Goal: Information Seeking & Learning: Learn about a topic

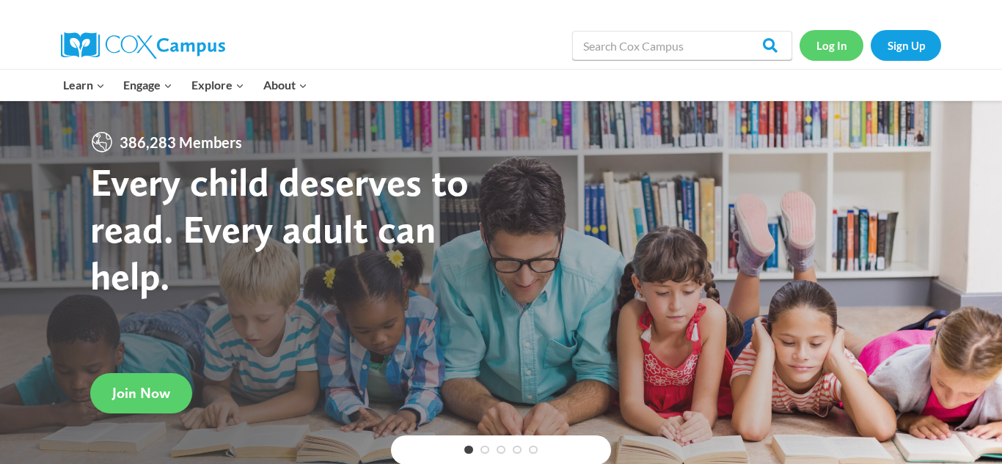
click at [840, 45] on link "Log In" at bounding box center [831, 45] width 64 height 30
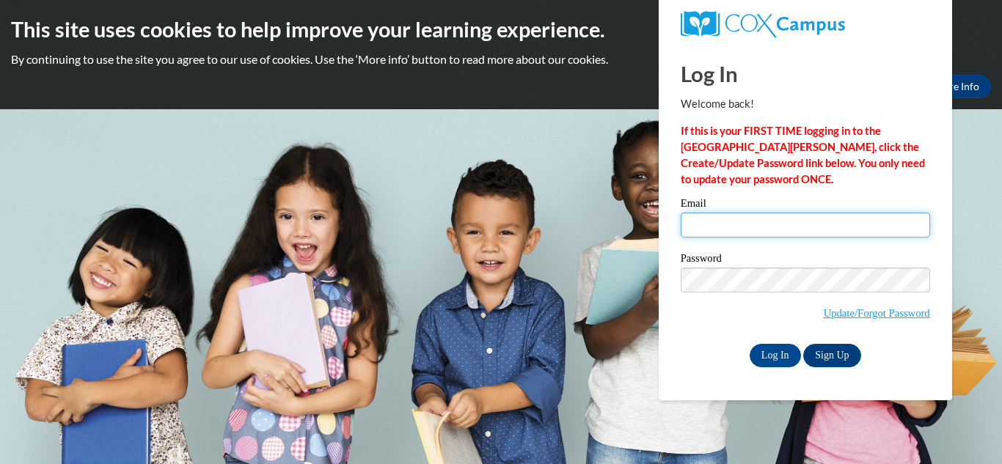
type input "alineyerena510@gmail.com"
click at [767, 241] on div "Email alineyerena510@gmail.com" at bounding box center [805, 223] width 249 height 51
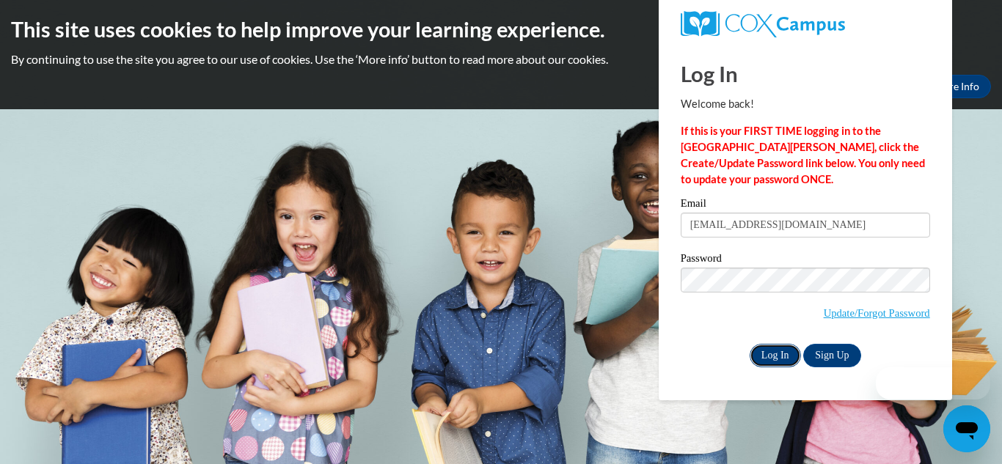
click at [780, 350] on input "Log In" at bounding box center [774, 355] width 51 height 23
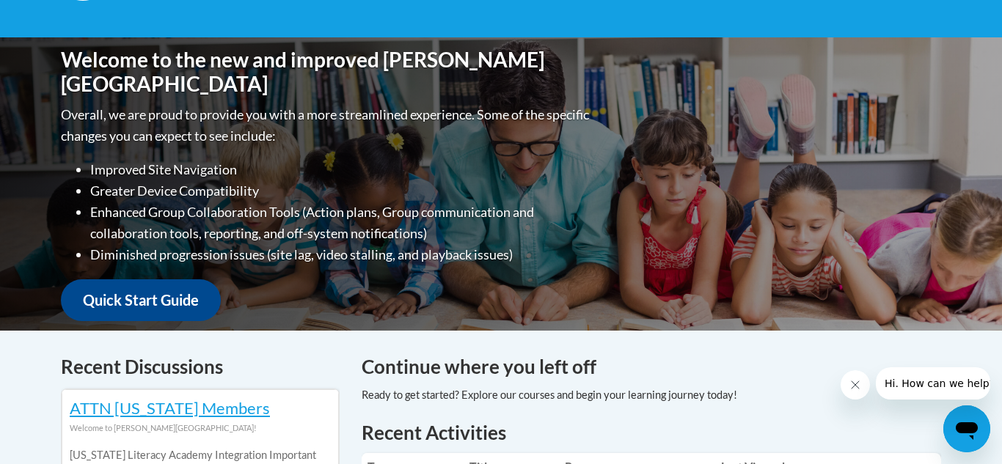
scroll to position [296, 0]
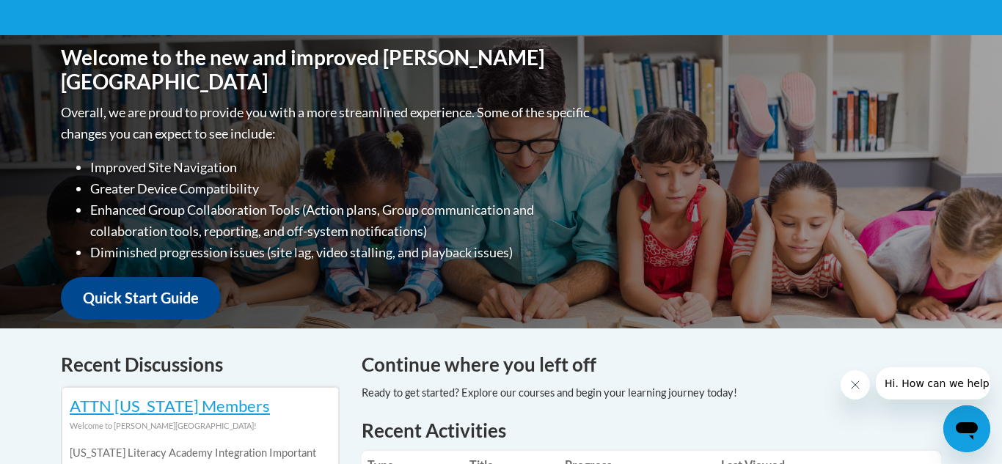
click at [838, 294] on div "Welcome to the new and improved [PERSON_NAME] Campus Overall, we are proud to p…" at bounding box center [501, 181] width 924 height 293
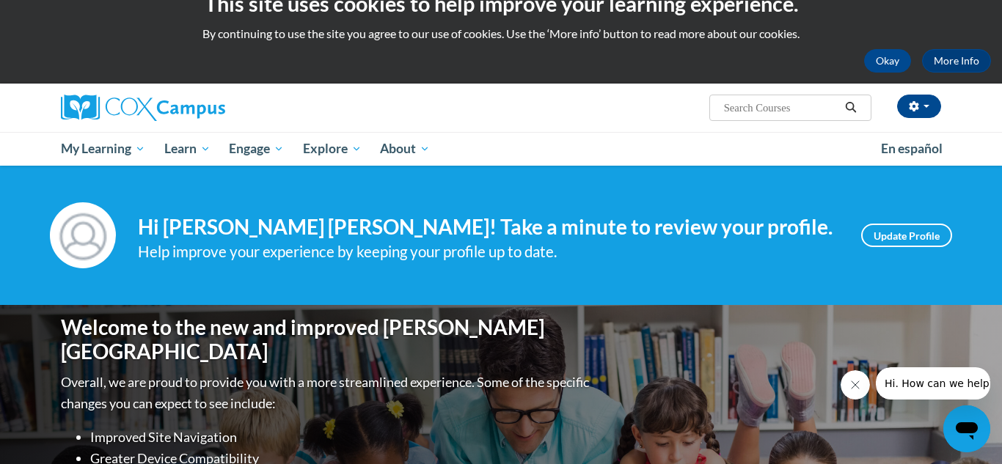
scroll to position [0, 0]
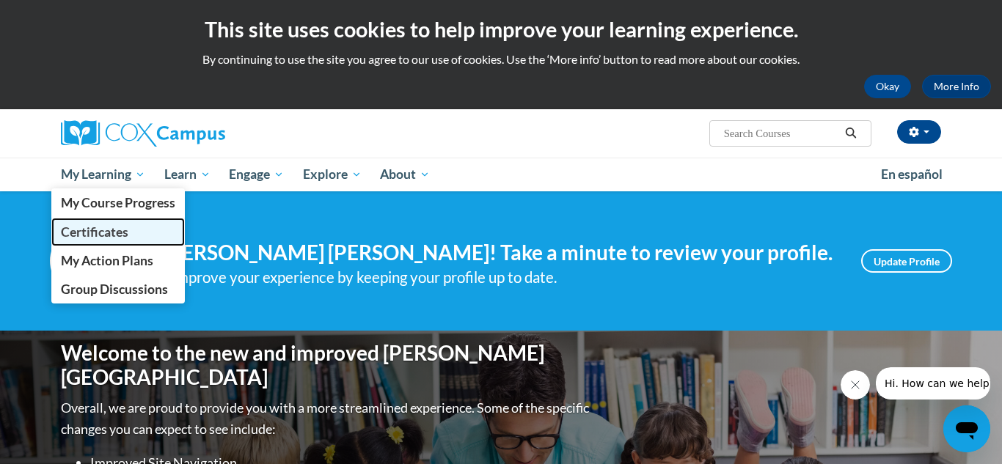
click at [122, 221] on link "Certificates" at bounding box center [117, 232] width 133 height 29
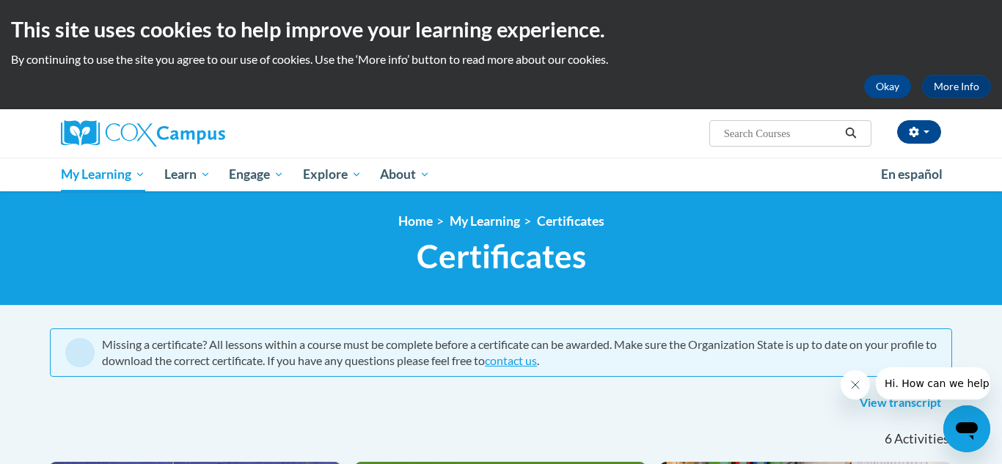
click at [758, 132] on input "Search..." at bounding box center [780, 134] width 117 height 18
type input "b"
type input "vocabulary instruction"
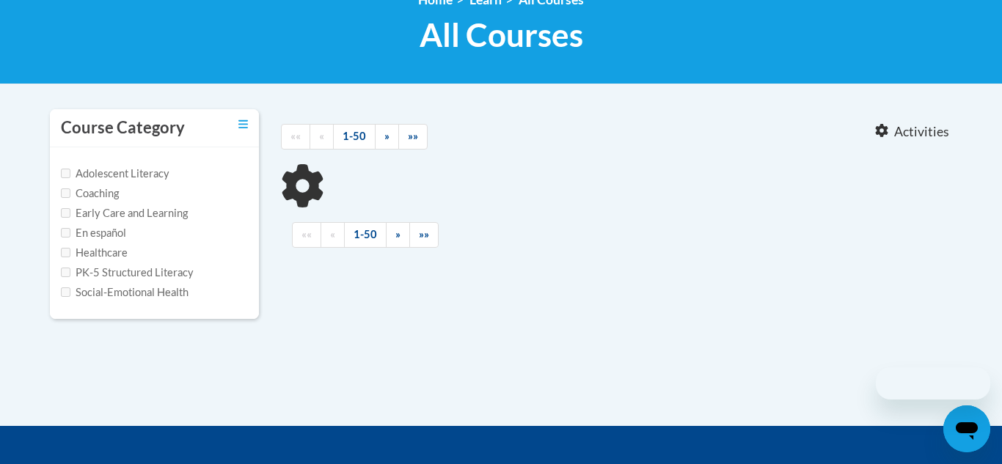
type input "vocabulary instruction"
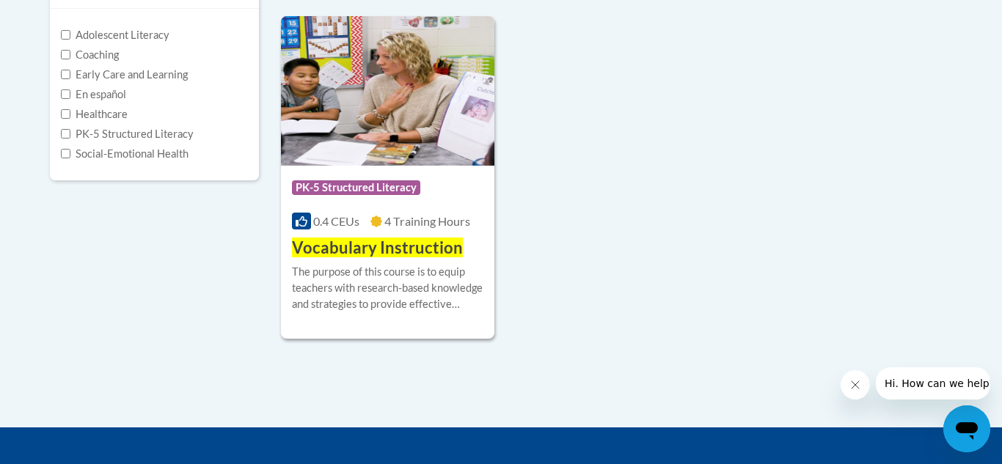
scroll to position [362, 0]
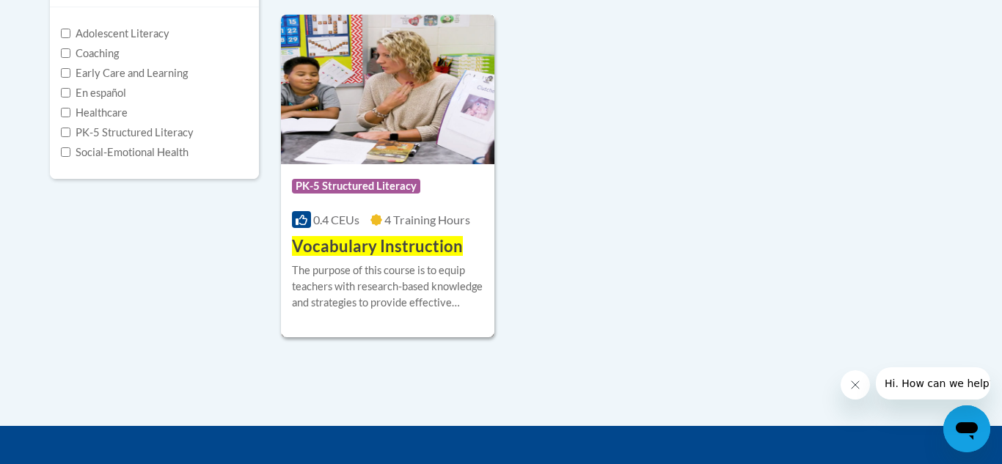
click at [381, 172] on div "Course Category: PK-5 Structured Literacy" at bounding box center [387, 188] width 191 height 33
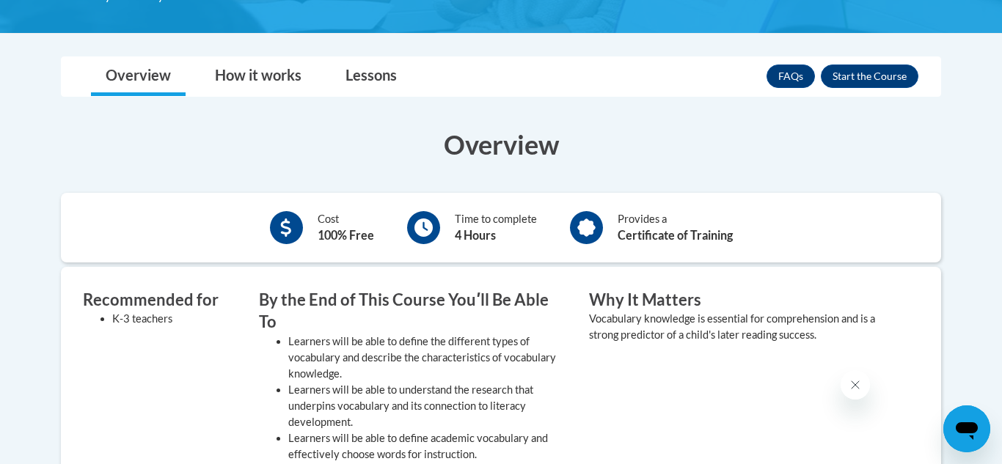
scroll to position [356, 0]
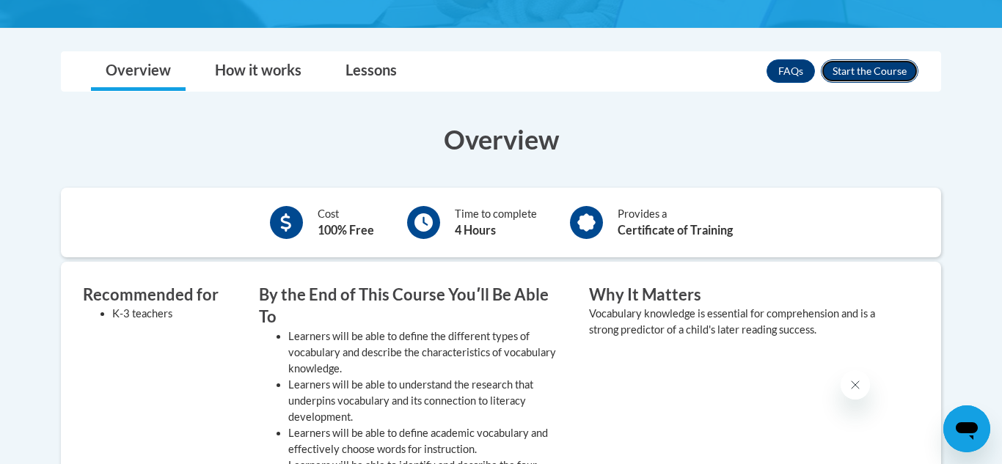
click at [874, 68] on button "Enroll" at bounding box center [870, 70] width 98 height 23
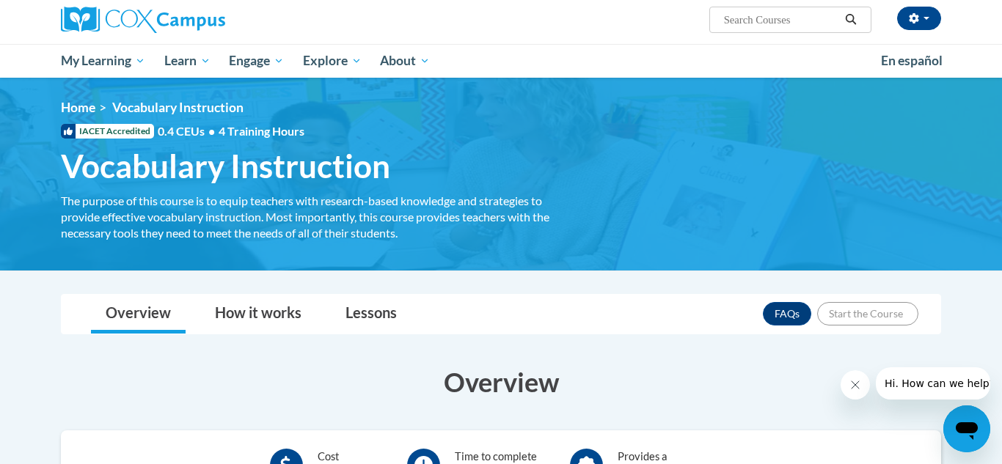
scroll to position [90, 0]
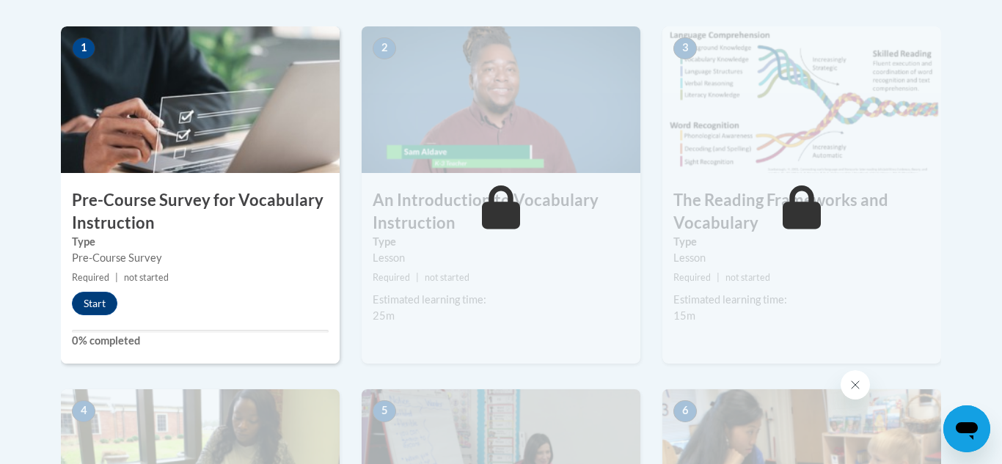
scroll to position [447, 0]
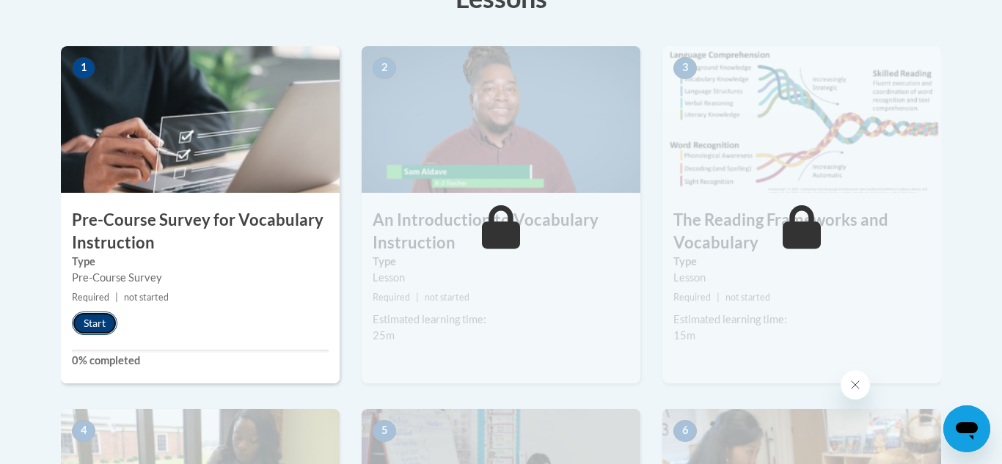
click at [109, 317] on button "Start" at bounding box center [94, 323] width 45 height 23
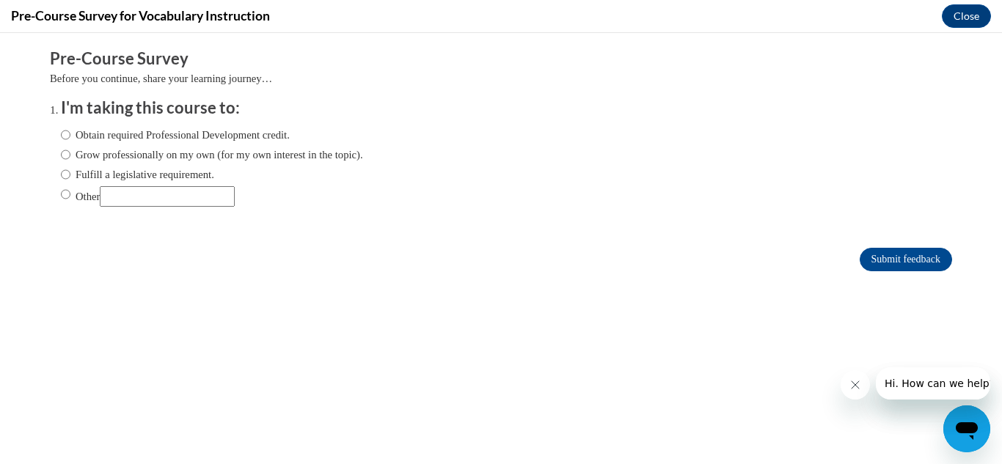
scroll to position [0, 0]
click at [85, 199] on label "Other" at bounding box center [148, 196] width 174 height 21
click at [70, 199] on input "Other" at bounding box center [66, 194] width 10 height 16
radio input "true"
click at [942, 254] on input "Submit feedback" at bounding box center [905, 259] width 92 height 23
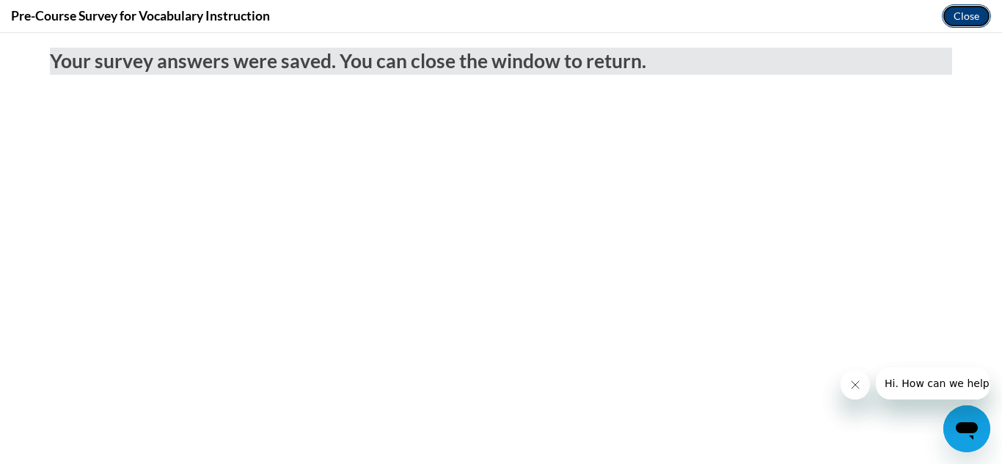
click at [976, 21] on button "Close" at bounding box center [966, 15] width 49 height 23
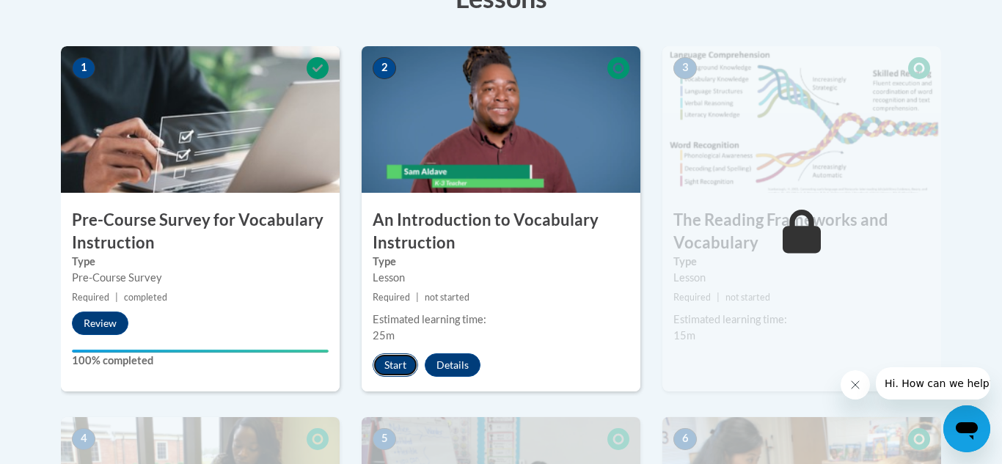
click at [403, 376] on button "Start" at bounding box center [395, 364] width 45 height 23
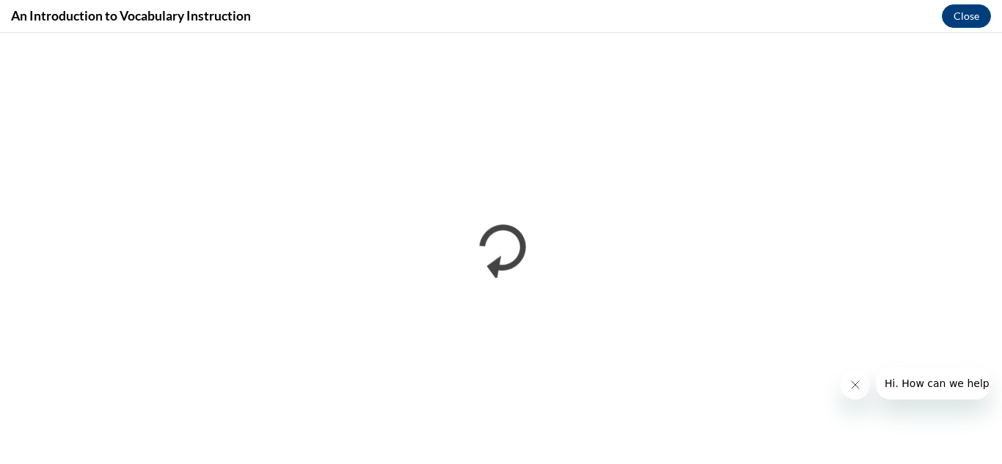
click at [864, 394] on button "Close message from company" at bounding box center [854, 384] width 29 height 29
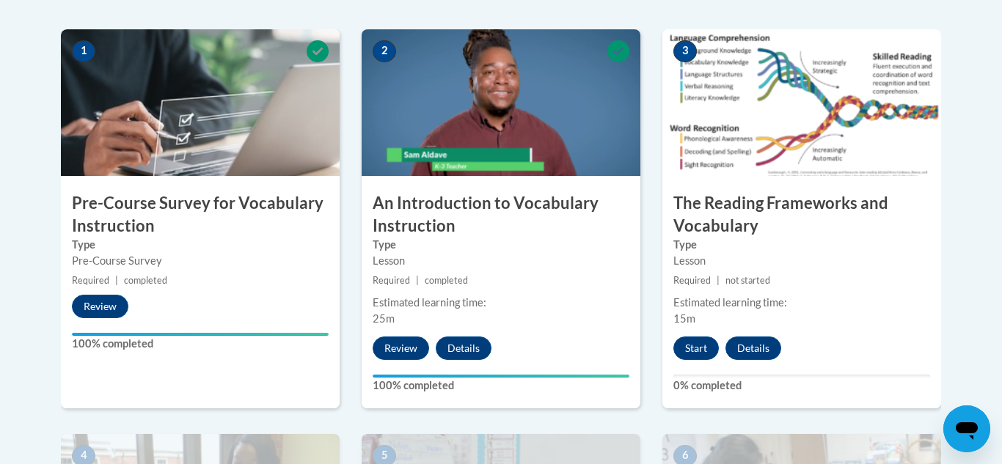
scroll to position [477, 0]
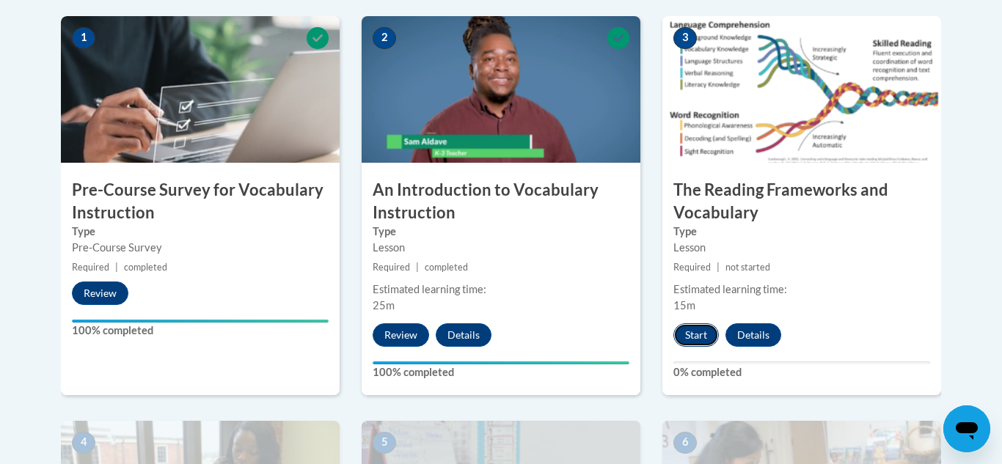
click at [708, 342] on button "Start" at bounding box center [695, 334] width 45 height 23
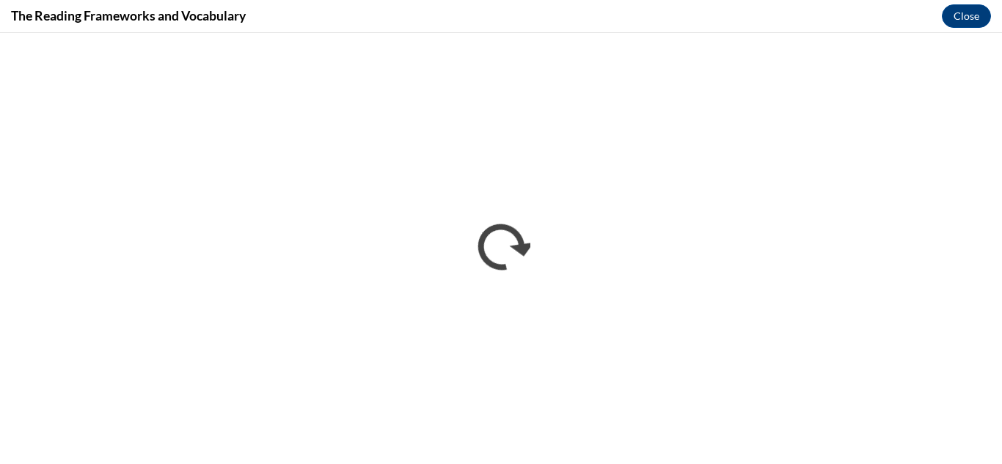
scroll to position [0, 0]
click at [975, 7] on button "Close" at bounding box center [966, 15] width 49 height 23
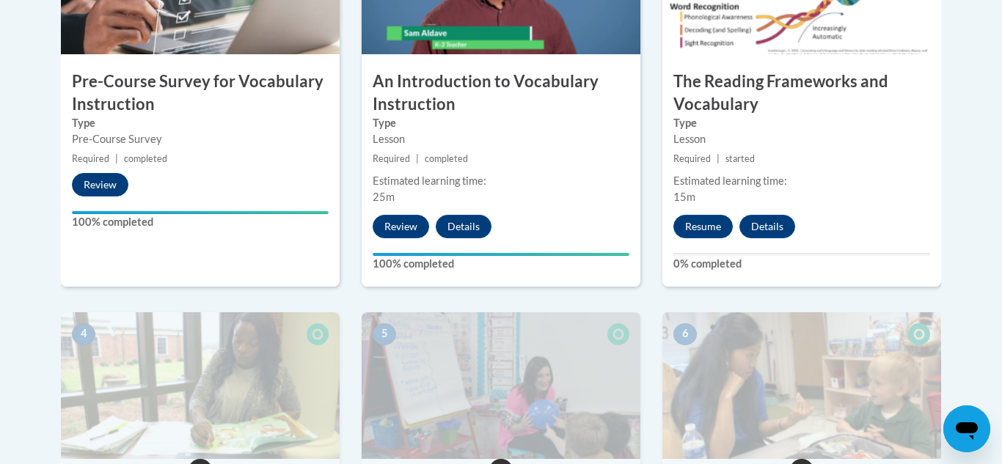
scroll to position [579, 0]
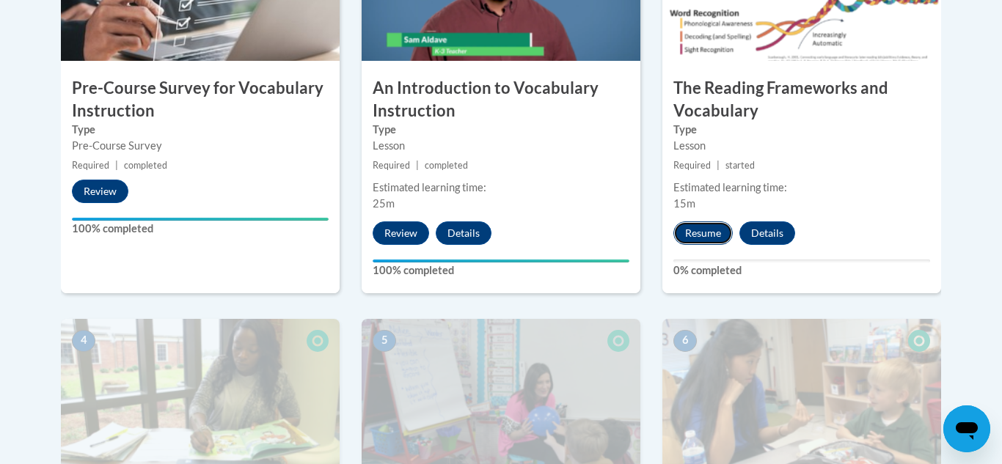
click at [710, 224] on button "Resume" at bounding box center [702, 232] width 59 height 23
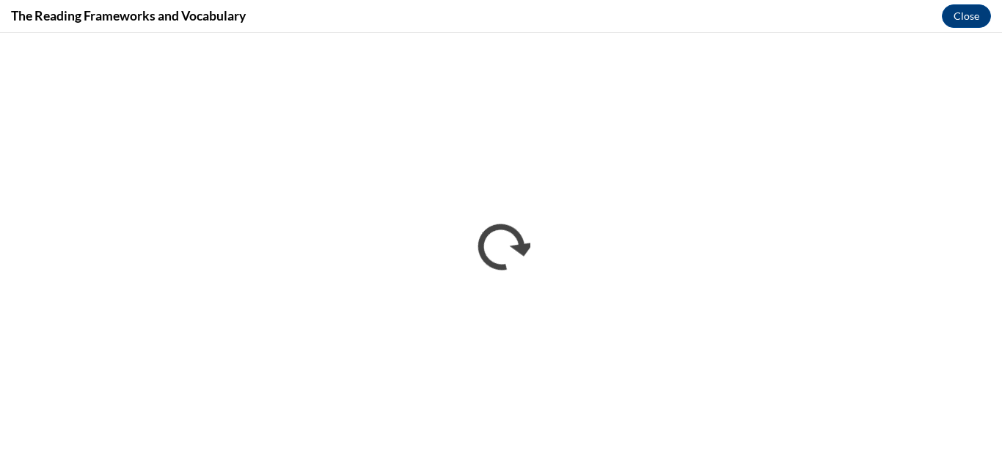
scroll to position [0, 0]
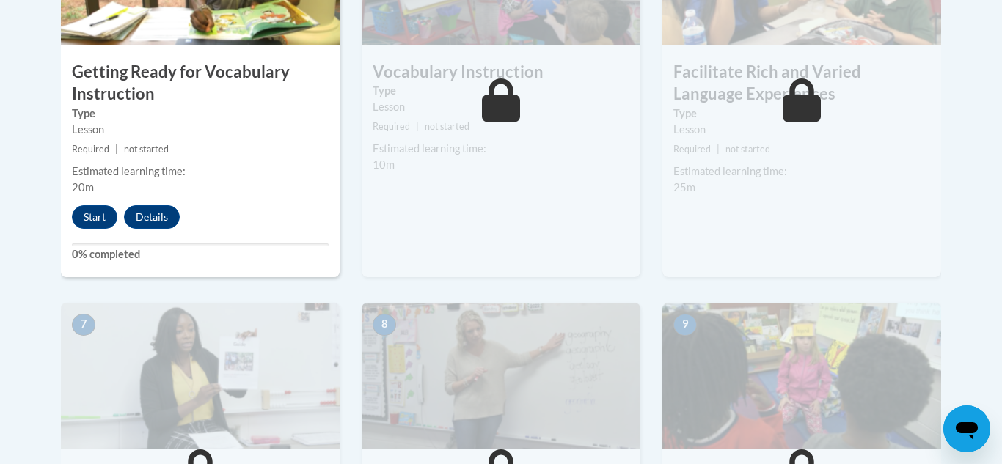
scroll to position [1006, 0]
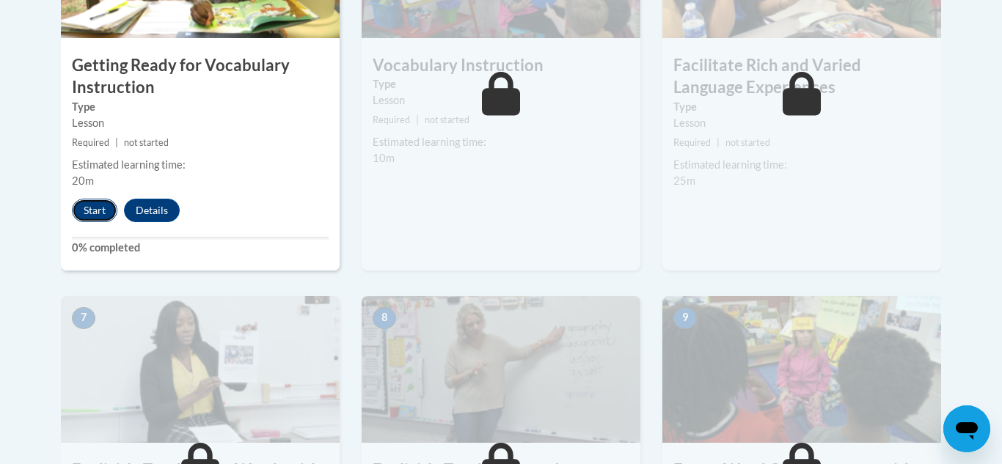
click at [81, 205] on button "Start" at bounding box center [94, 210] width 45 height 23
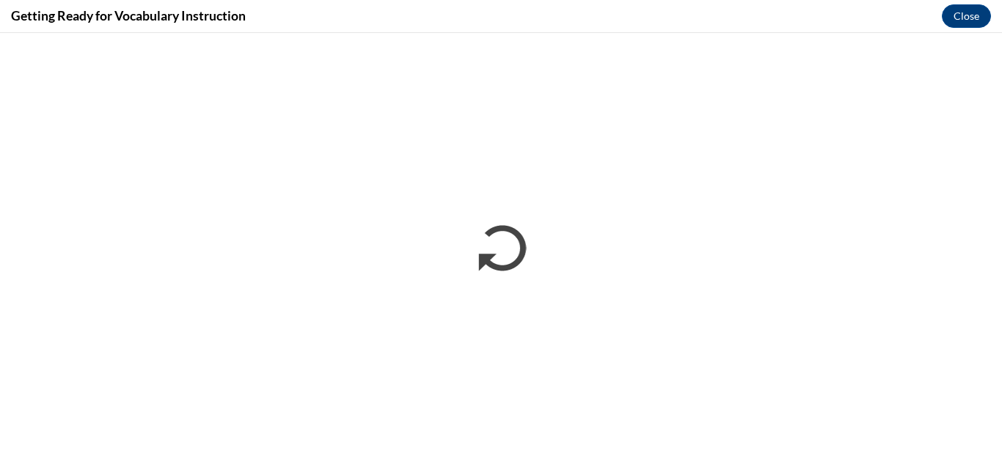
scroll to position [0, 0]
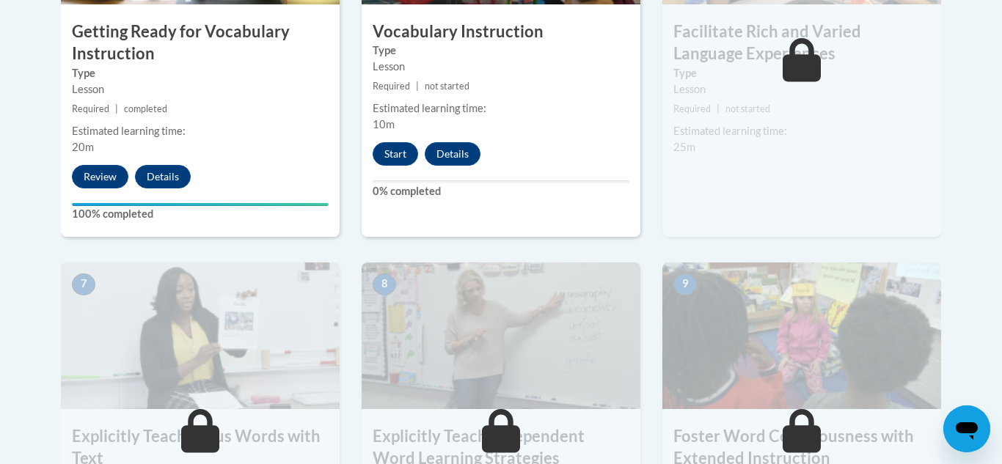
scroll to position [1041, 0]
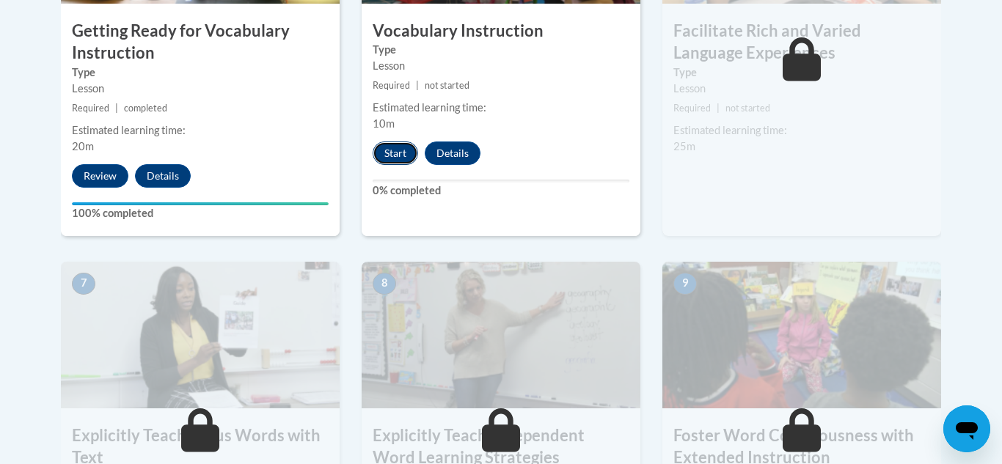
click at [395, 150] on button "Start" at bounding box center [395, 153] width 45 height 23
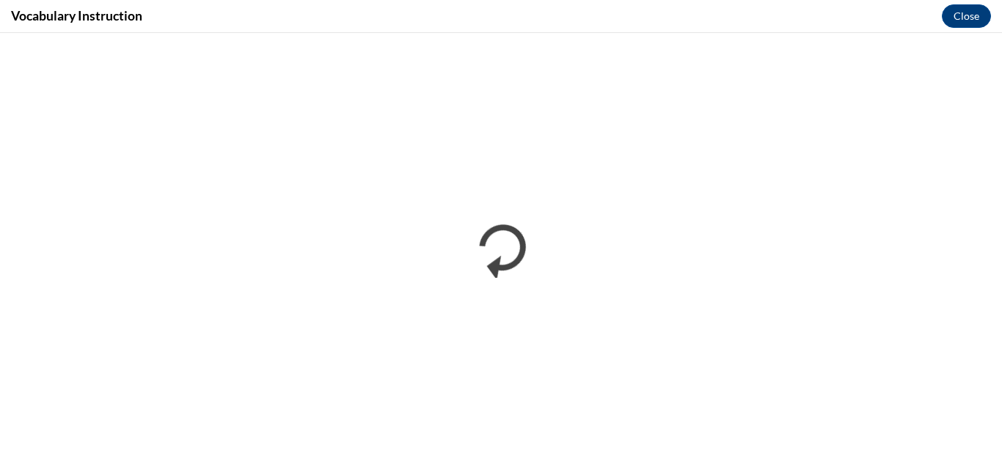
scroll to position [0, 0]
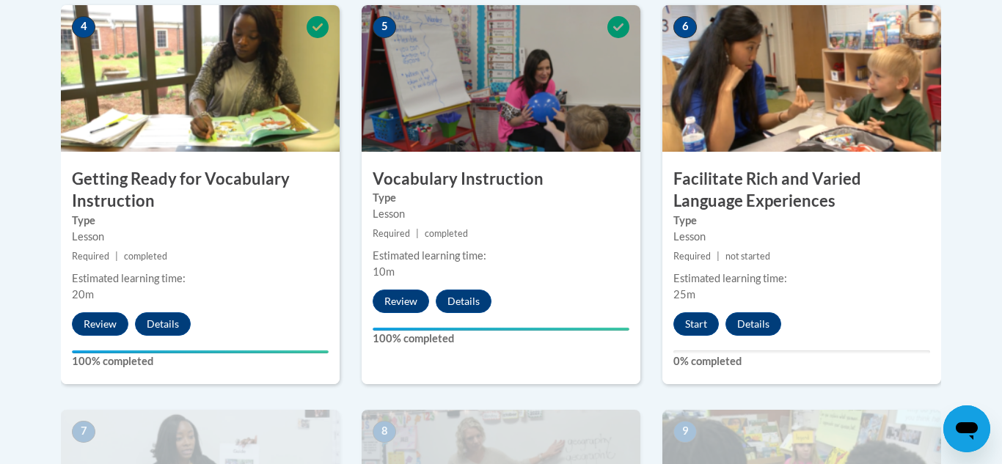
scroll to position [923, 0]
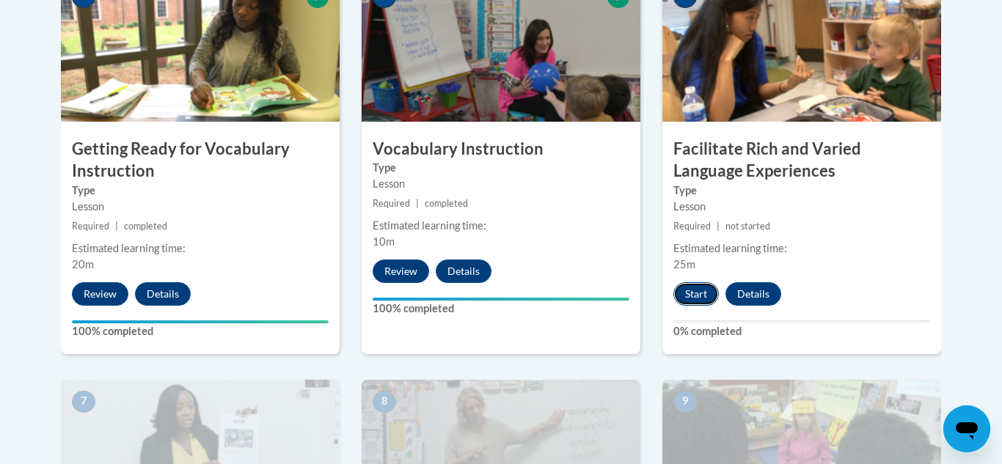
click at [697, 299] on button "Start" at bounding box center [695, 293] width 45 height 23
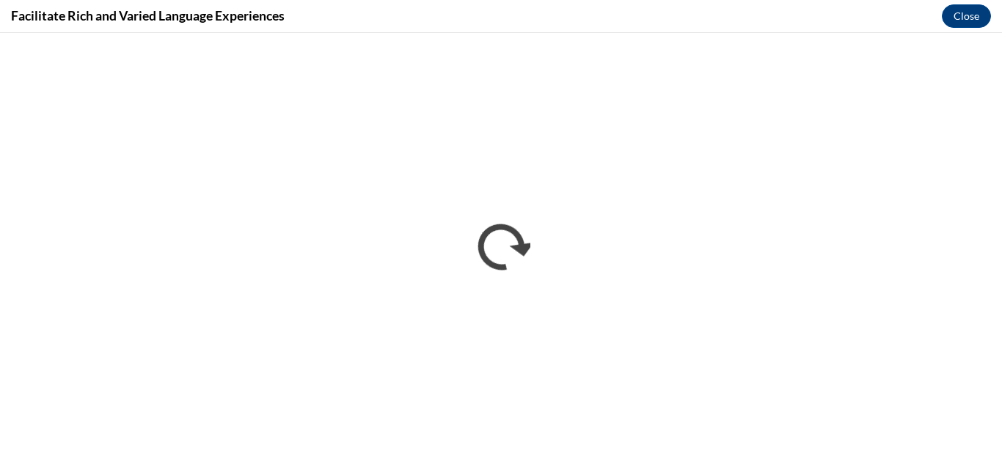
scroll to position [0, 0]
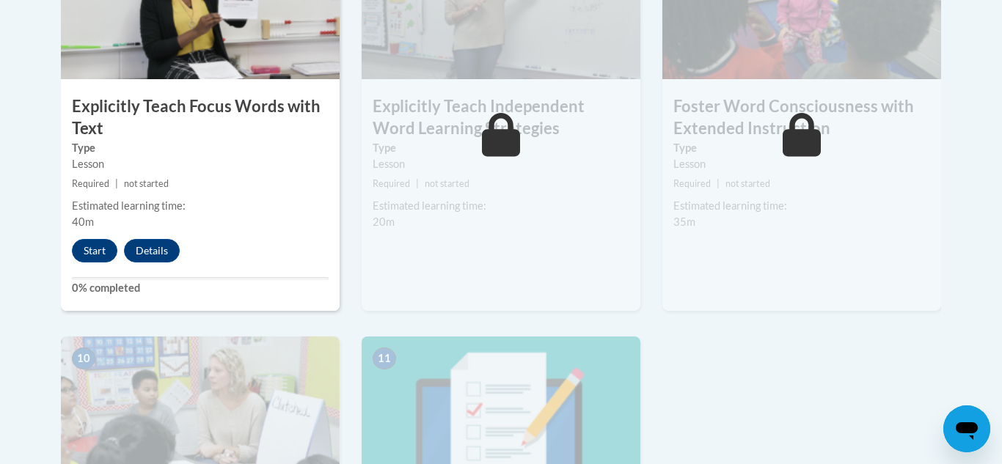
scroll to position [1374, 0]
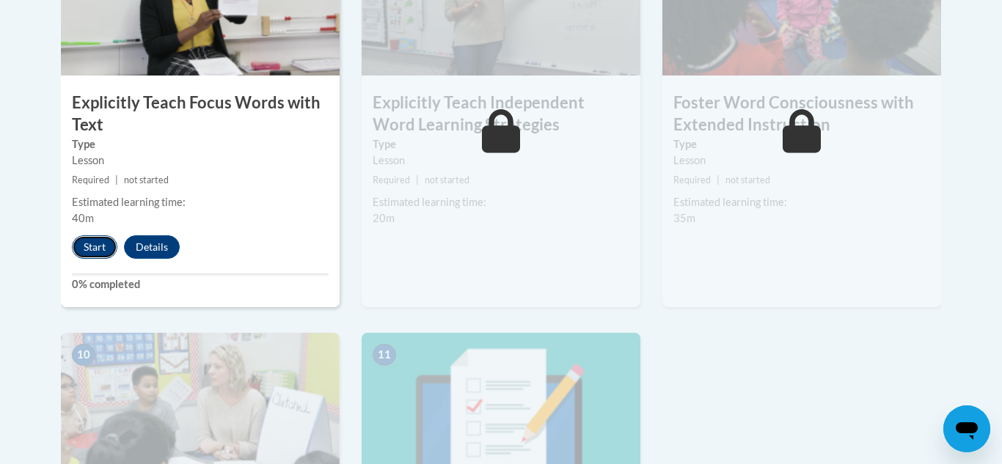
click at [100, 243] on button "Start" at bounding box center [94, 246] width 45 height 23
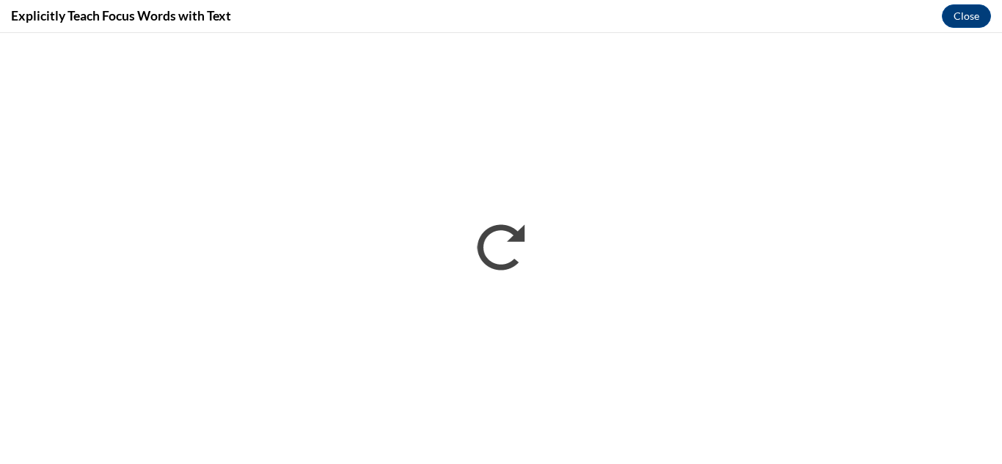
scroll to position [0, 0]
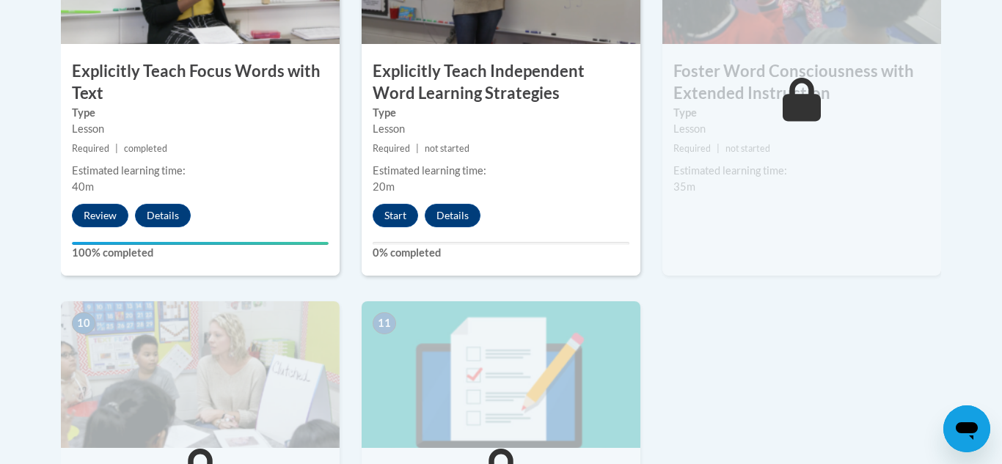
scroll to position [1364, 0]
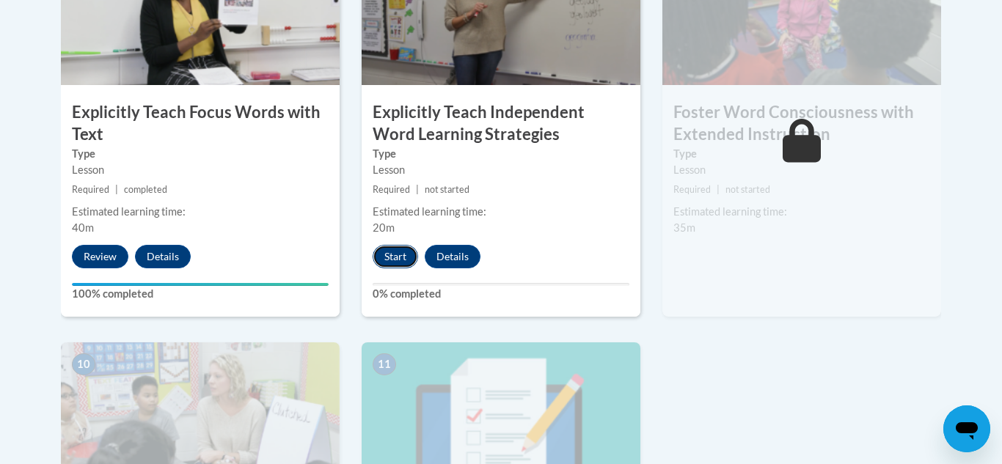
click at [410, 254] on button "Start" at bounding box center [395, 256] width 45 height 23
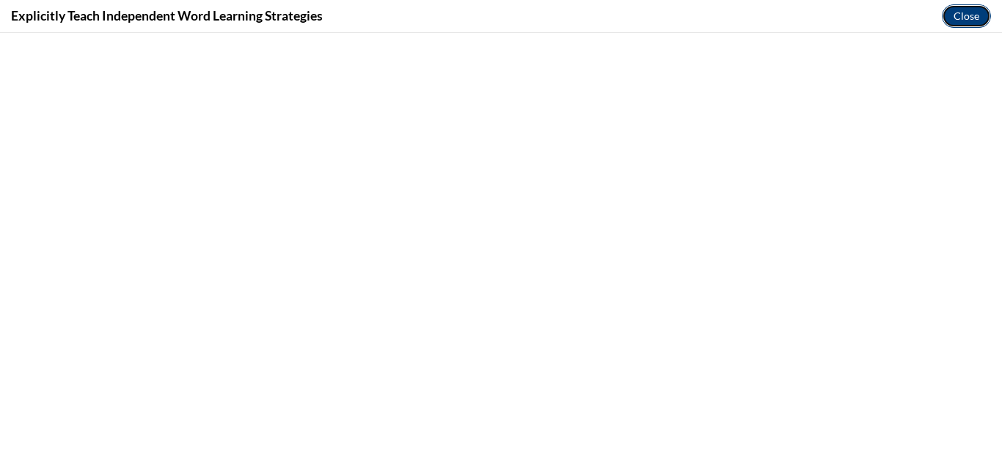
click at [967, 18] on button "Close" at bounding box center [966, 15] width 49 height 23
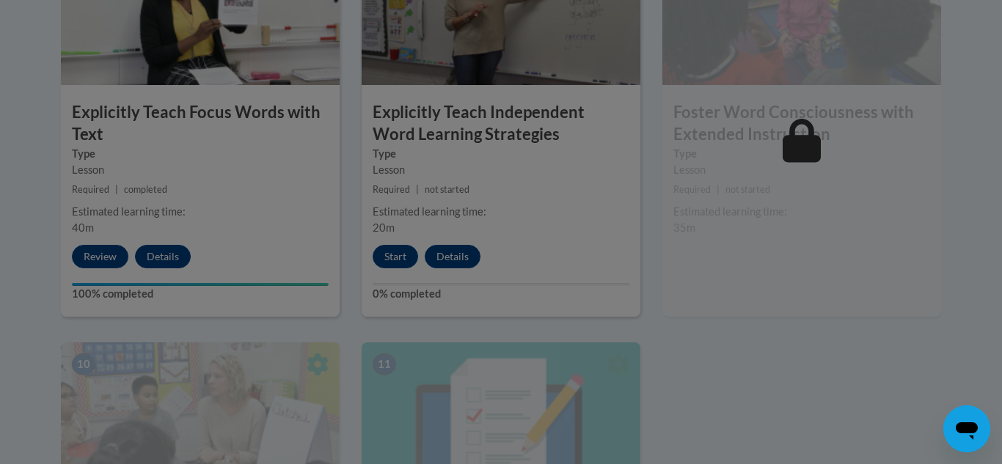
click at [408, 259] on div at bounding box center [501, 232] width 1002 height 464
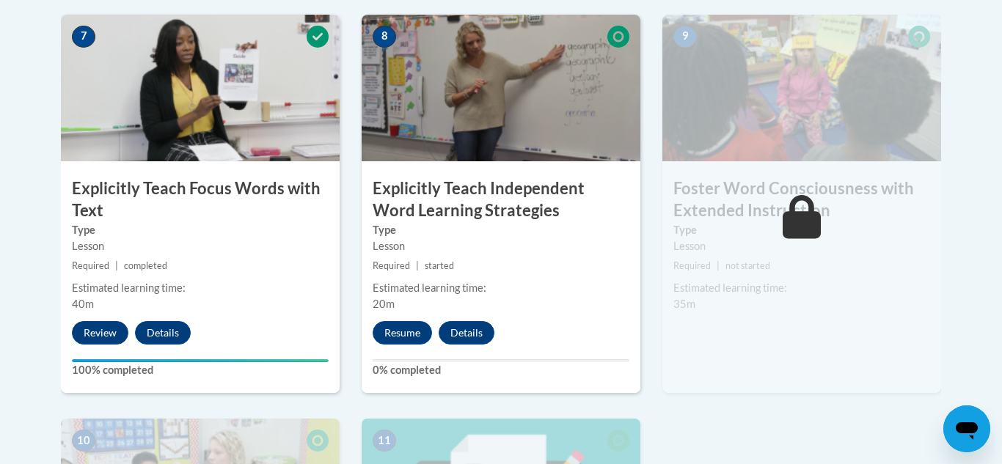
scroll to position [1297, 0]
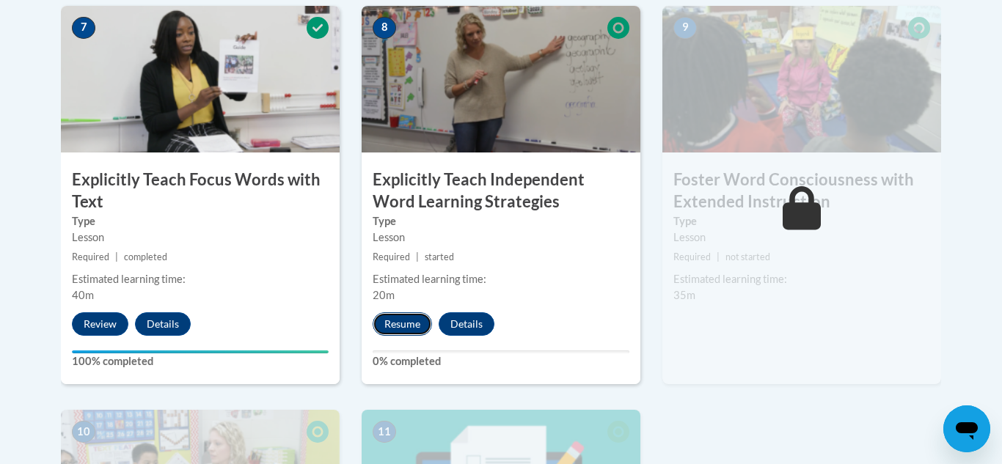
click at [409, 319] on button "Resume" at bounding box center [402, 323] width 59 height 23
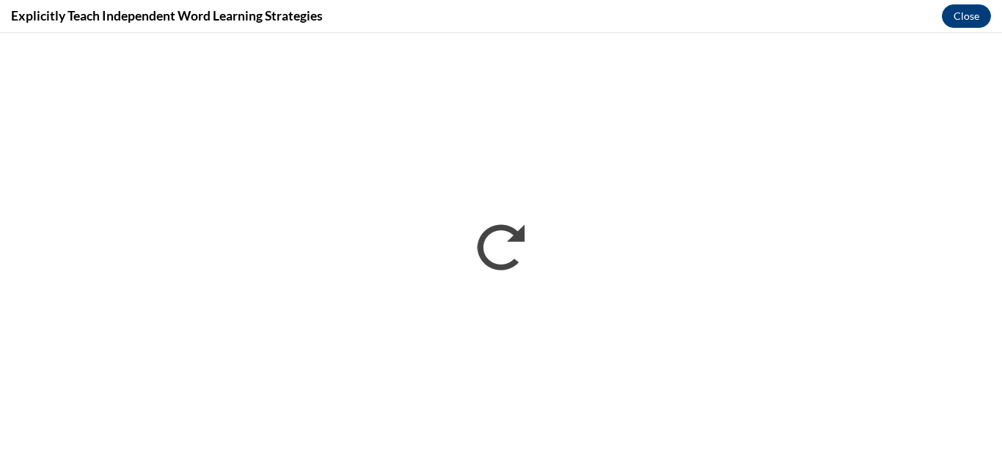
scroll to position [0, 0]
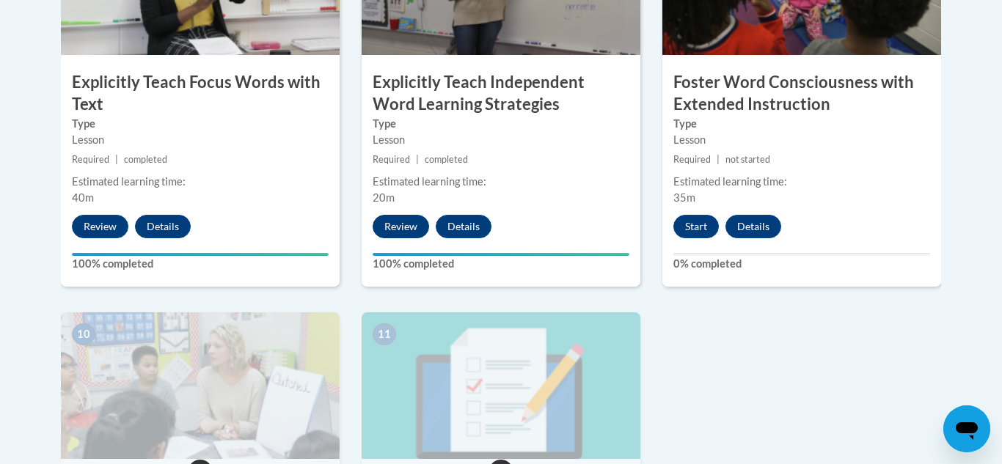
scroll to position [1391, 0]
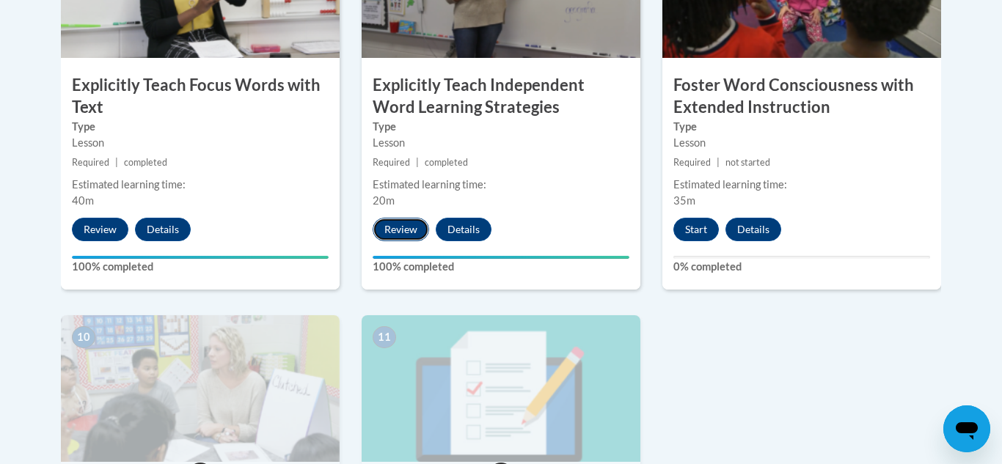
click at [395, 225] on button "Review" at bounding box center [401, 229] width 56 height 23
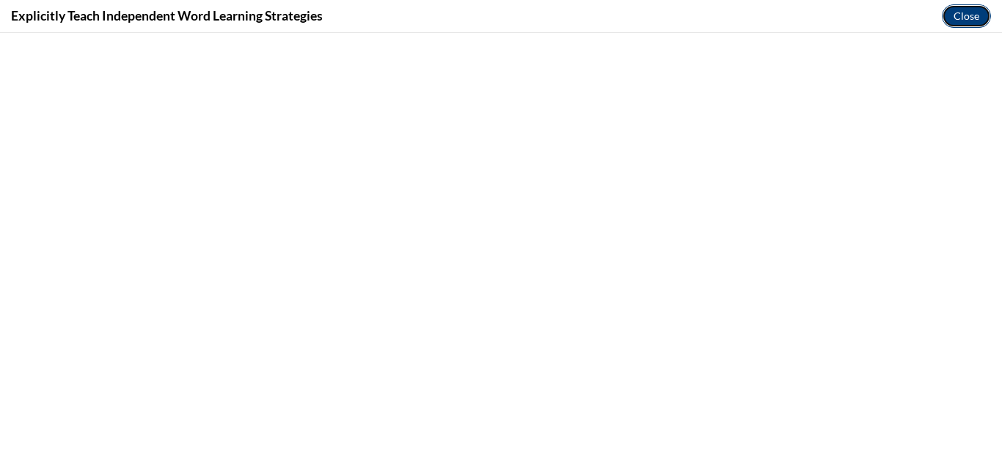
click at [964, 21] on button "Close" at bounding box center [966, 15] width 49 height 23
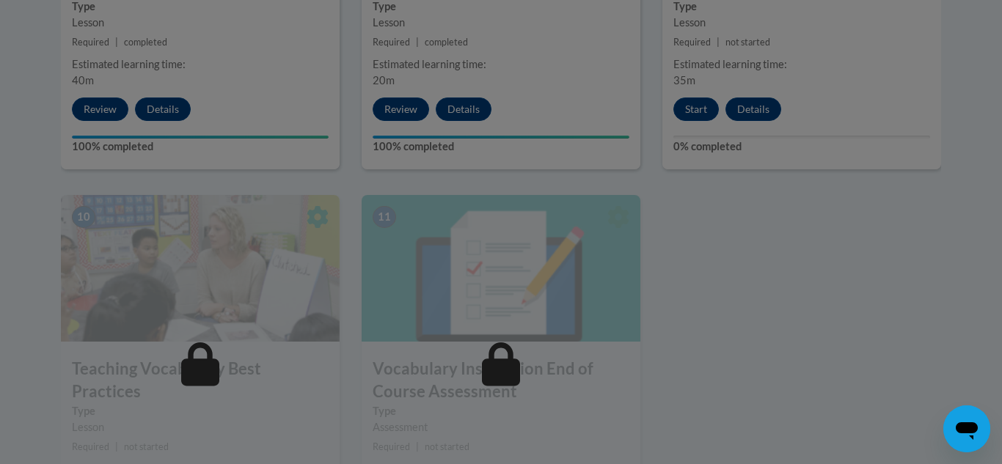
scroll to position [1520, 0]
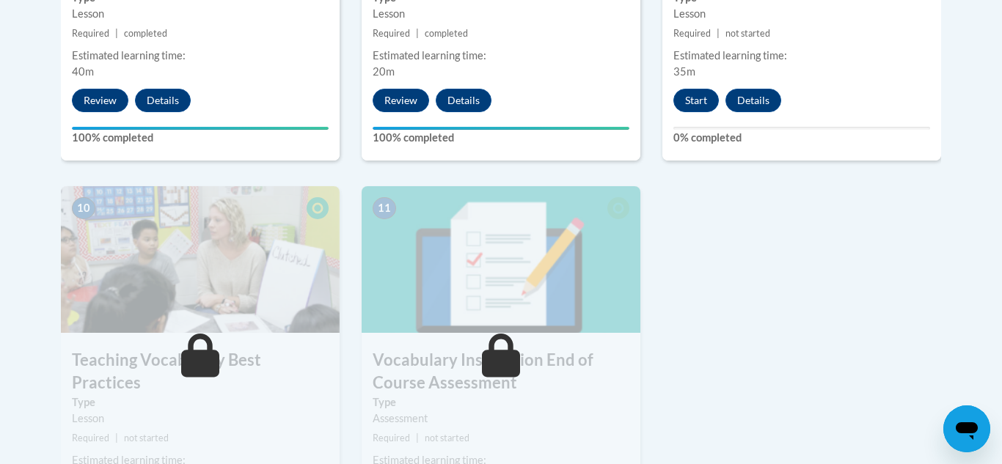
click at [699, 106] on button "Start" at bounding box center [695, 100] width 45 height 23
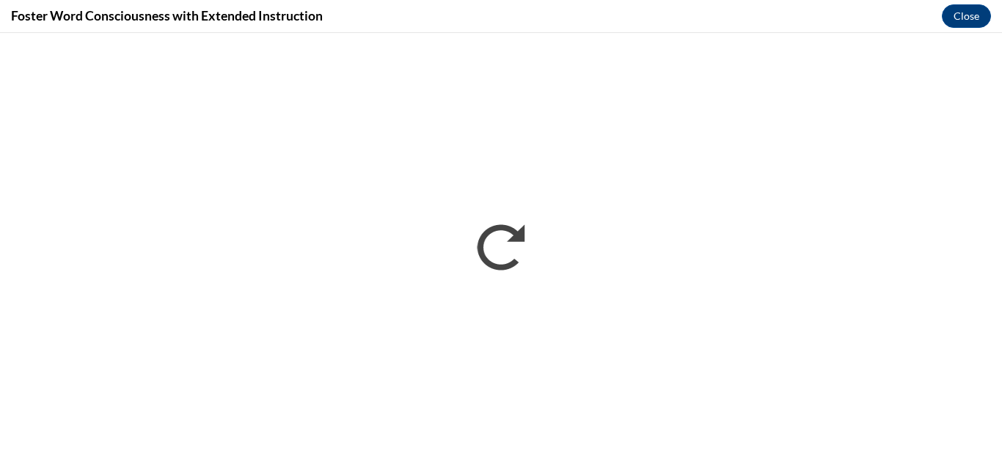
scroll to position [0, 0]
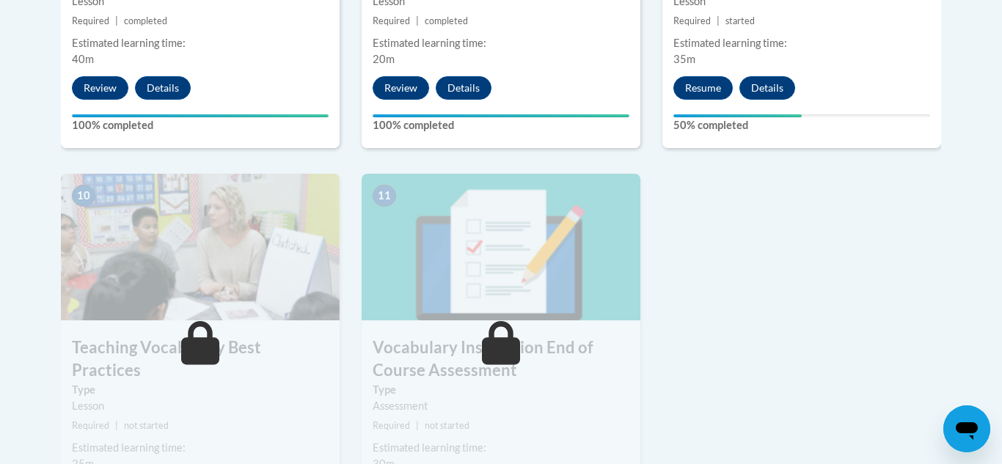
scroll to position [1535, 0]
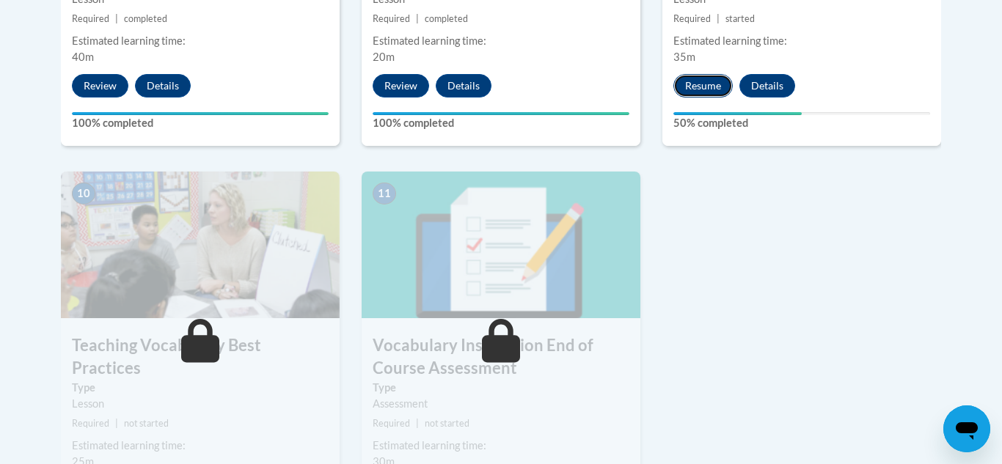
click at [709, 81] on button "Resume" at bounding box center [702, 85] width 59 height 23
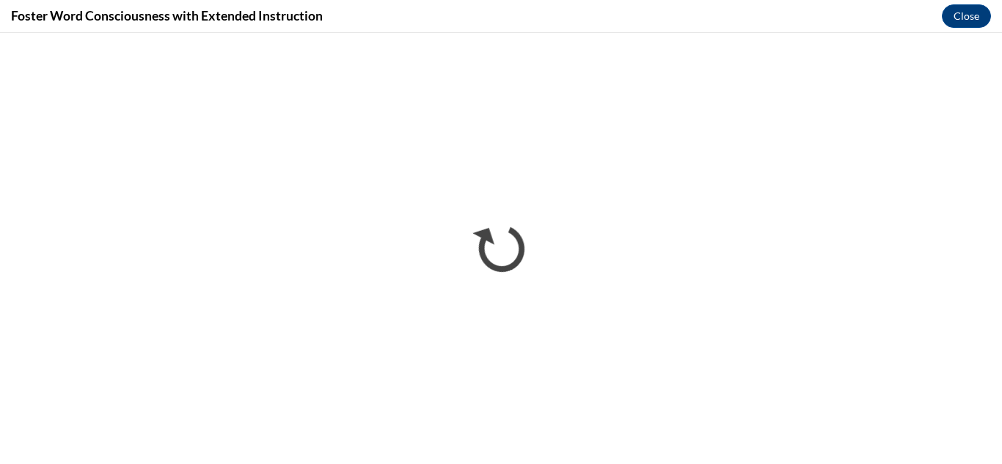
scroll to position [0, 0]
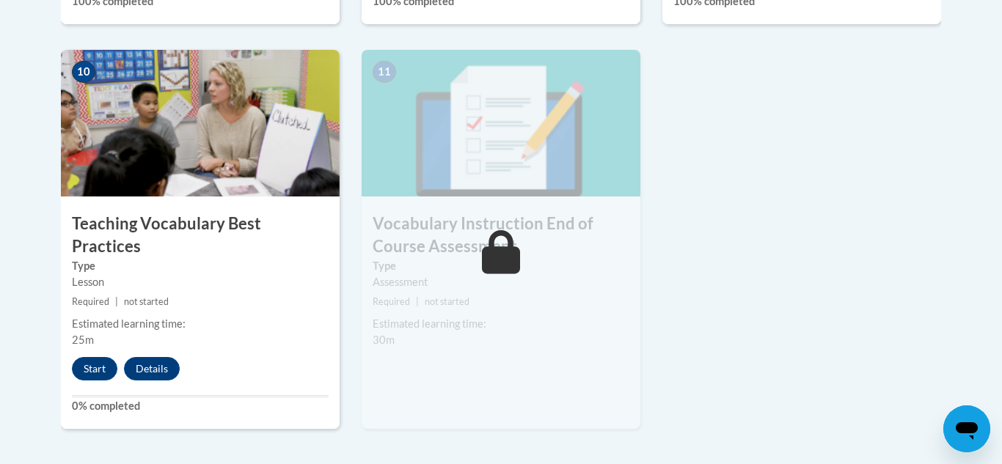
scroll to position [1658, 0]
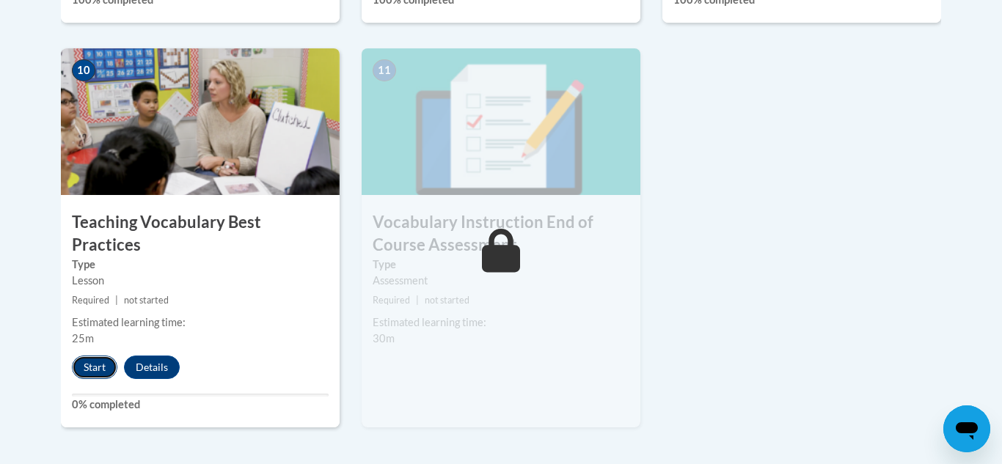
click at [106, 356] on button "Start" at bounding box center [94, 367] width 45 height 23
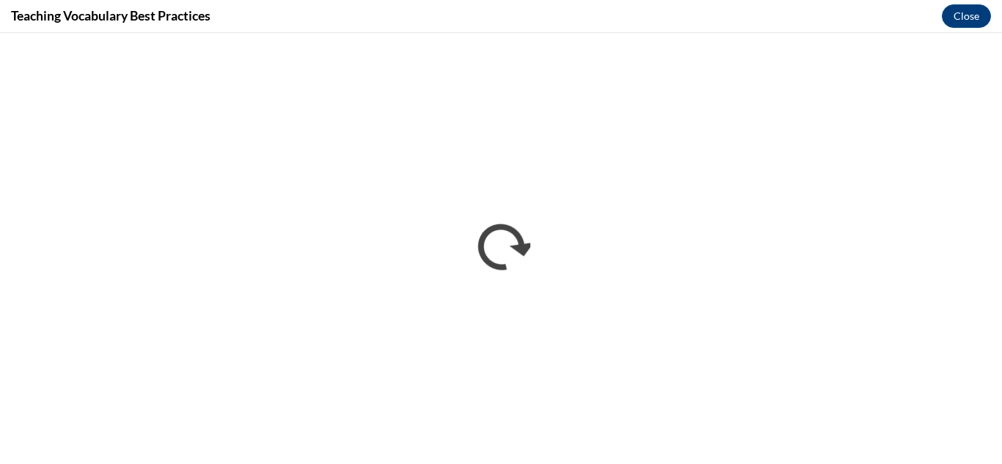
scroll to position [0, 0]
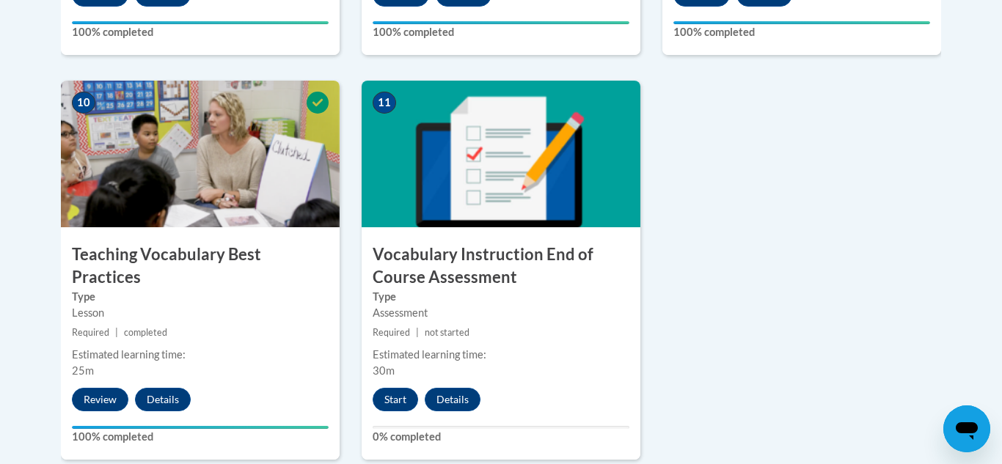
scroll to position [1641, 0]
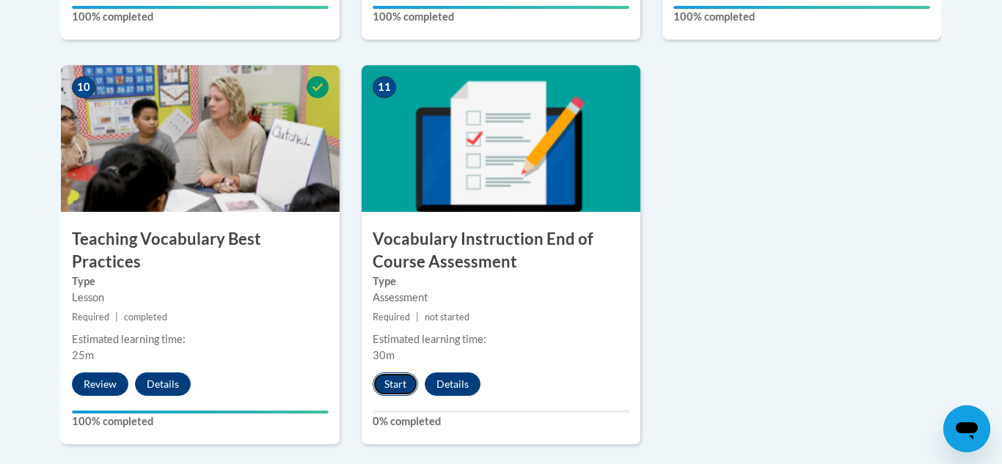
click at [391, 381] on button "Start" at bounding box center [395, 384] width 45 height 23
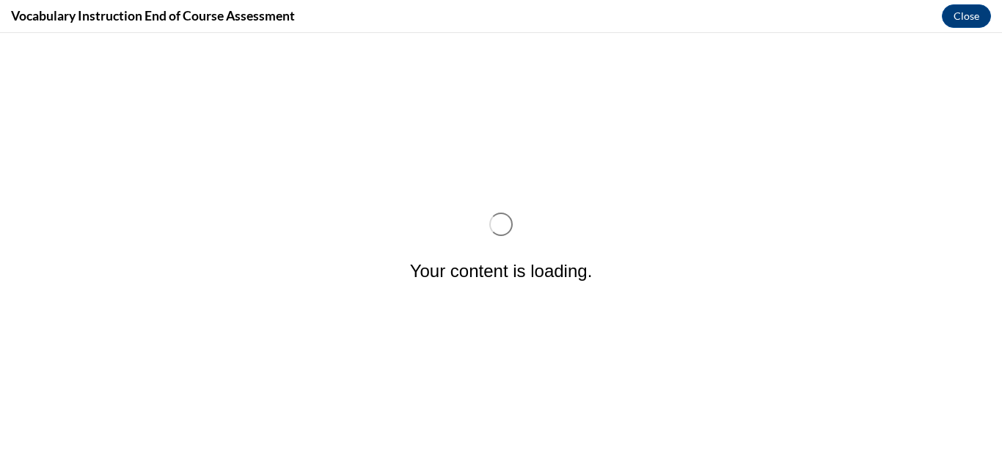
scroll to position [0, 0]
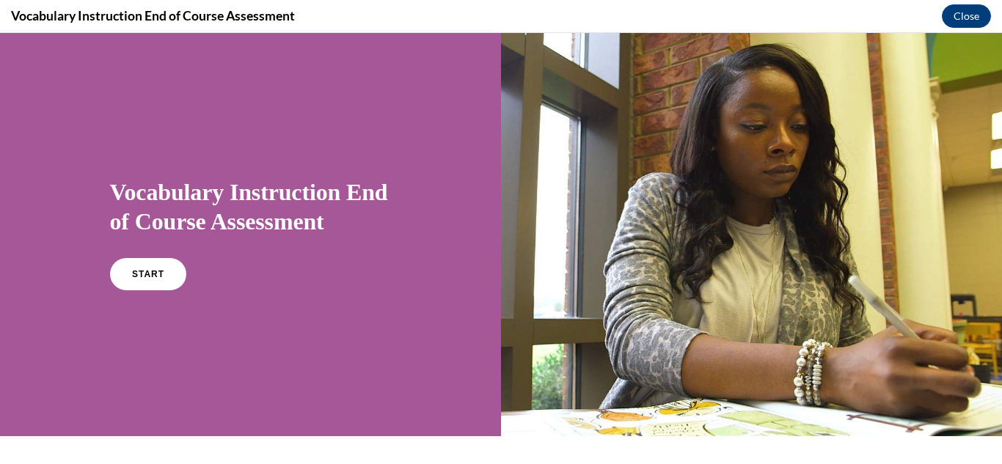
click at [153, 252] on div "Vocabulary Instruction End of Course Assessment START" at bounding box center [251, 233] width 282 height 140
click at [150, 260] on link "START" at bounding box center [148, 274] width 80 height 34
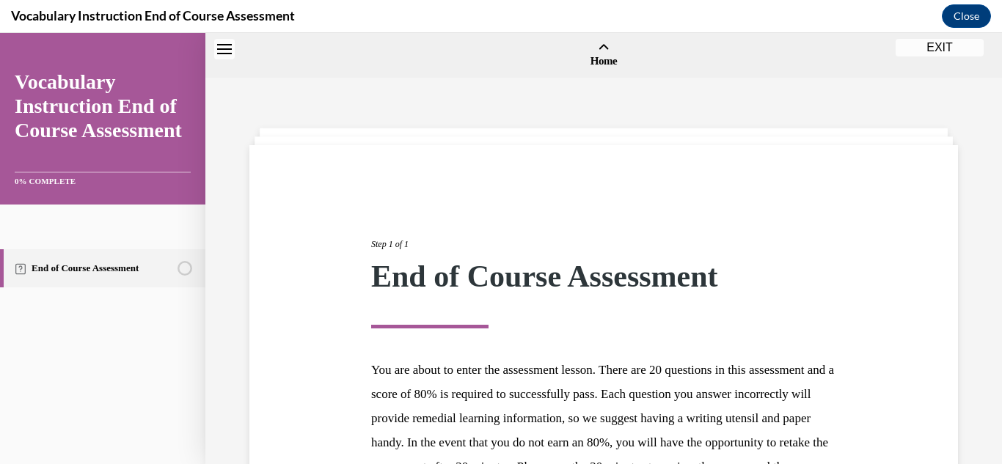
scroll to position [45, 0]
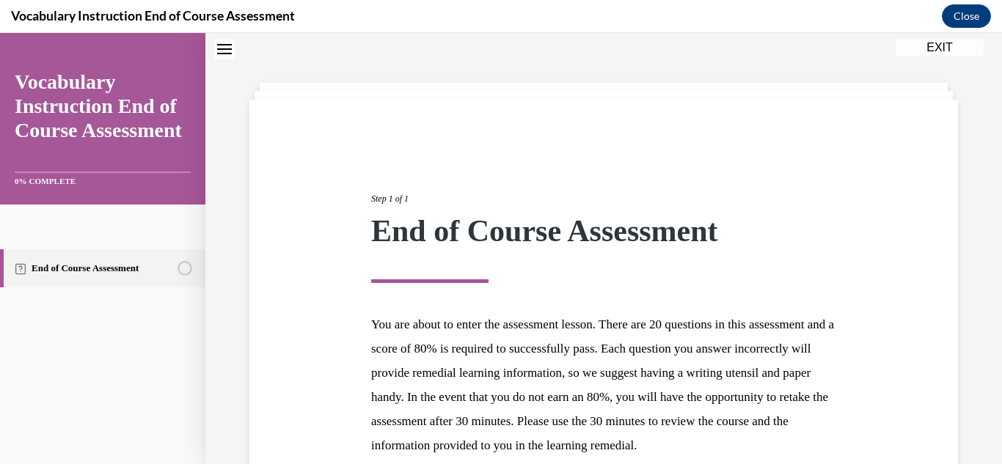
click at [500, 359] on p "You are about to enter the assessment lesson. There are 20 questions in this as…" at bounding box center [603, 384] width 465 height 145
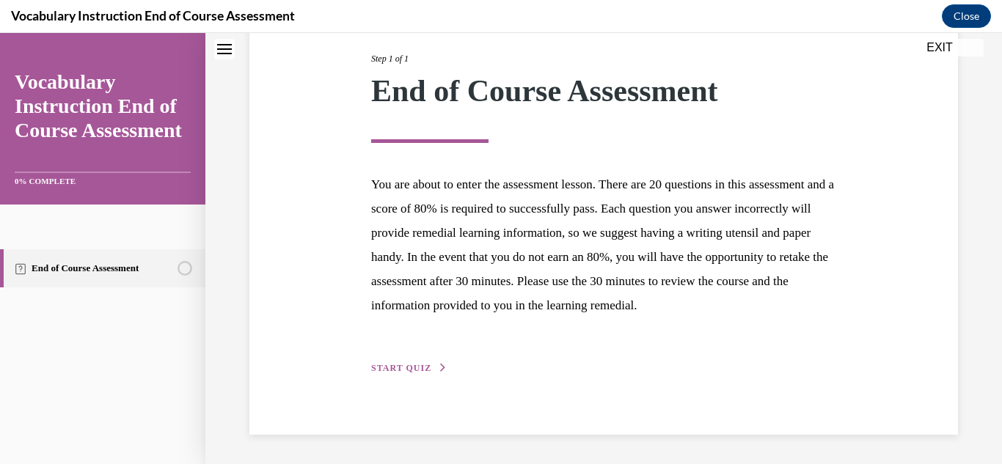
click at [404, 378] on div "Step 1 of 1 End of Course Assessment You are about to enter the assessment less…" at bounding box center [603, 197] width 708 height 475
click at [403, 367] on span "START QUIZ" at bounding box center [401, 368] width 60 height 10
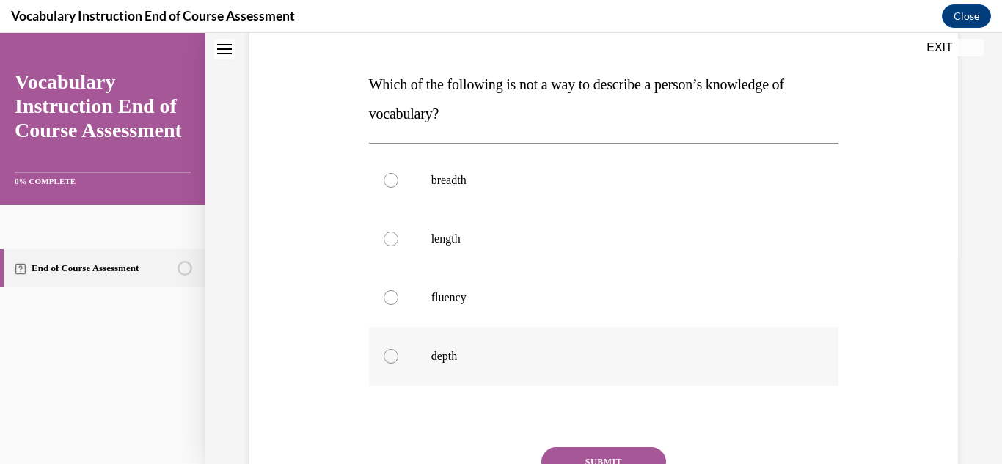
click at [521, 340] on label "depth" at bounding box center [604, 356] width 470 height 59
click at [398, 349] on input "depth" at bounding box center [391, 356] width 15 height 15
radio input "true"
click at [582, 457] on button "SUBMIT" at bounding box center [603, 461] width 125 height 29
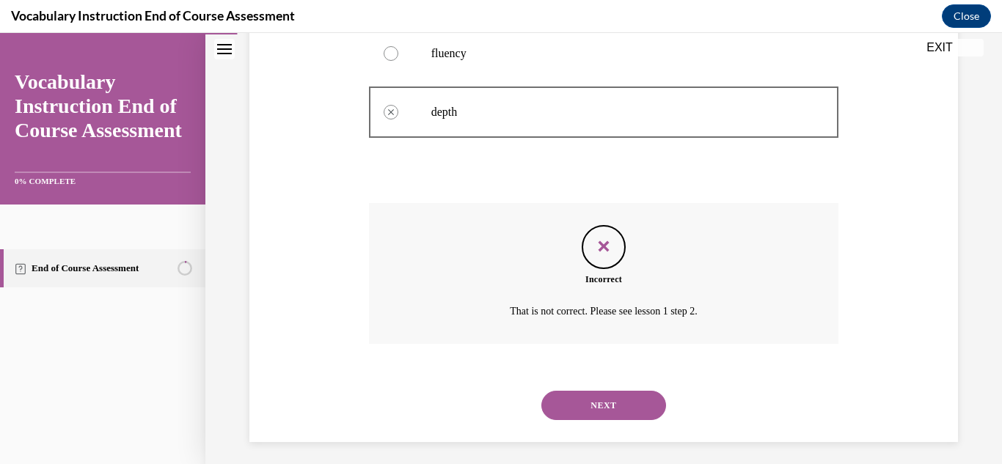
scroll to position [461, 0]
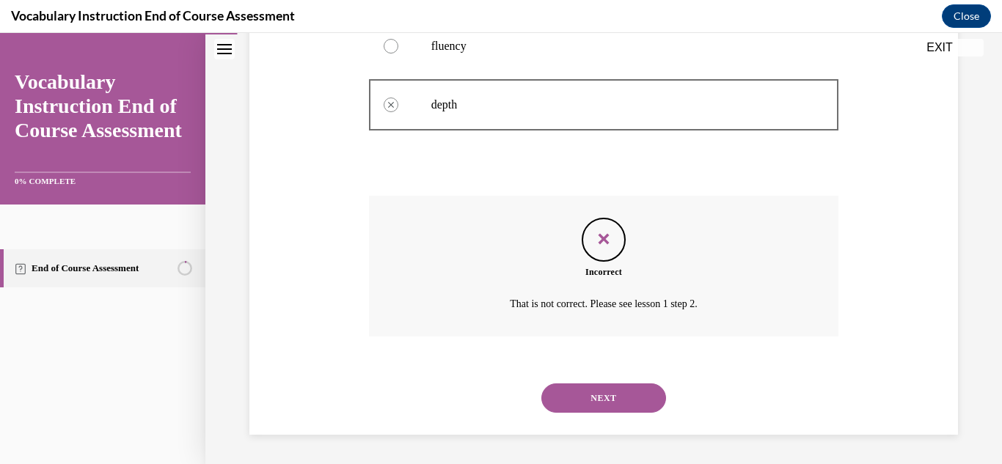
click at [582, 406] on button "NEXT" at bounding box center [603, 398] width 125 height 29
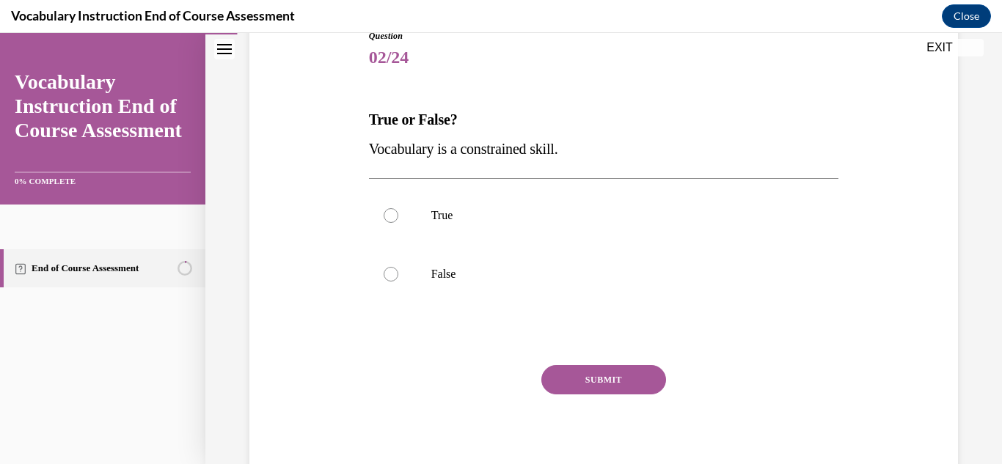
scroll to position [176, 0]
click at [474, 265] on p "False" at bounding box center [616, 272] width 371 height 15
click at [398, 265] on input "False" at bounding box center [391, 272] width 15 height 15
radio input "true"
click at [578, 370] on button "SUBMIT" at bounding box center [603, 378] width 125 height 29
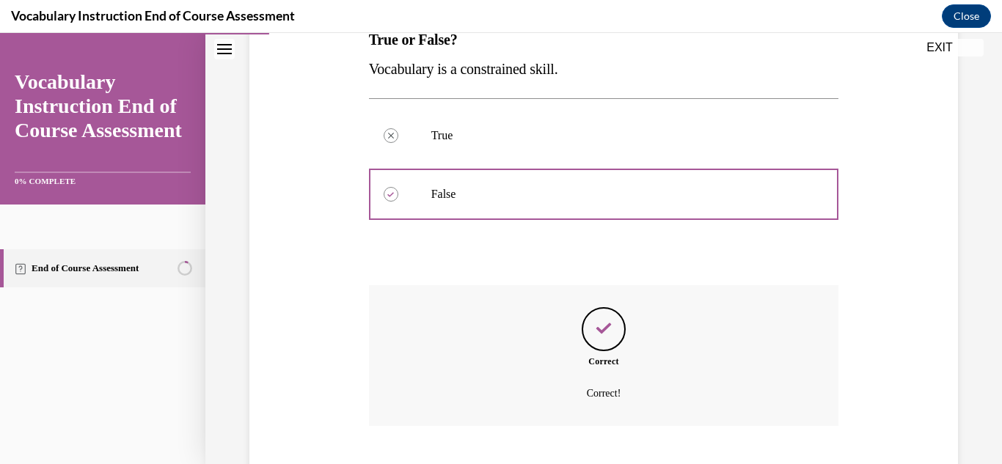
scroll to position [344, 0]
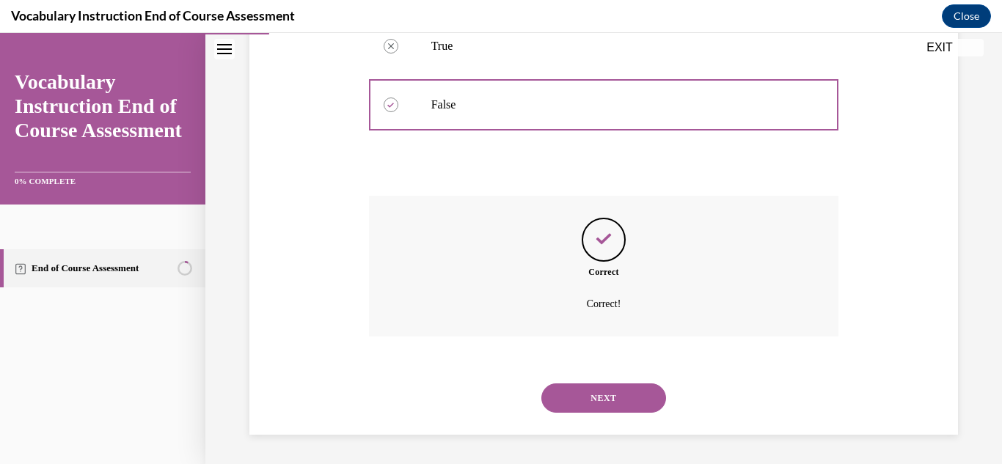
click at [578, 370] on div "NEXT" at bounding box center [604, 398] width 470 height 59
click at [580, 384] on button "NEXT" at bounding box center [603, 398] width 125 height 29
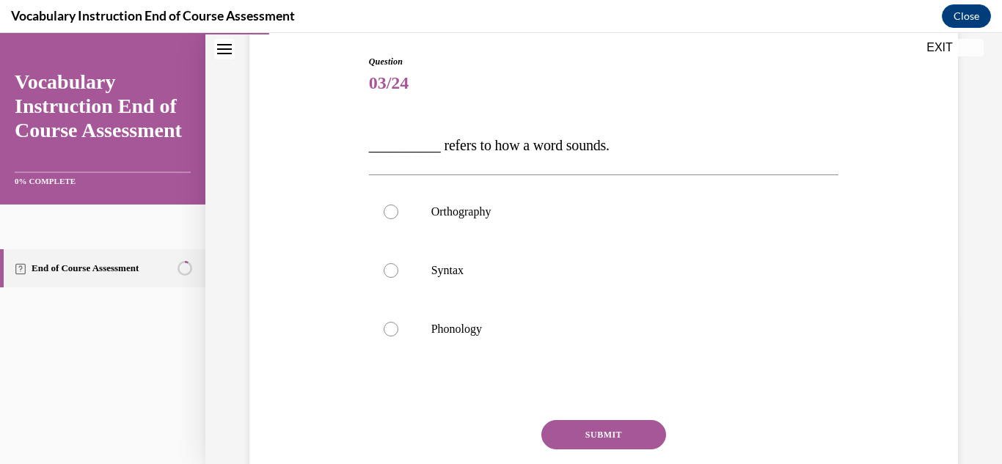
scroll to position [152, 0]
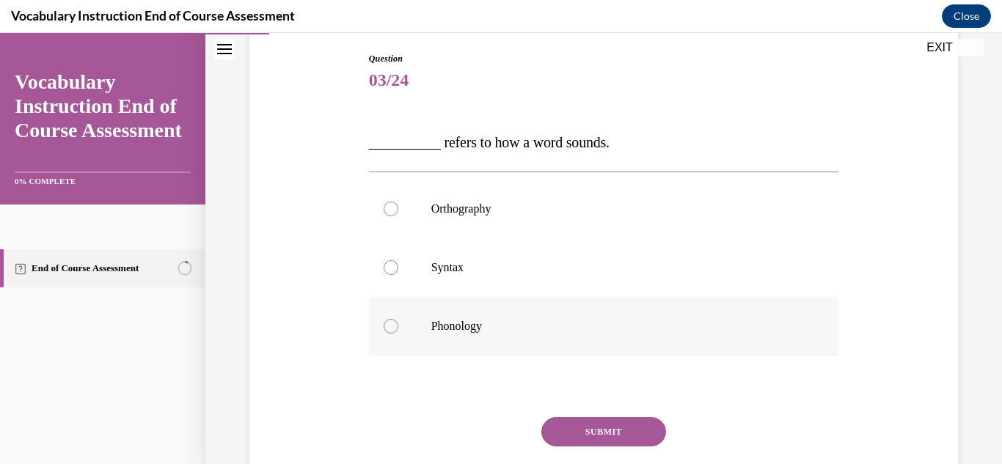
click at [626, 307] on label "Phonology" at bounding box center [604, 326] width 470 height 59
click at [398, 319] on input "Phonology" at bounding box center [391, 326] width 15 height 15
radio input "true"
click at [613, 432] on button "SUBMIT" at bounding box center [603, 431] width 125 height 29
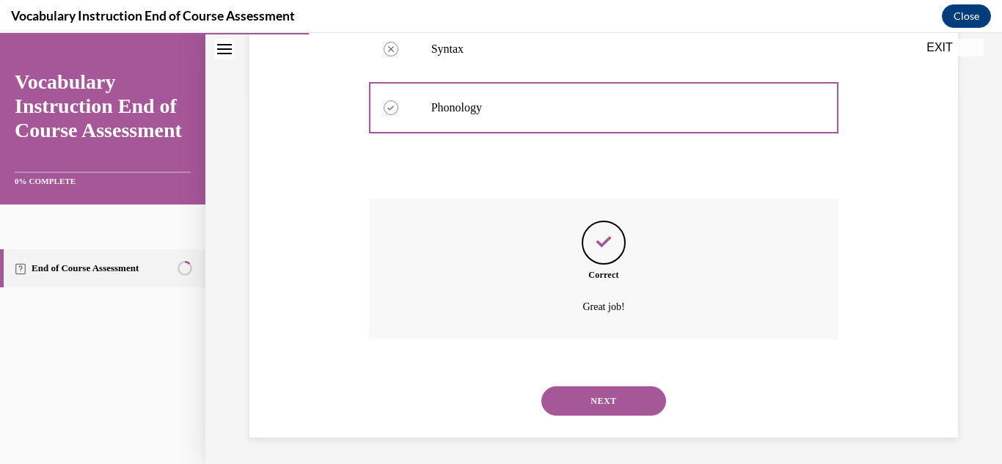
scroll to position [373, 0]
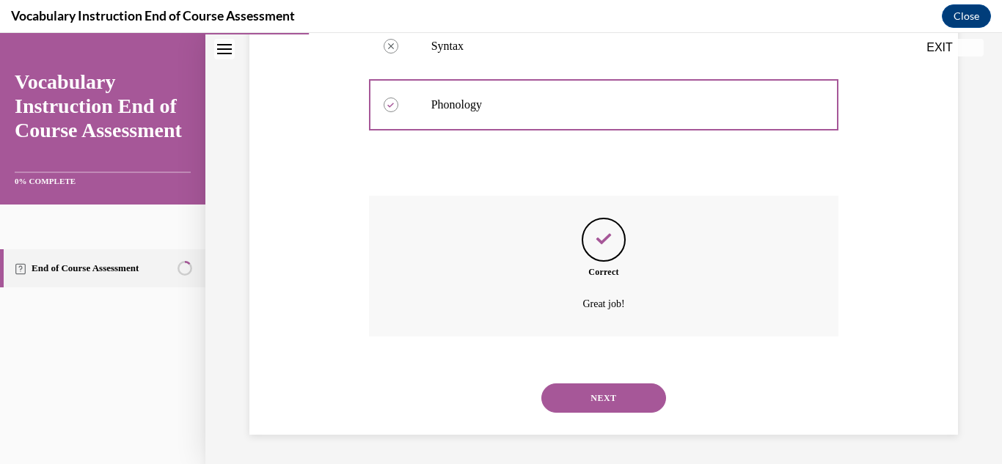
click at [613, 432] on div "SUBMIT NEXT" at bounding box center [604, 397] width 470 height 76
click at [646, 397] on button "NEXT" at bounding box center [603, 398] width 125 height 29
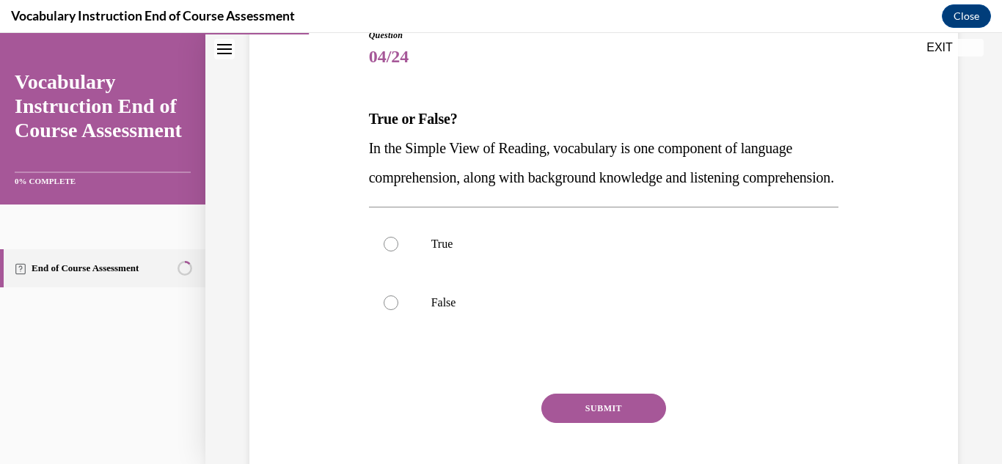
scroll to position [177, 0]
click at [579, 301] on label "False" at bounding box center [604, 301] width 470 height 59
click at [398, 301] on input "False" at bounding box center [391, 301] width 15 height 15
radio input "true"
click at [574, 256] on label "True" at bounding box center [604, 242] width 470 height 59
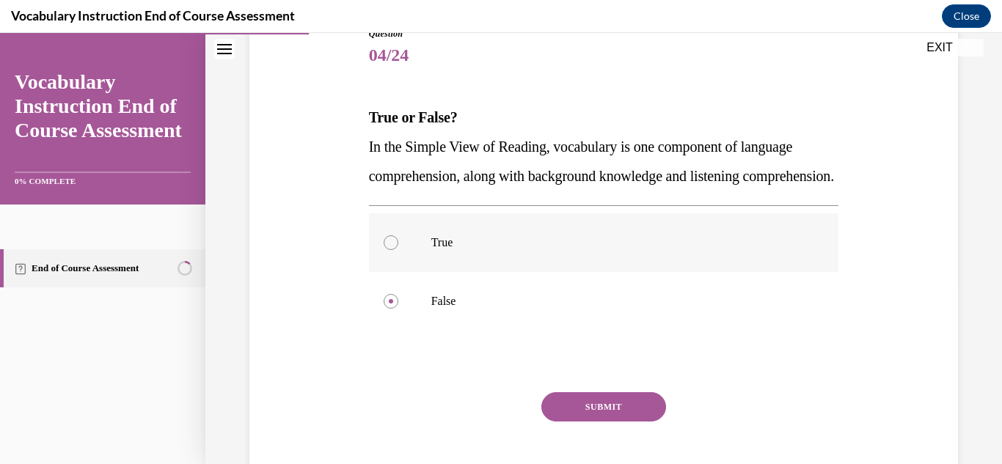
click at [398, 250] on input "True" at bounding box center [391, 242] width 15 height 15
radio input "true"
click at [588, 422] on button "SUBMIT" at bounding box center [603, 406] width 125 height 29
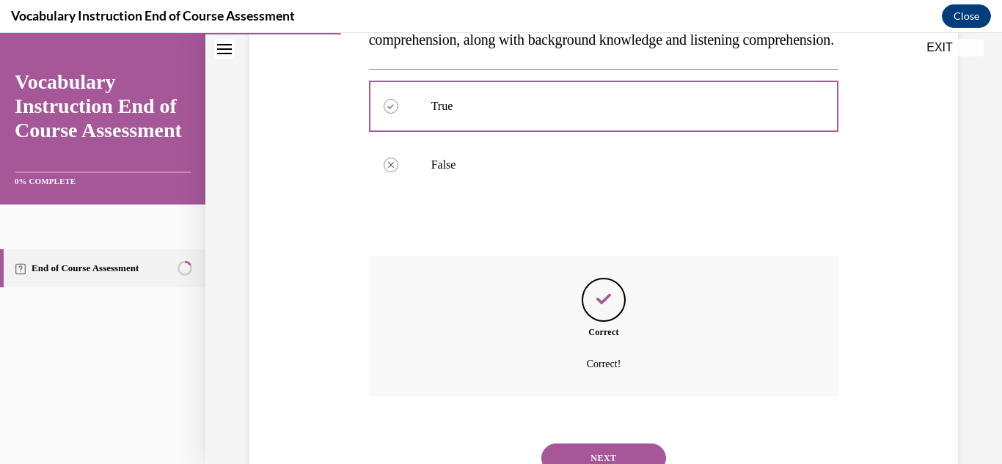
scroll to position [403, 0]
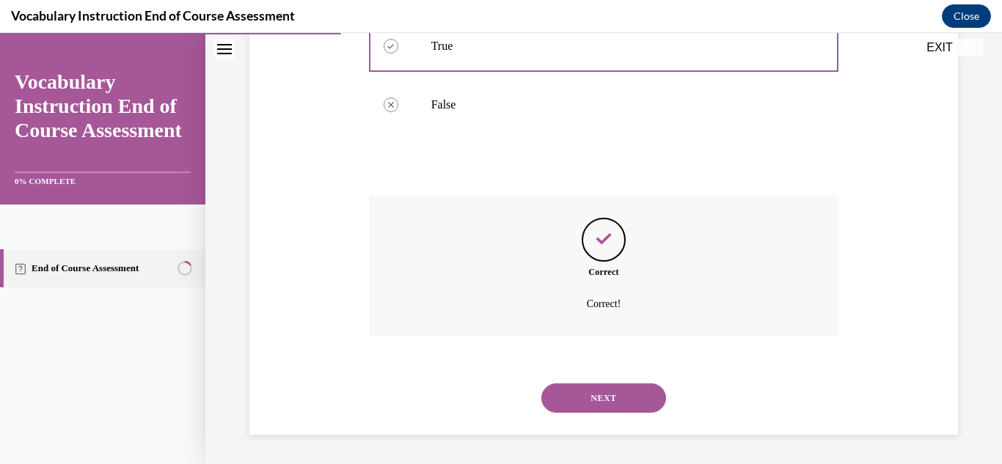
click at [608, 403] on button "NEXT" at bounding box center [603, 398] width 125 height 29
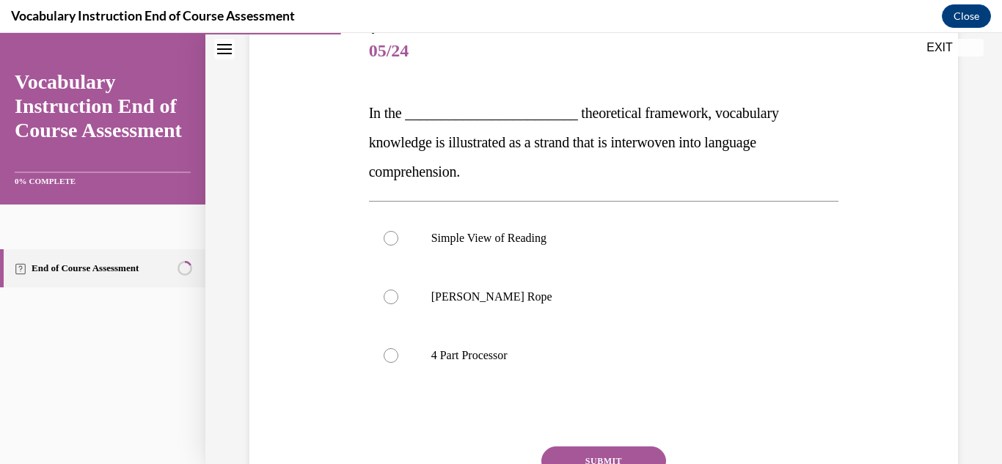
scroll to position [180, 0]
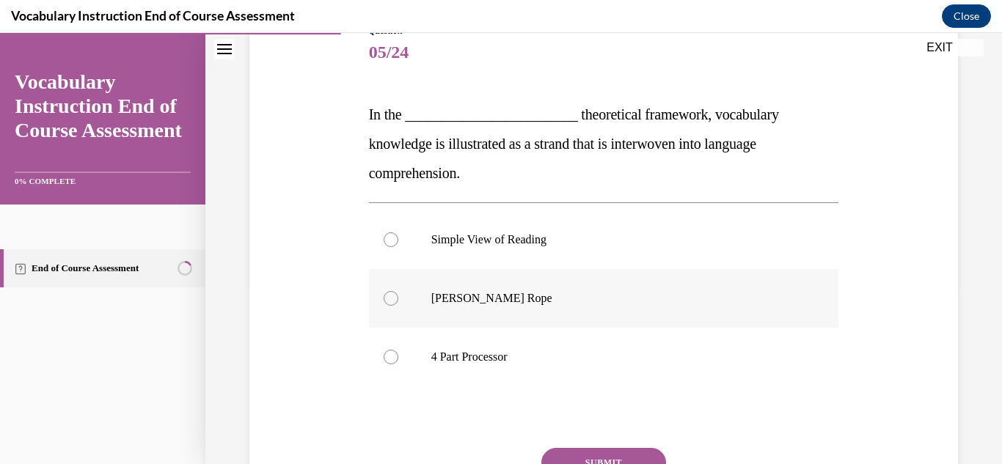
click at [607, 284] on label "Scarborough's Rope" at bounding box center [604, 298] width 470 height 59
click at [398, 291] on input "Scarborough's Rope" at bounding box center [391, 298] width 15 height 15
radio input "true"
click at [615, 455] on button "SUBMIT" at bounding box center [603, 462] width 125 height 29
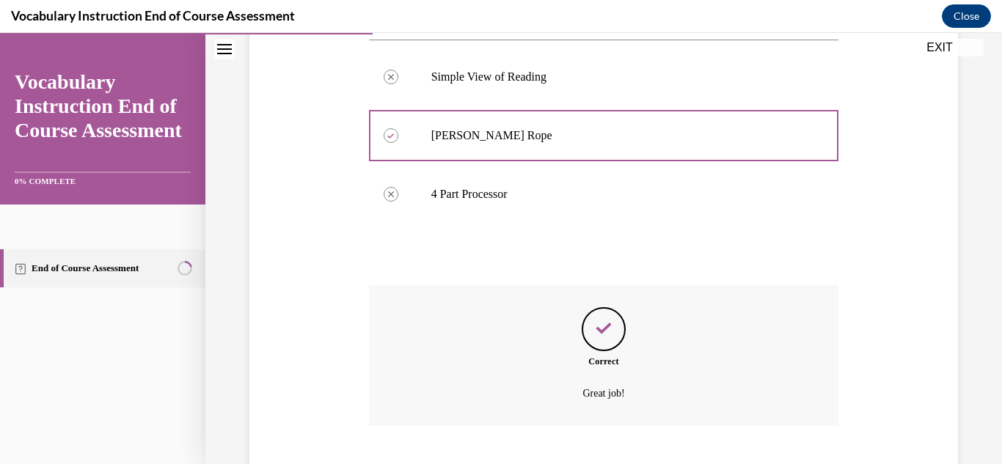
scroll to position [432, 0]
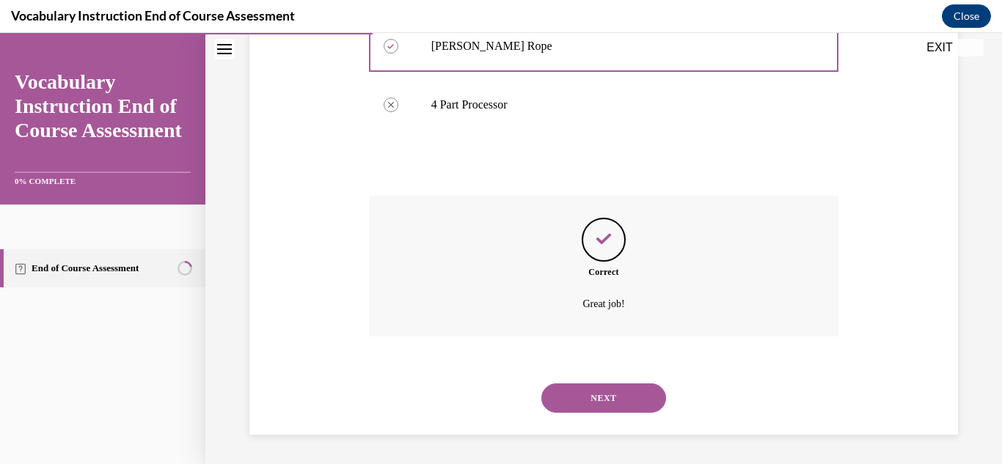
click at [632, 412] on button "NEXT" at bounding box center [603, 398] width 125 height 29
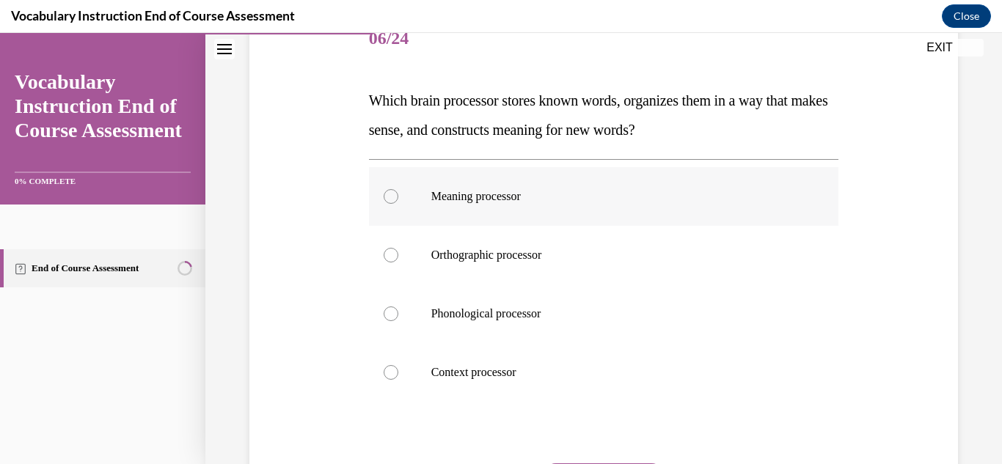
scroll to position [196, 0]
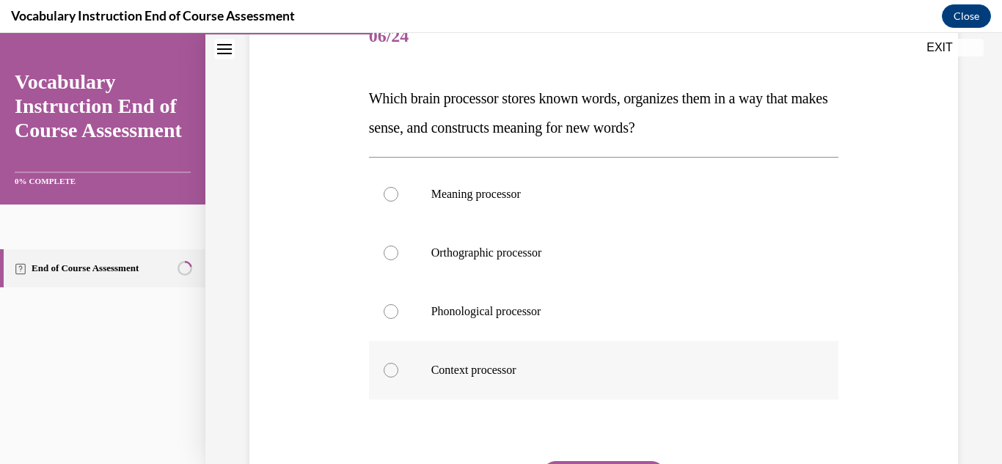
click at [601, 353] on label "Context processor" at bounding box center [604, 370] width 470 height 59
click at [398, 363] on input "Context processor" at bounding box center [391, 370] width 15 height 15
radio input "true"
click at [603, 202] on label "Meaning processor" at bounding box center [604, 194] width 470 height 59
click at [398, 202] on input "Meaning processor" at bounding box center [391, 194] width 15 height 15
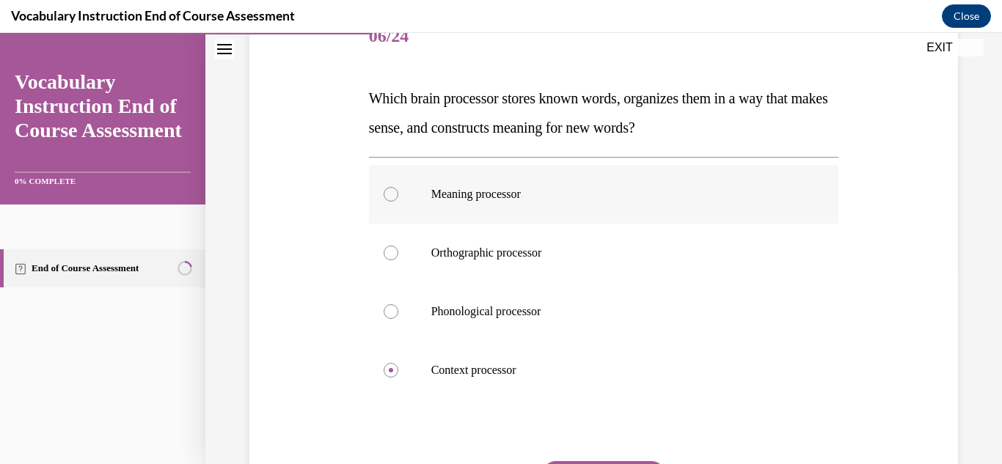
radio input "true"
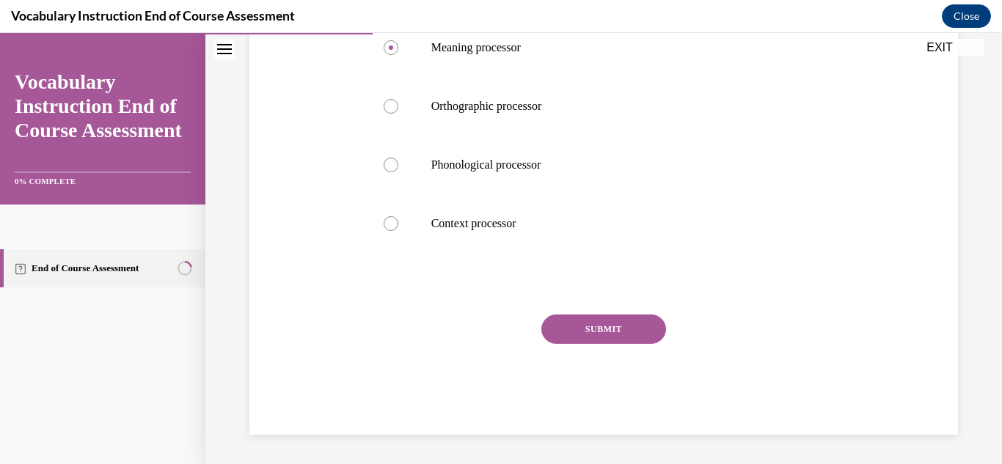
click at [613, 318] on button "SUBMIT" at bounding box center [603, 329] width 125 height 29
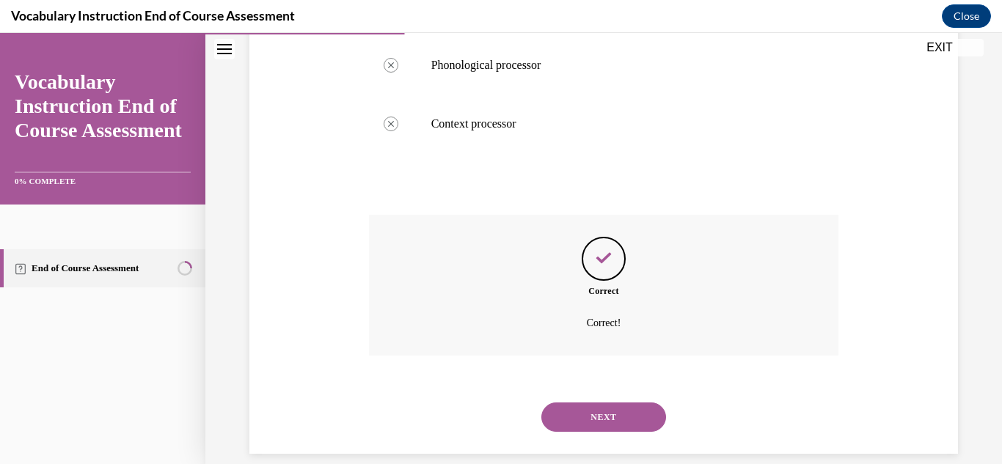
scroll to position [461, 0]
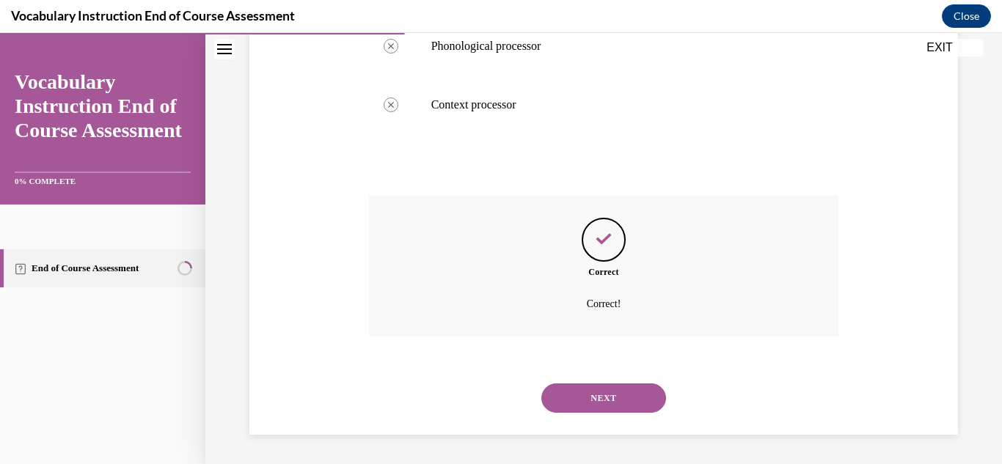
click at [608, 394] on button "NEXT" at bounding box center [603, 398] width 125 height 29
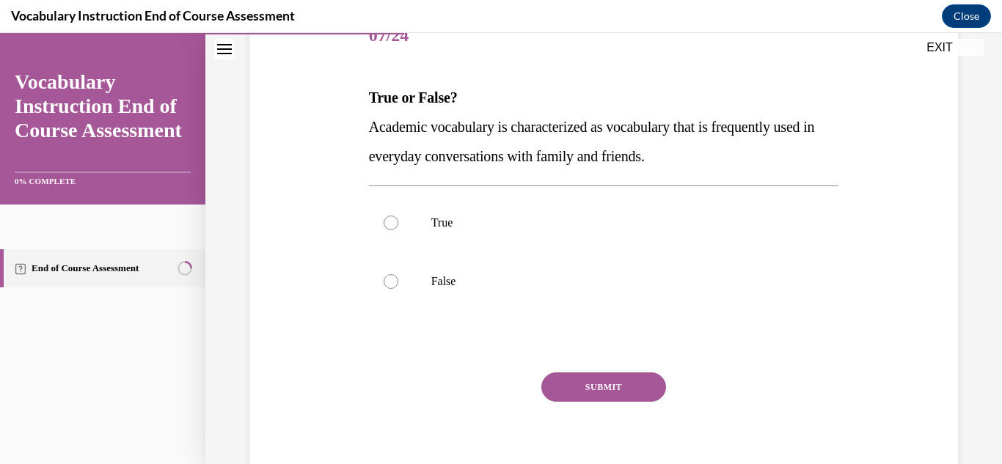
scroll to position [198, 0]
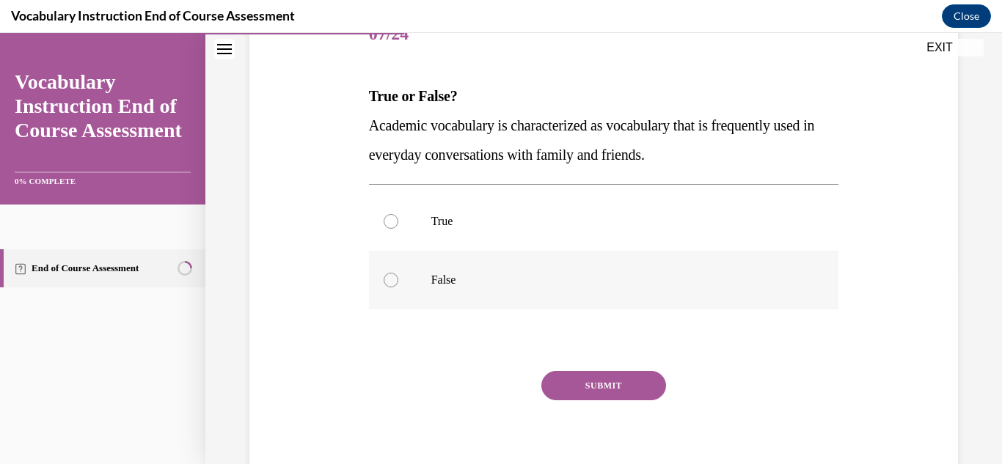
click at [616, 265] on label "False" at bounding box center [604, 280] width 470 height 59
click at [398, 273] on input "False" at bounding box center [391, 280] width 15 height 15
radio input "true"
click at [594, 397] on button "SUBMIT" at bounding box center [603, 385] width 125 height 29
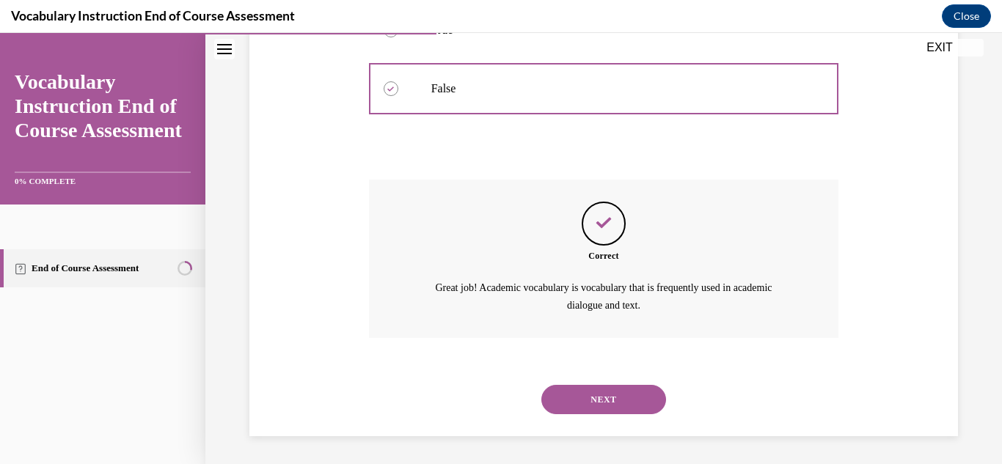
scroll to position [391, 0]
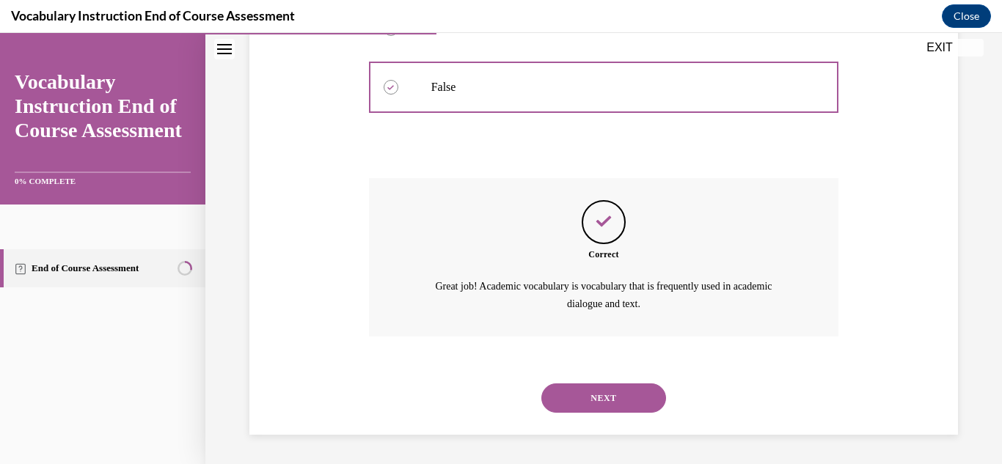
click at [619, 390] on button "NEXT" at bounding box center [603, 398] width 125 height 29
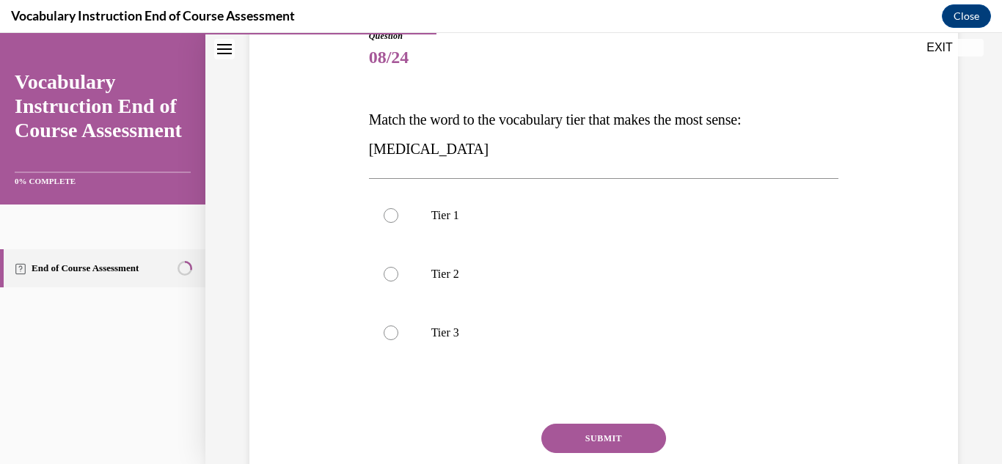
scroll to position [178, 0]
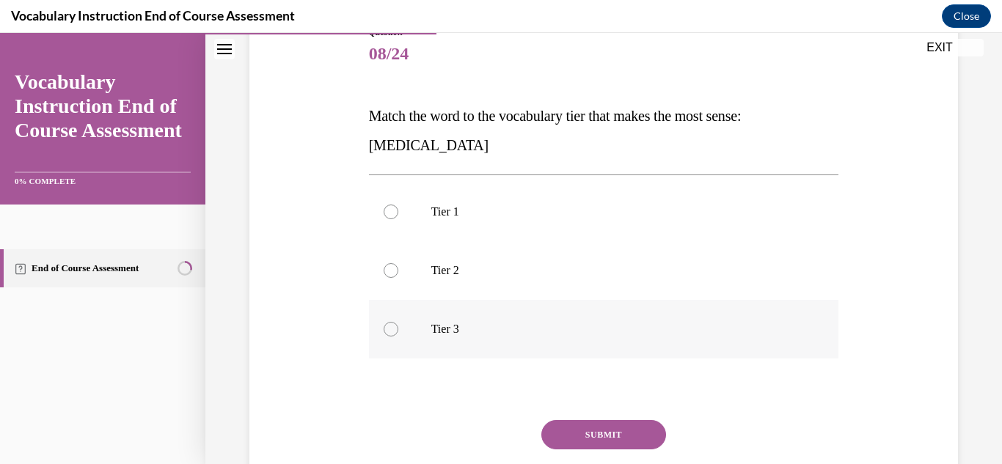
click at [529, 310] on label "Tier 3" at bounding box center [604, 329] width 470 height 59
click at [398, 322] on input "Tier 3" at bounding box center [391, 329] width 15 height 15
radio input "true"
click at [575, 426] on button "SUBMIT" at bounding box center [603, 434] width 125 height 29
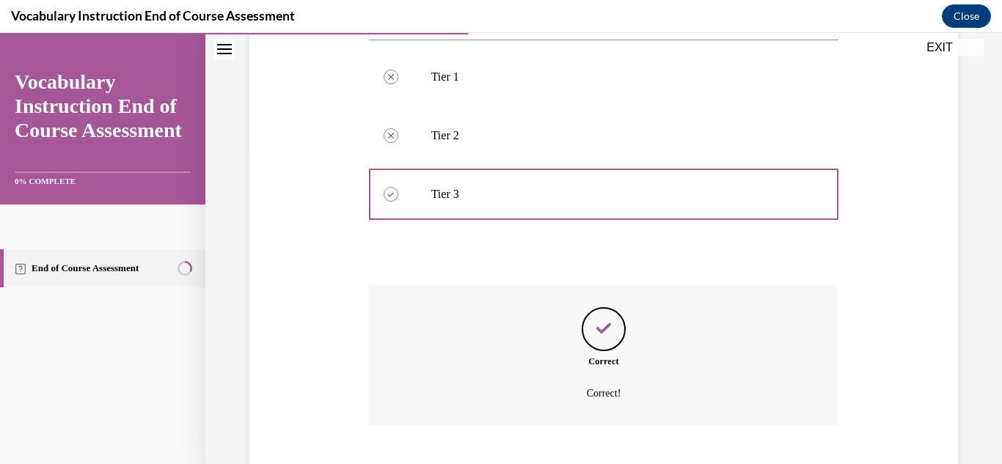
scroll to position [403, 0]
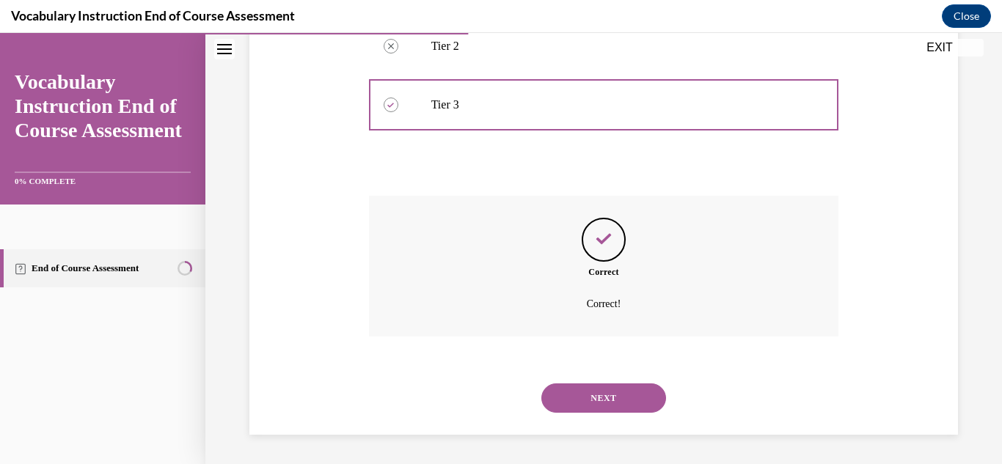
click at [582, 395] on button "NEXT" at bounding box center [603, 398] width 125 height 29
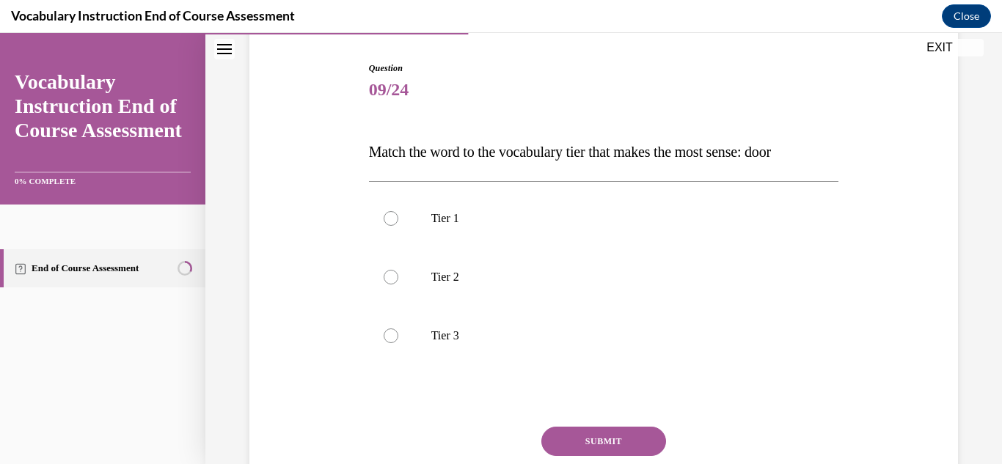
scroll to position [133, 0]
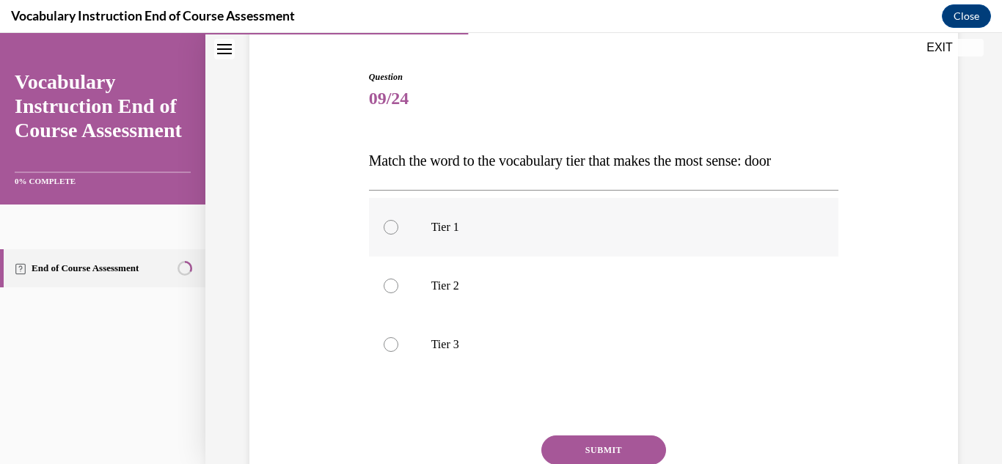
click at [562, 202] on label "Tier 1" at bounding box center [604, 227] width 470 height 59
click at [398, 220] on input "Tier 1" at bounding box center [391, 227] width 15 height 15
radio input "true"
click at [578, 453] on button "SUBMIT" at bounding box center [603, 450] width 125 height 29
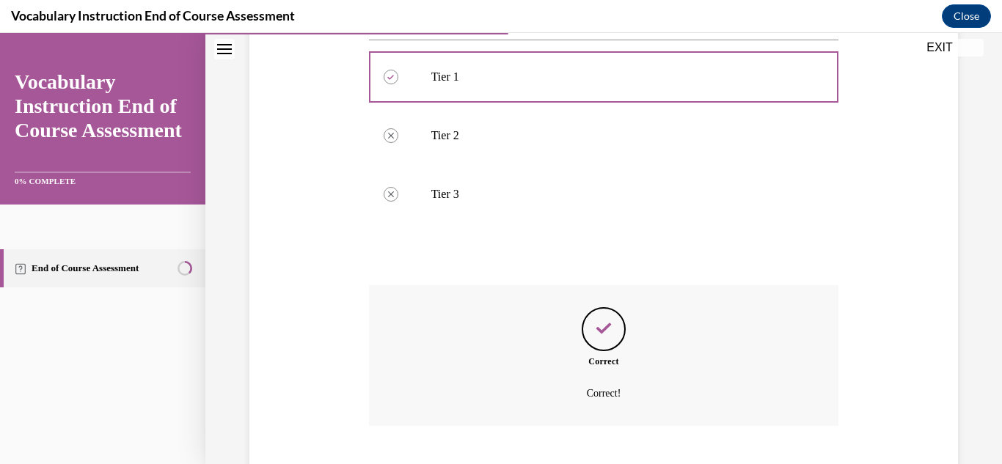
scroll to position [373, 0]
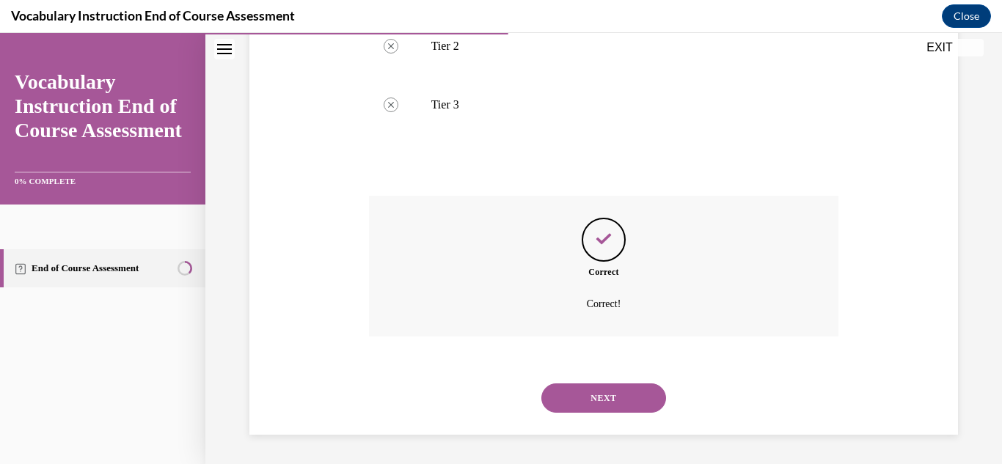
click at [604, 386] on button "NEXT" at bounding box center [603, 398] width 125 height 29
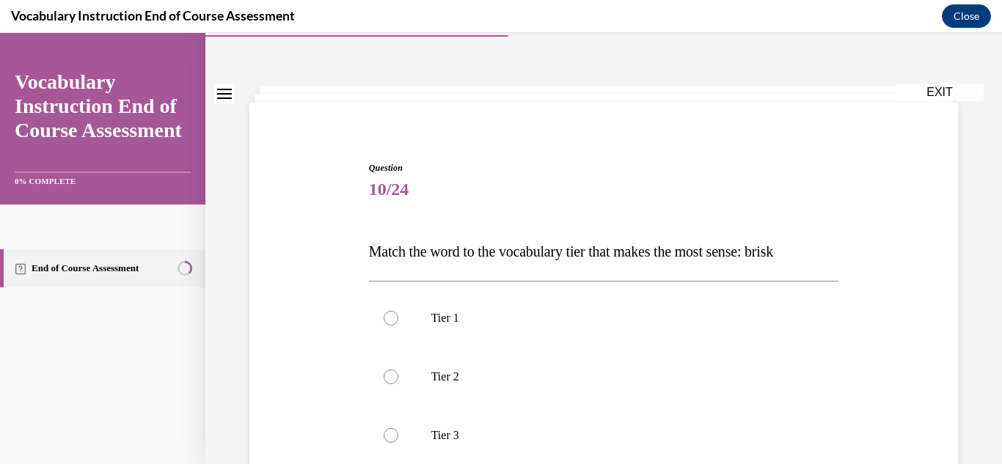
scroll to position [57, 0]
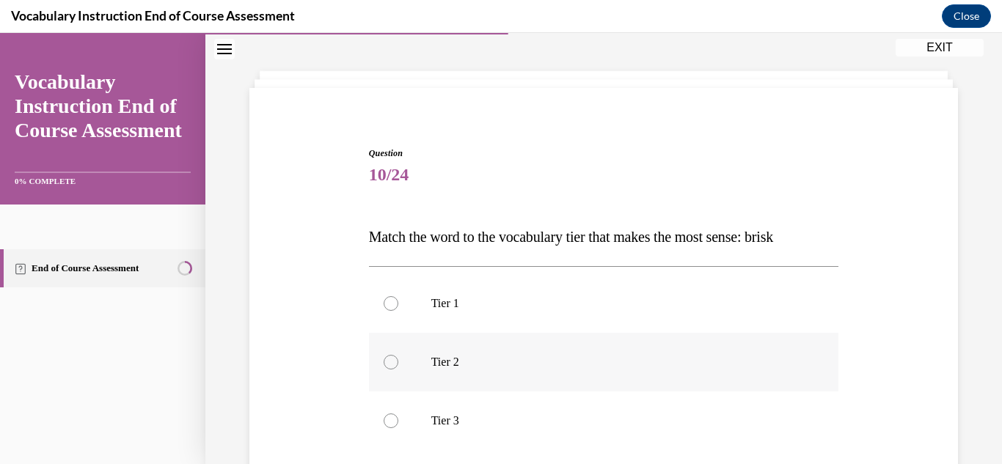
click at [604, 388] on label "Tier 2" at bounding box center [604, 362] width 470 height 59
click at [398, 370] on input "Tier 2" at bounding box center [391, 362] width 15 height 15
radio input "true"
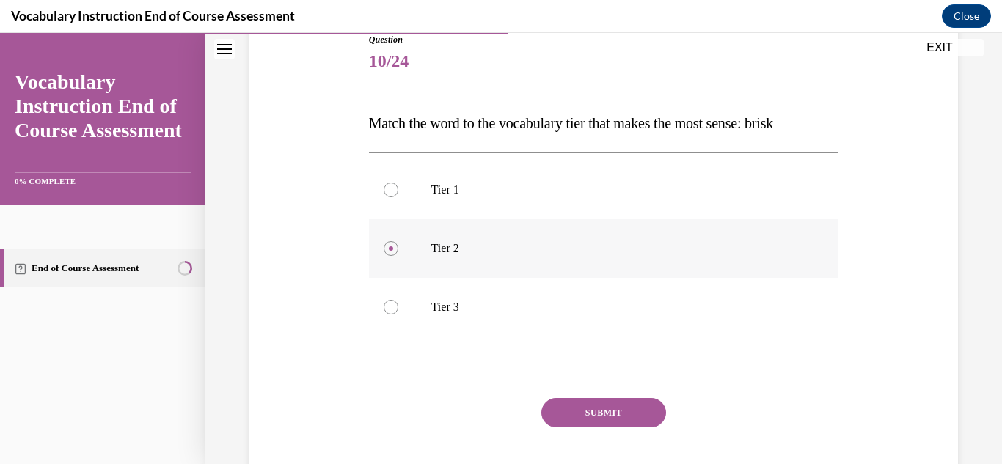
scroll to position [173, 0]
click at [604, 395] on div "Question 10/24 Match the word to the vocabulary tier that makes the most sense:…" at bounding box center [604, 273] width 470 height 485
click at [604, 396] on button "SUBMIT" at bounding box center [603, 410] width 125 height 29
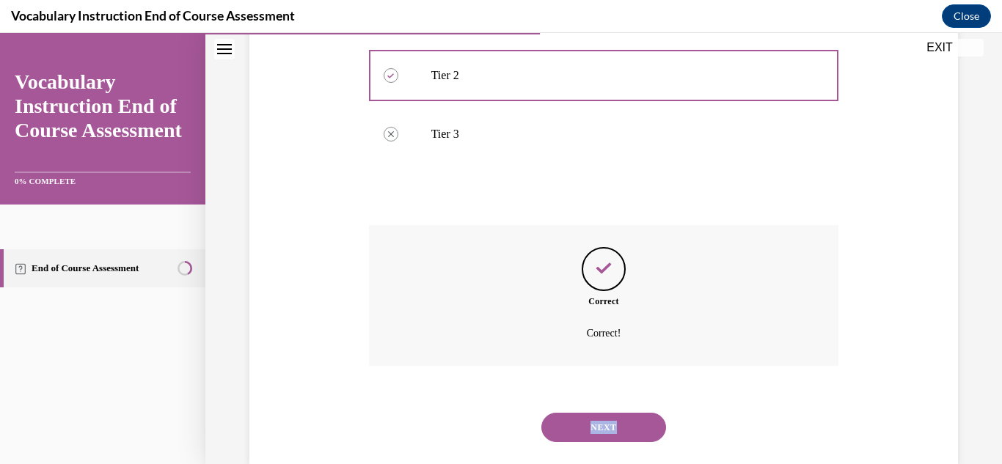
scroll to position [373, 0]
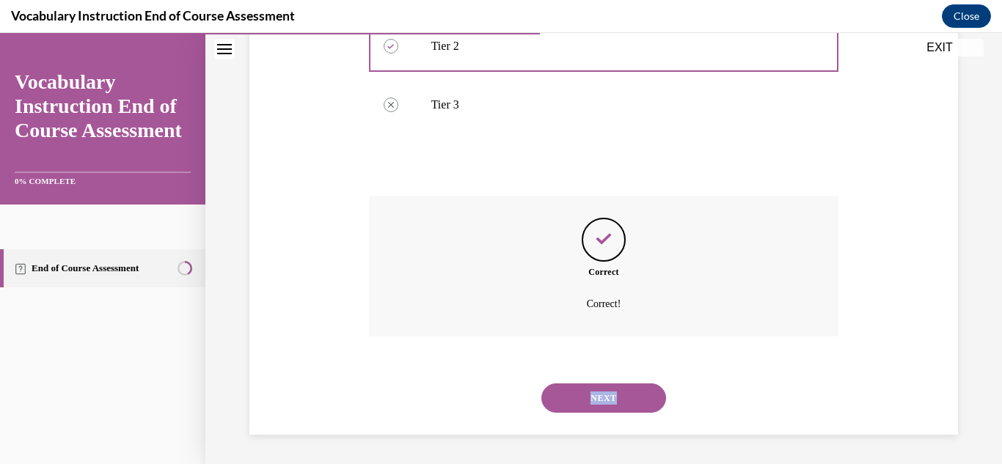
click at [604, 396] on button "NEXT" at bounding box center [603, 398] width 125 height 29
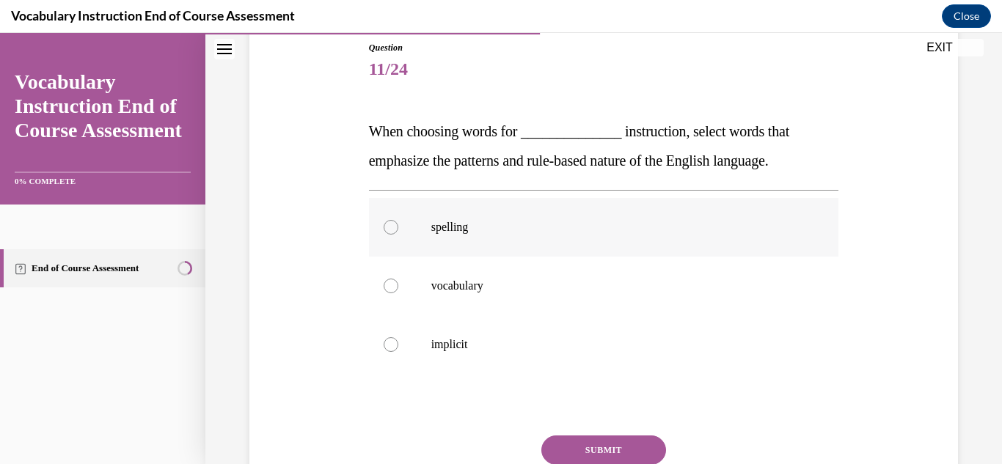
scroll to position [166, 0]
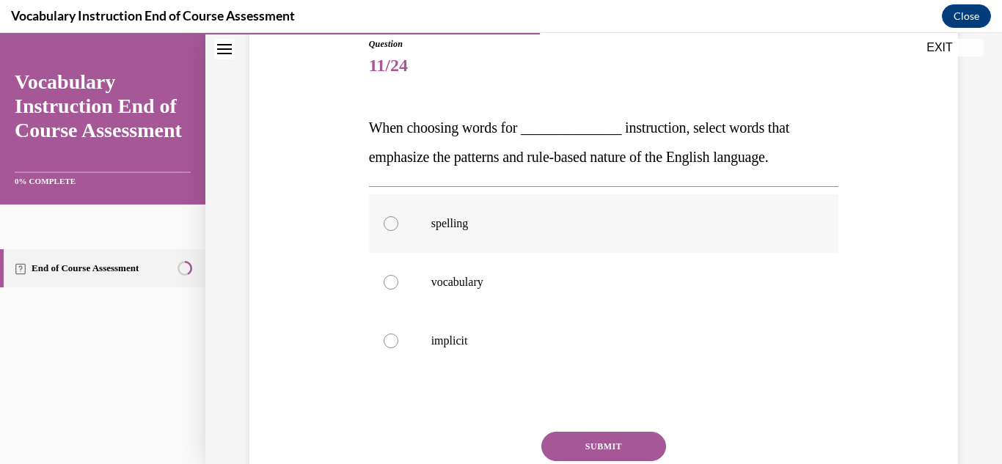
click at [651, 222] on p "spelling" at bounding box center [616, 223] width 371 height 15
click at [398, 222] on input "spelling" at bounding box center [391, 223] width 15 height 15
radio input "true"
click at [606, 452] on button "SUBMIT" at bounding box center [603, 446] width 125 height 29
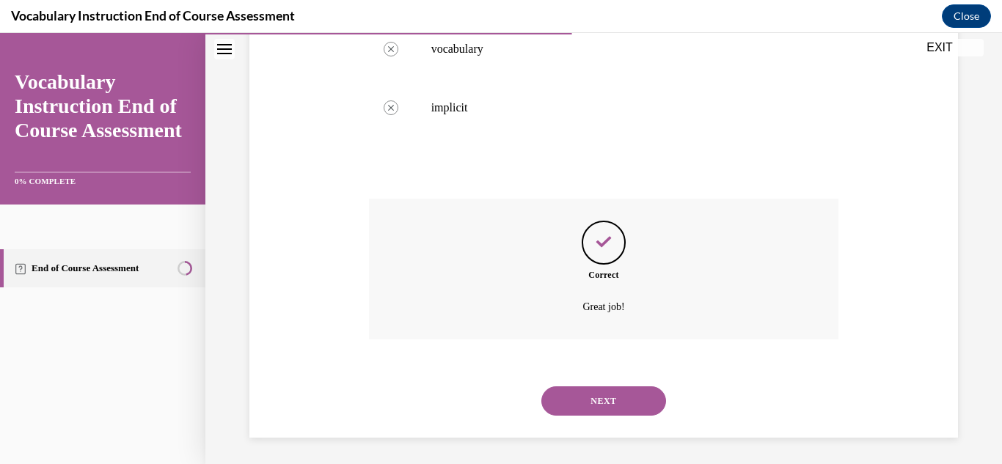
scroll to position [403, 0]
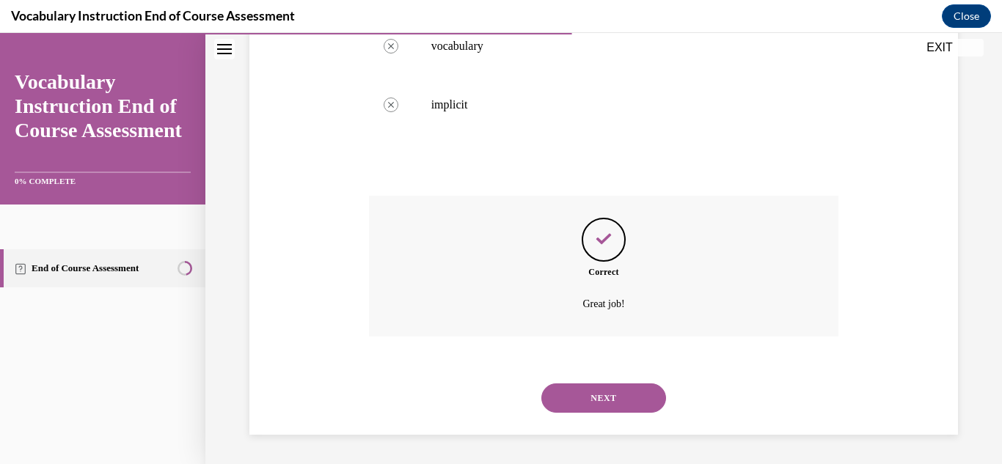
click at [620, 402] on button "NEXT" at bounding box center [603, 398] width 125 height 29
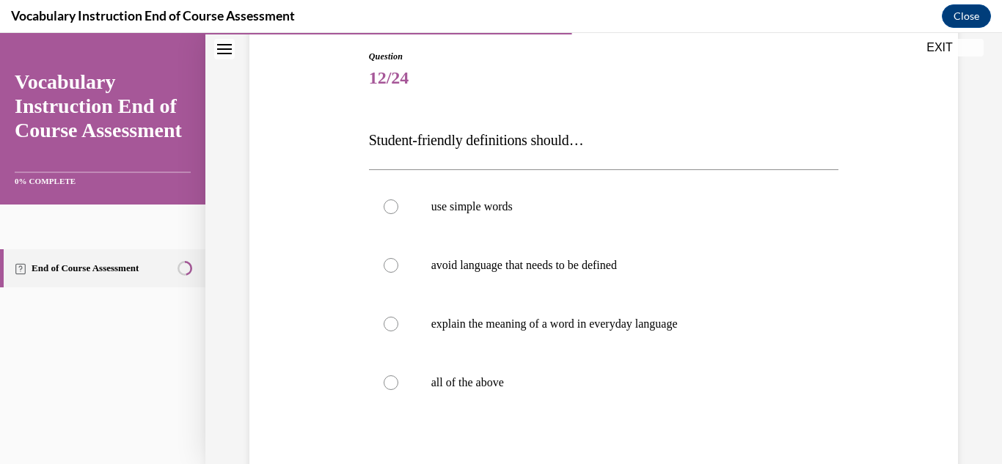
scroll to position [160, 0]
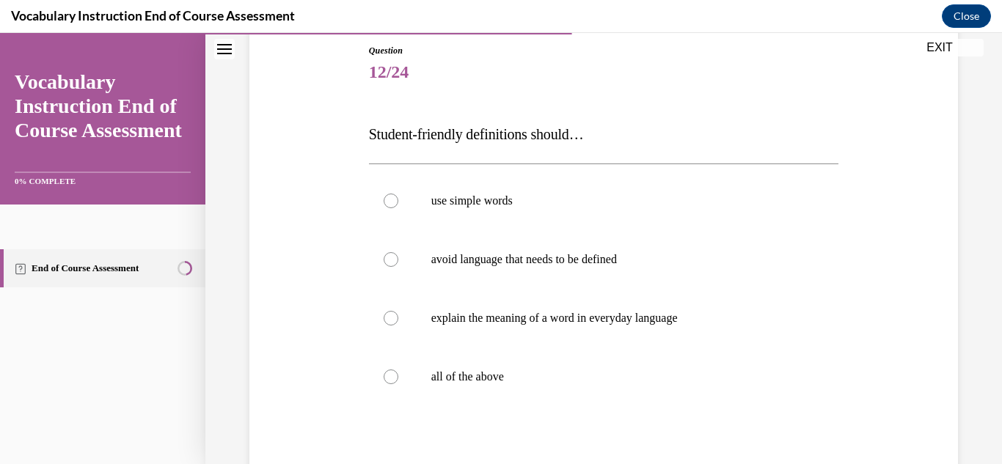
click at [620, 402] on label "all of the above" at bounding box center [604, 377] width 470 height 59
click at [398, 384] on input "all of the above" at bounding box center [391, 377] width 15 height 15
radio input "true"
click at [637, 389] on label "all of the above" at bounding box center [604, 377] width 470 height 59
click at [398, 384] on input "all of the above" at bounding box center [391, 377] width 15 height 15
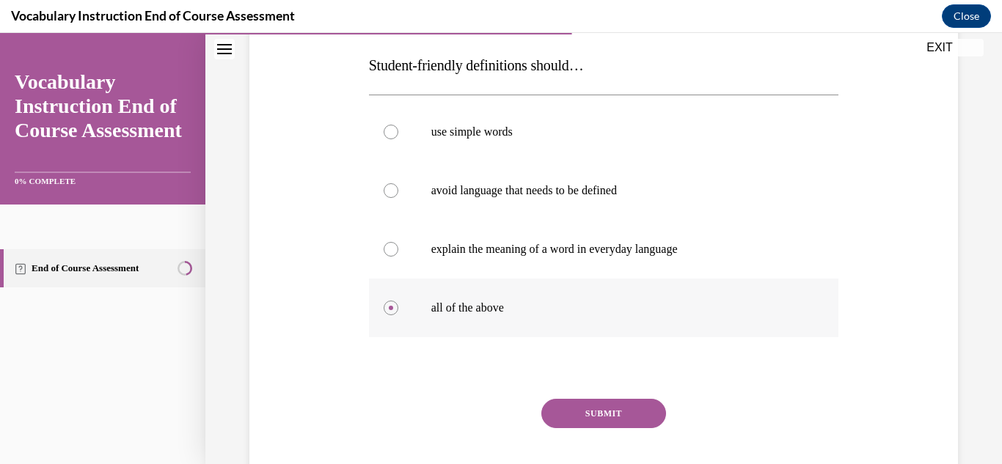
scroll to position [230, 0]
click at [637, 400] on button "SUBMIT" at bounding box center [603, 411] width 125 height 29
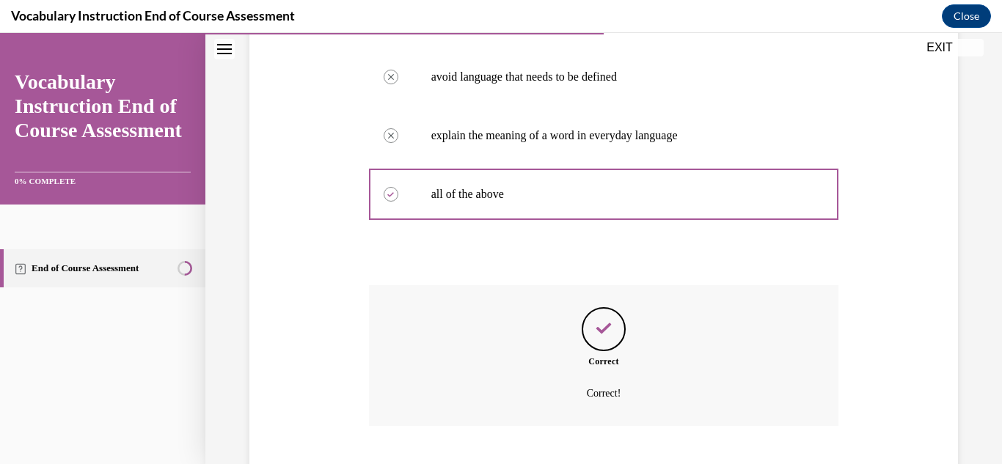
scroll to position [432, 0]
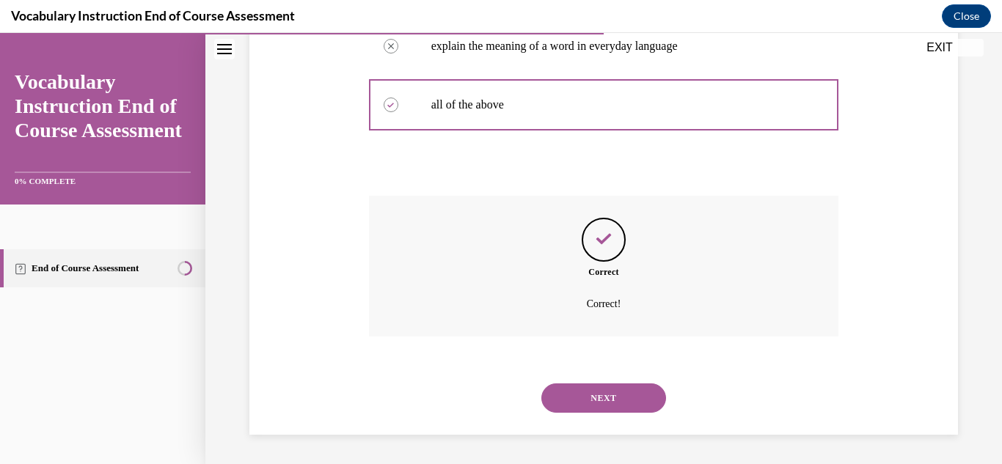
click at [637, 400] on button "NEXT" at bounding box center [603, 398] width 125 height 29
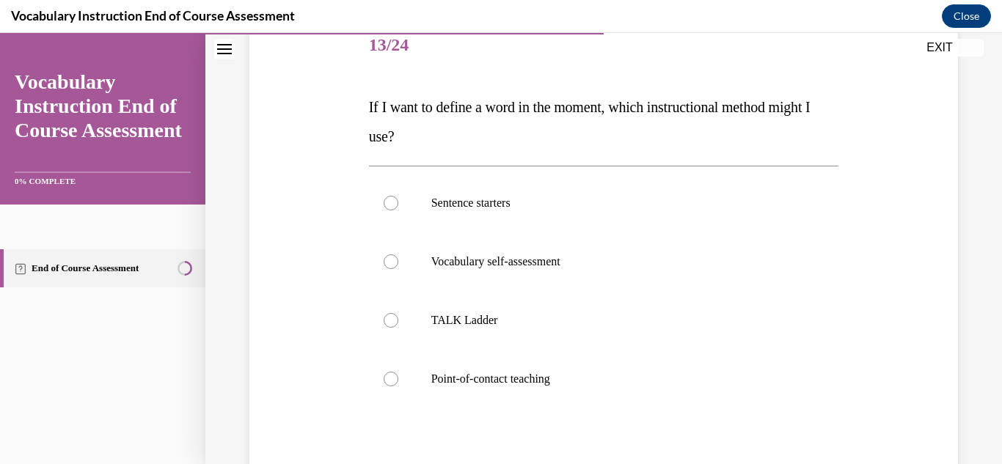
scroll to position [193, 0]
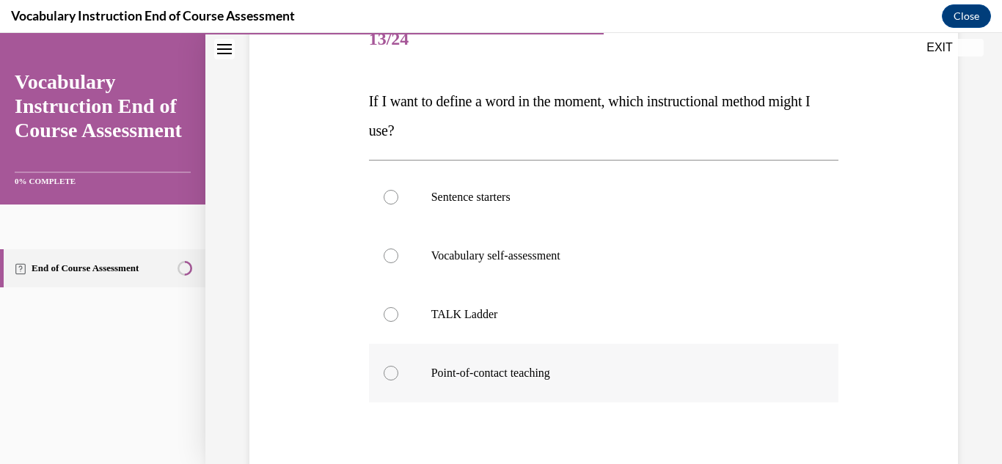
click at [637, 400] on label "Point-of-contact teaching" at bounding box center [604, 373] width 470 height 59
click at [398, 381] on input "Point-of-contact teaching" at bounding box center [391, 373] width 15 height 15
radio input "true"
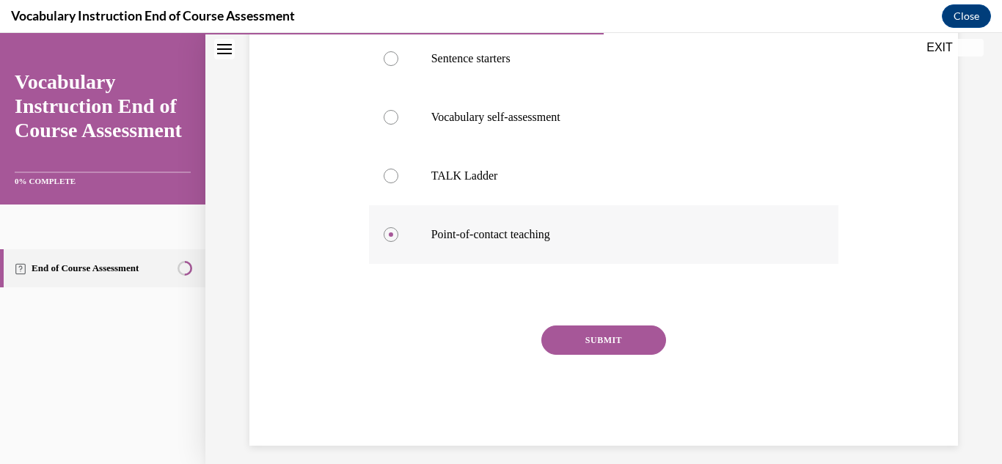
scroll to position [342, 0]
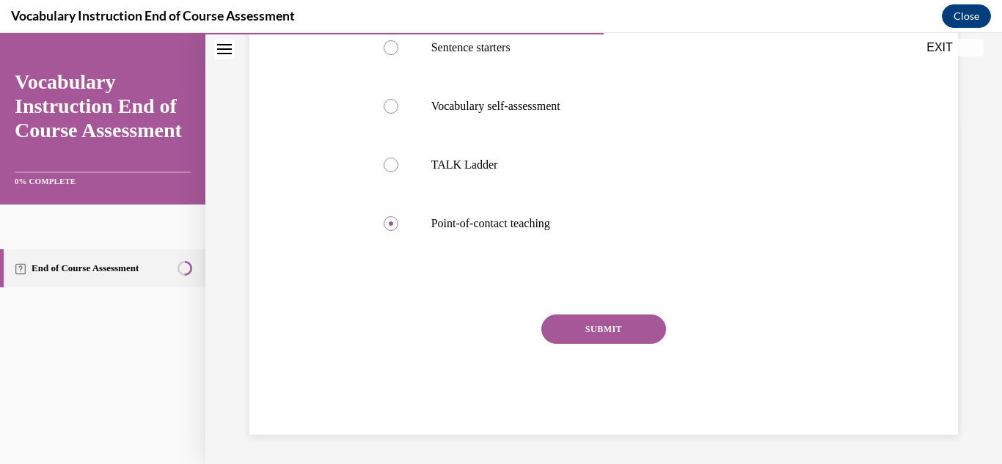
click at [632, 328] on button "SUBMIT" at bounding box center [603, 329] width 125 height 29
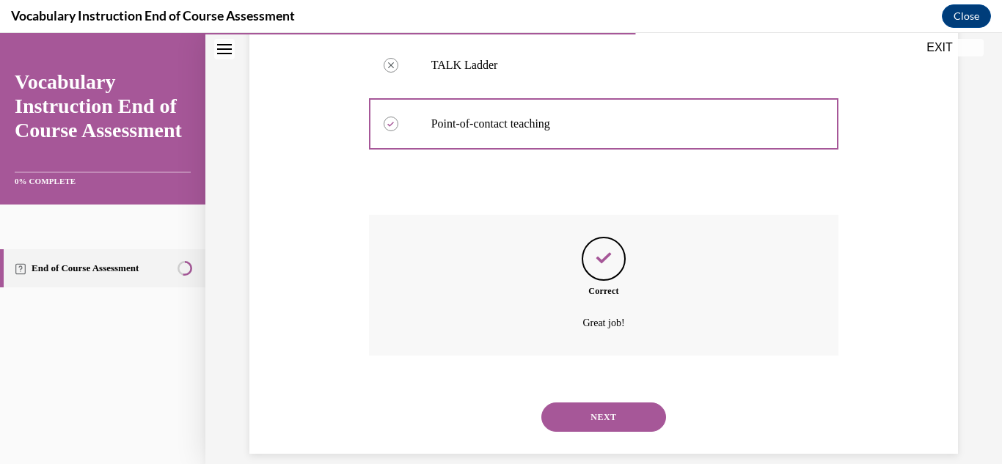
scroll to position [461, 0]
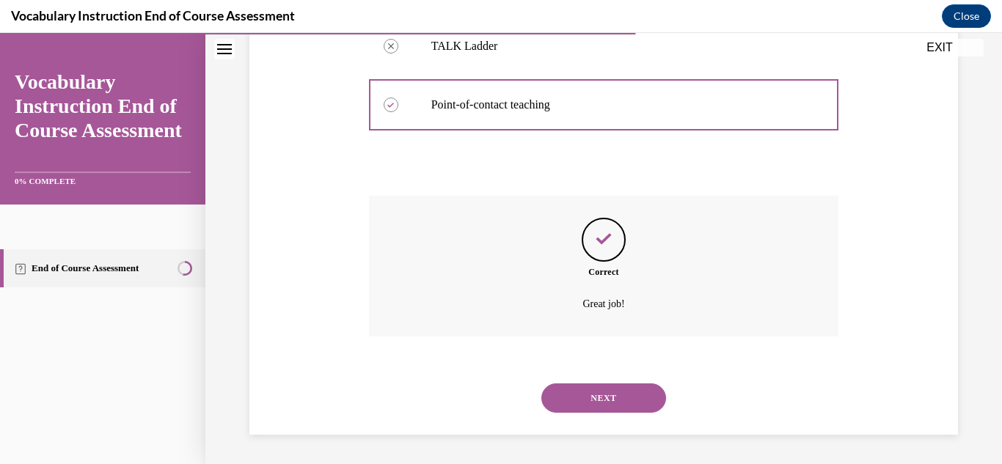
click at [631, 391] on button "NEXT" at bounding box center [603, 398] width 125 height 29
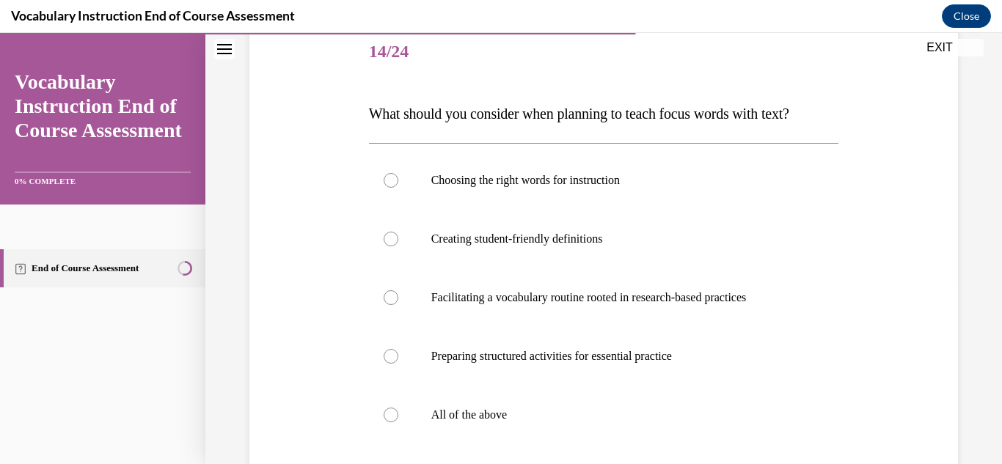
scroll to position [183, 0]
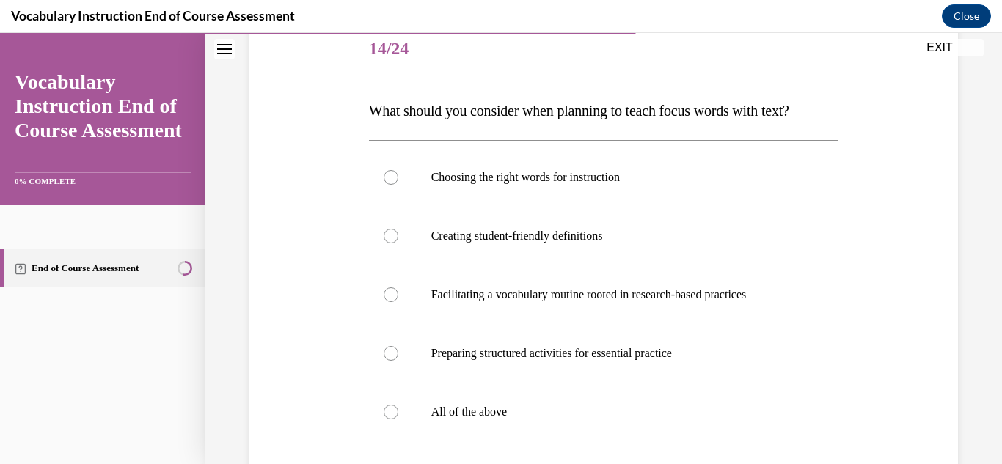
click at [631, 391] on label "All of the above" at bounding box center [604, 412] width 470 height 59
click at [398, 405] on input "All of the above" at bounding box center [391, 412] width 15 height 15
radio input "true"
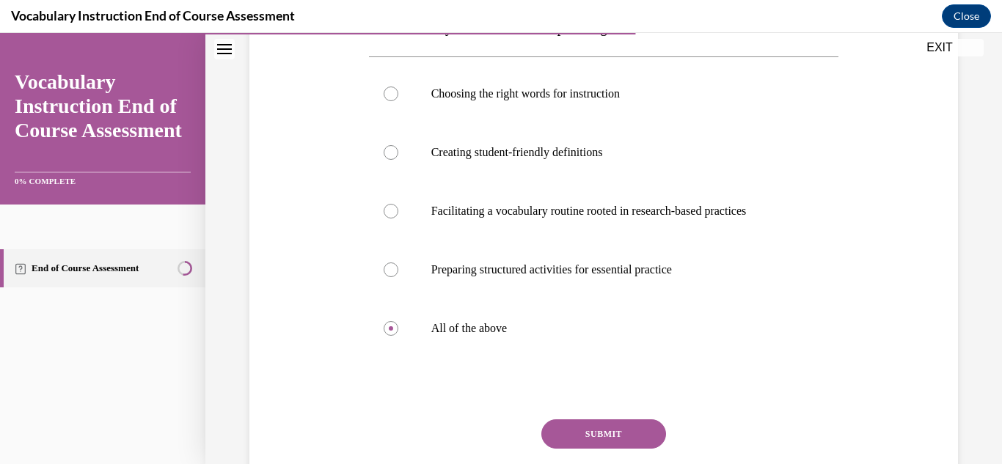
scroll to position [268, 0]
click at [634, 426] on button "SUBMIT" at bounding box center [603, 432] width 125 height 29
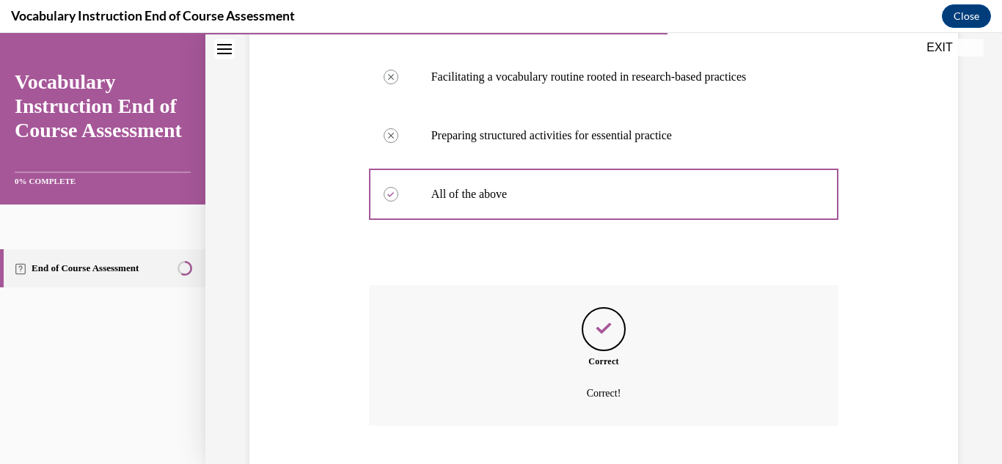
scroll to position [491, 0]
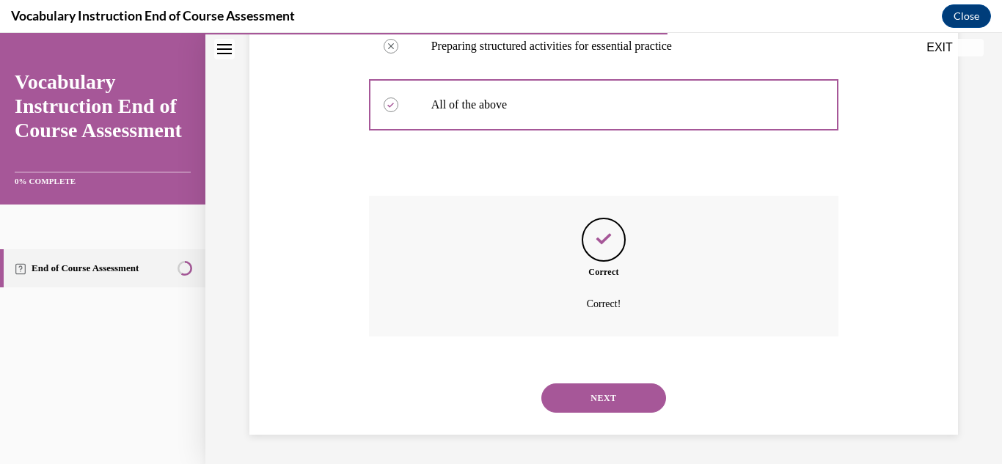
click at [634, 426] on div "NEXT" at bounding box center [604, 398] width 470 height 59
click at [650, 397] on button "NEXT" at bounding box center [603, 398] width 125 height 29
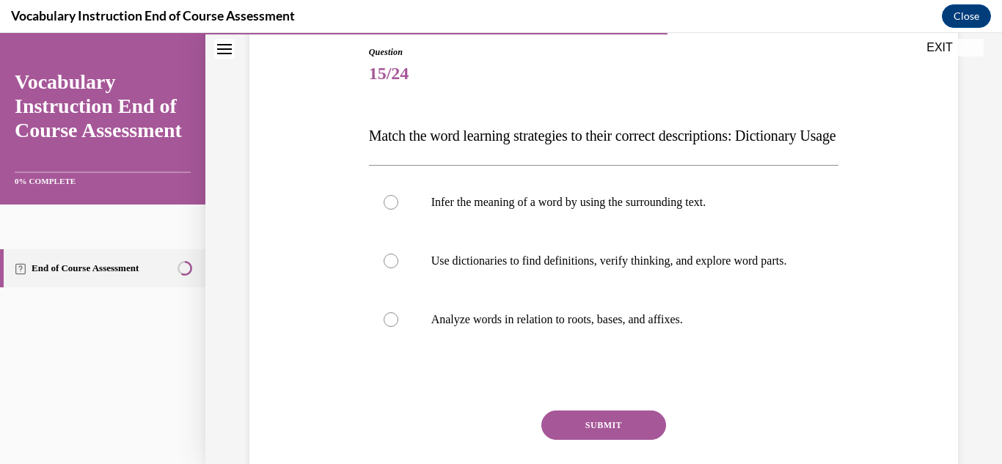
scroll to position [164, 0]
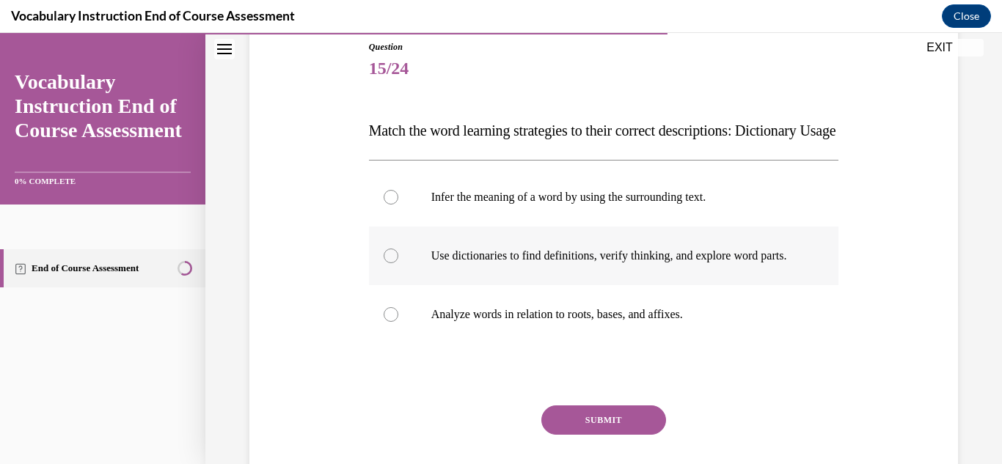
click at [678, 263] on p "Use dictionaries to find definitions, verify thinking, and explore word parts." at bounding box center [616, 256] width 371 height 15
click at [398, 263] on input "Use dictionaries to find definitions, verify thinking, and explore word parts." at bounding box center [391, 256] width 15 height 15
radio input "true"
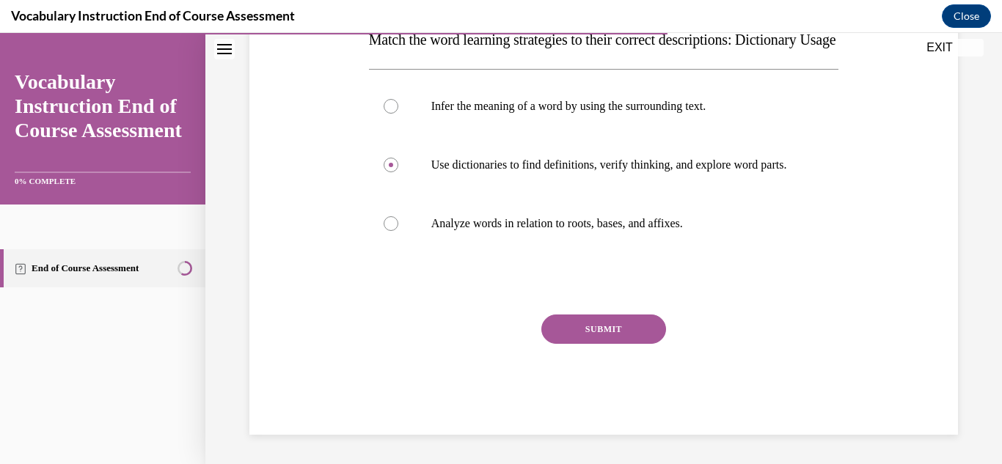
click at [659, 320] on button "SUBMIT" at bounding box center [603, 329] width 125 height 29
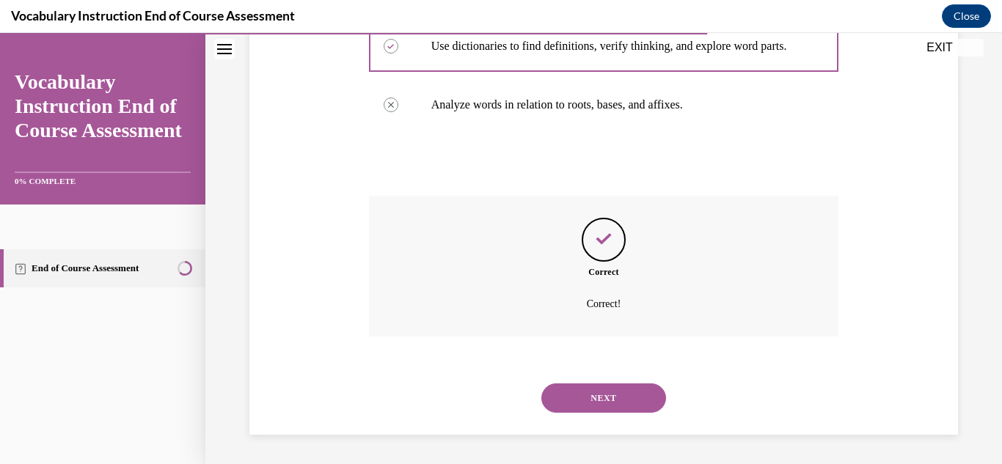
scroll to position [417, 0]
click at [646, 393] on button "NEXT" at bounding box center [603, 398] width 125 height 29
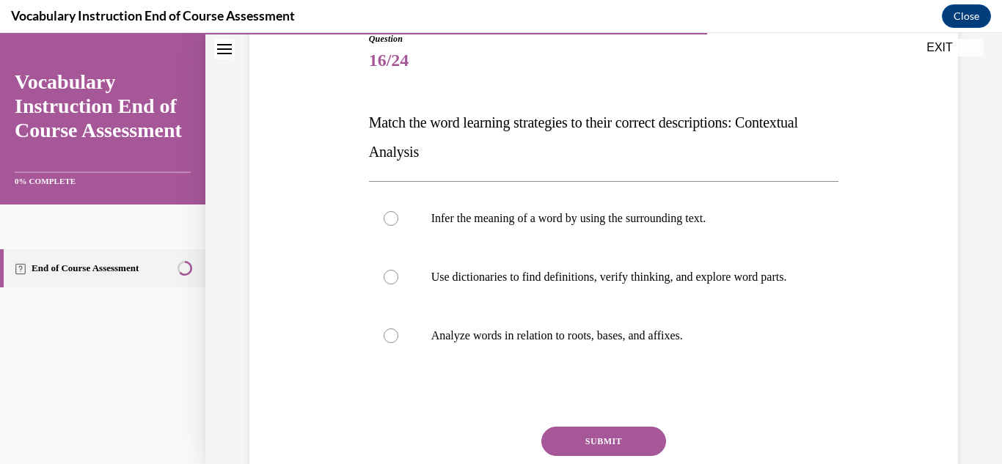
scroll to position [171, 0]
click at [642, 208] on label "Infer the meaning of a word by using the surrounding text." at bounding box center [604, 219] width 470 height 59
click at [398, 212] on input "Infer the meaning of a word by using the surrounding text." at bounding box center [391, 219] width 15 height 15
radio input "true"
click at [596, 452] on button "SUBMIT" at bounding box center [603, 442] width 125 height 29
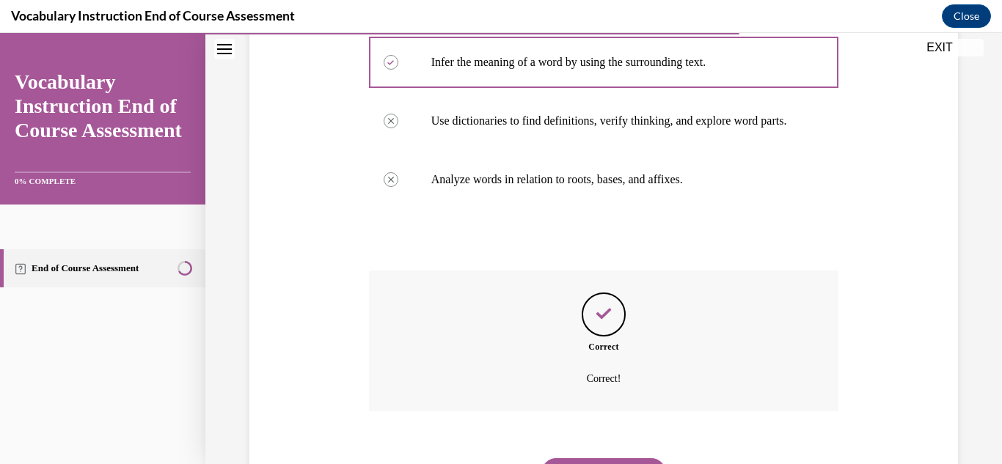
scroll to position [417, 0]
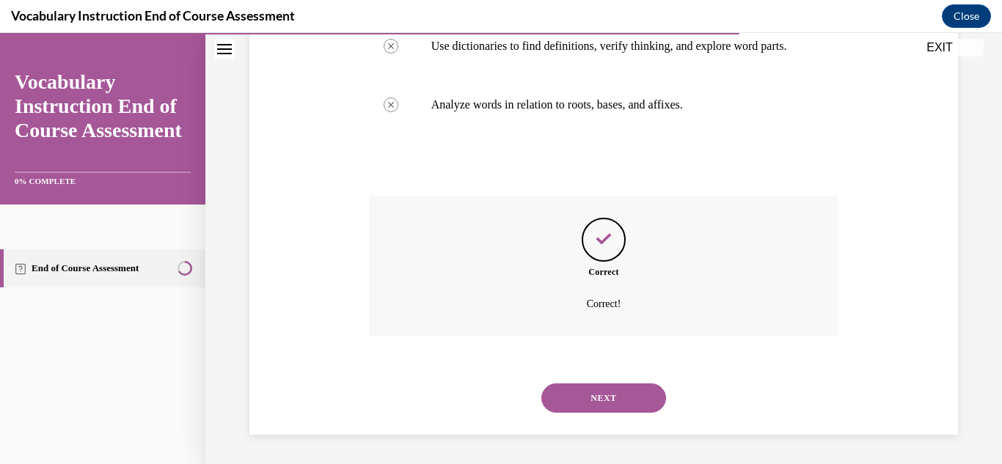
click at [620, 407] on button "NEXT" at bounding box center [603, 398] width 125 height 29
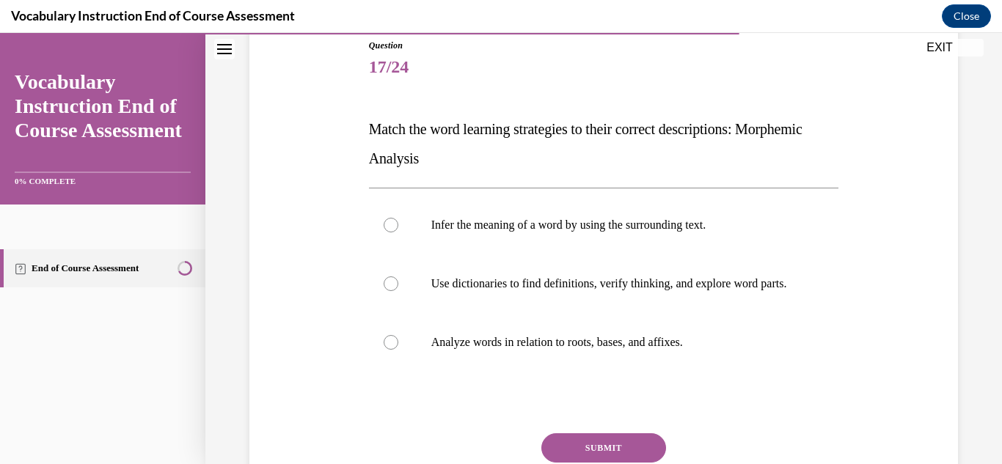
scroll to position [166, 0]
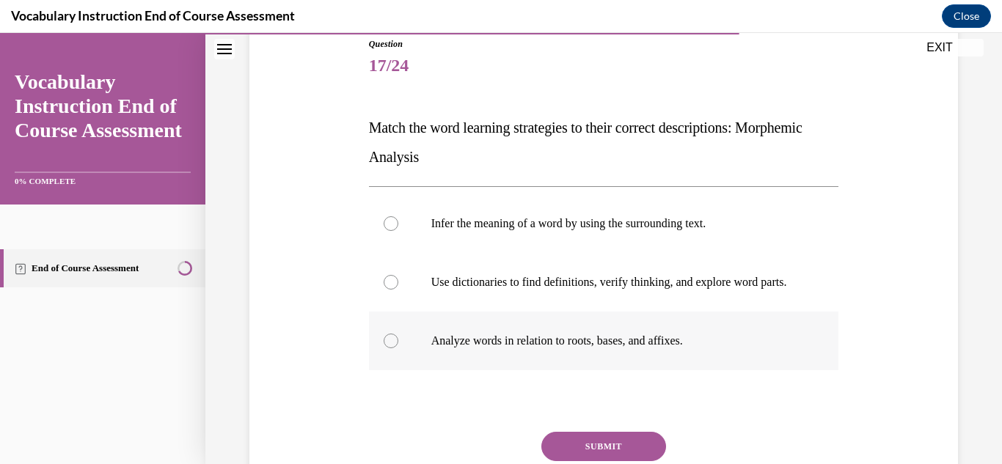
click at [631, 370] on label "Analyze words in relation to roots, bases, and affixes." at bounding box center [604, 341] width 470 height 59
click at [398, 348] on input "Analyze words in relation to roots, bases, and affixes." at bounding box center [391, 341] width 15 height 15
radio input "true"
click at [637, 454] on button "SUBMIT" at bounding box center [603, 446] width 125 height 29
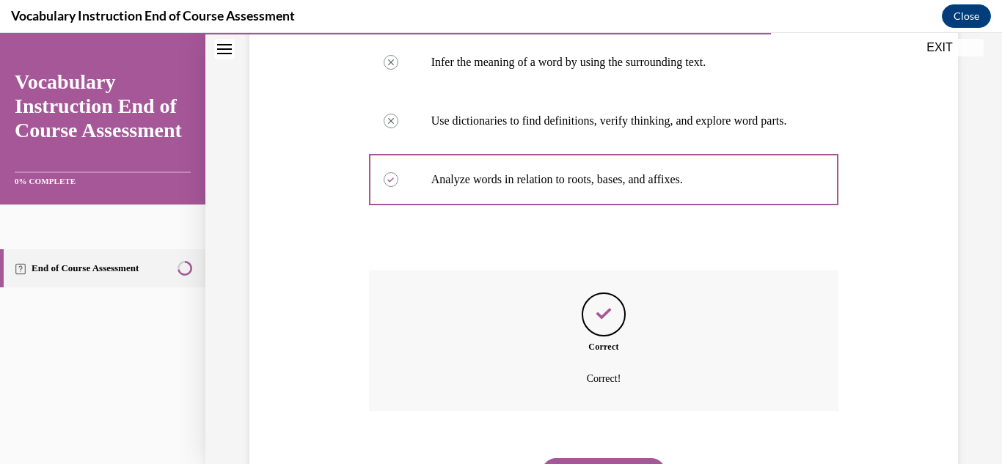
scroll to position [417, 0]
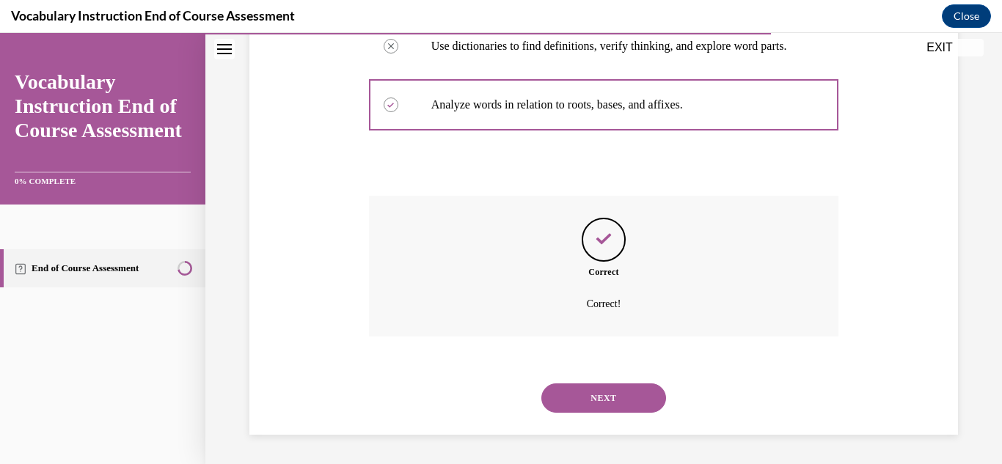
click at [644, 406] on button "NEXT" at bounding box center [603, 398] width 125 height 29
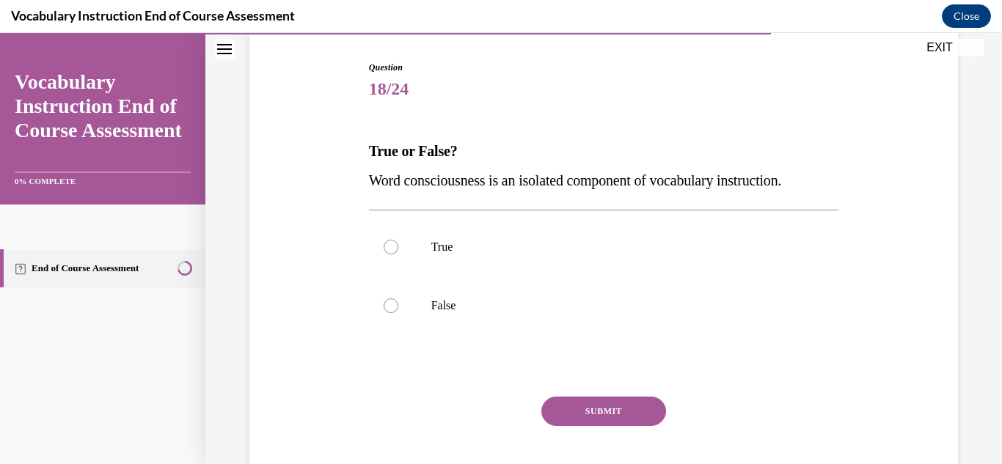
scroll to position [144, 0]
click at [674, 217] on label "True" at bounding box center [604, 245] width 470 height 59
click at [398, 238] on input "True" at bounding box center [391, 245] width 15 height 15
radio input "true"
click at [735, 390] on div "Question 18/24 True or False? Word consciousness is an isolated component of vo…" at bounding box center [604, 287] width 470 height 456
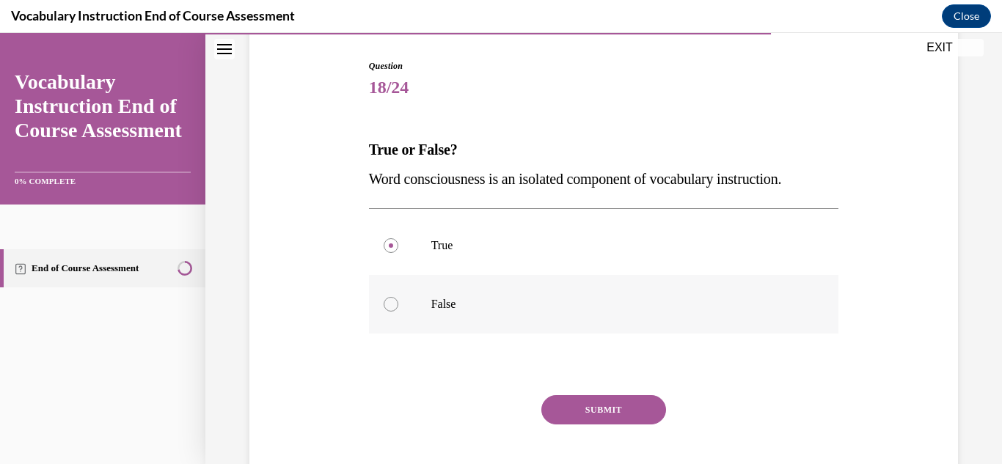
click at [685, 331] on label "False" at bounding box center [604, 304] width 470 height 59
click at [398, 312] on input "False" at bounding box center [391, 304] width 15 height 15
radio input "true"
click at [615, 407] on button "SUBMIT" at bounding box center [603, 409] width 125 height 29
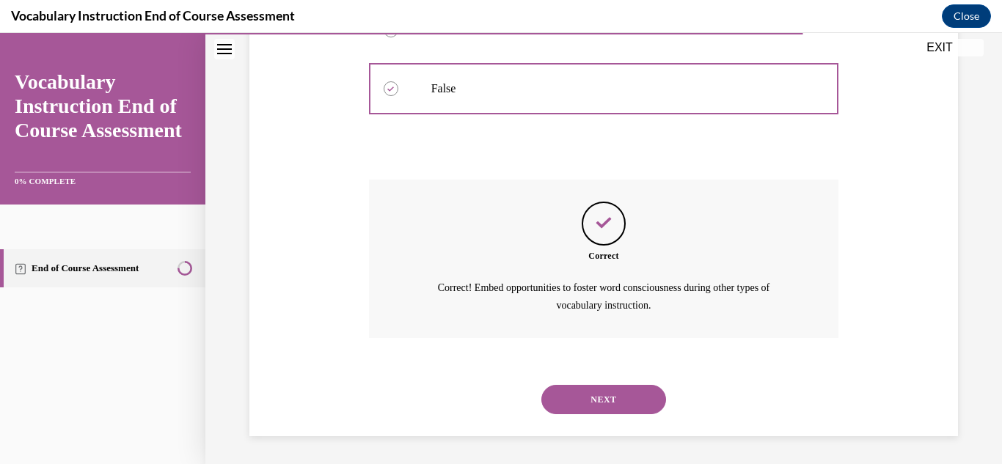
scroll to position [362, 0]
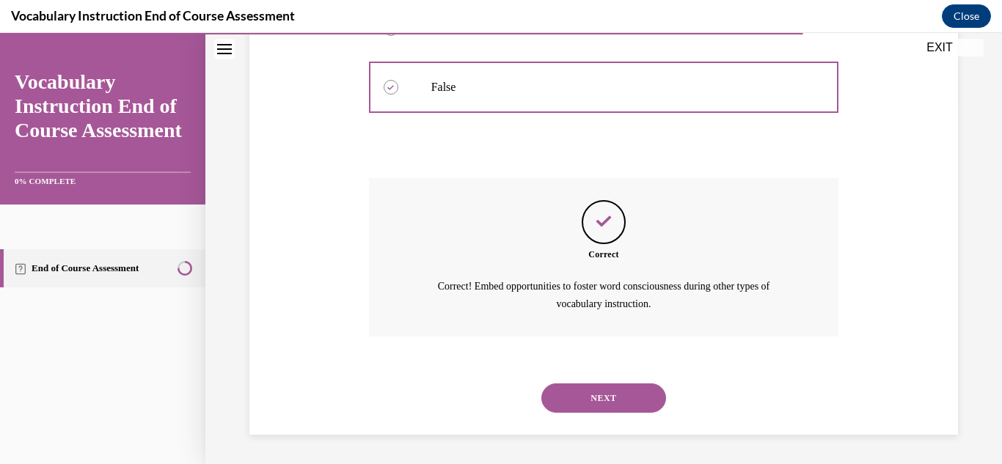
click at [615, 407] on button "NEXT" at bounding box center [603, 398] width 125 height 29
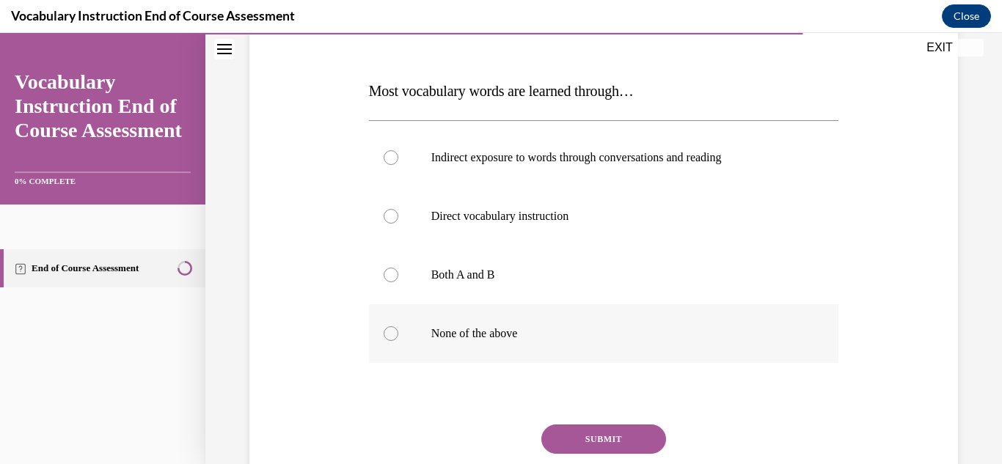
scroll to position [204, 0]
click at [550, 279] on p "Both A and B" at bounding box center [616, 274] width 371 height 15
click at [398, 279] on input "Both A and B" at bounding box center [391, 274] width 15 height 15
radio input "true"
click at [572, 142] on label "Indirect exposure to words through conversations and reading" at bounding box center [604, 157] width 470 height 59
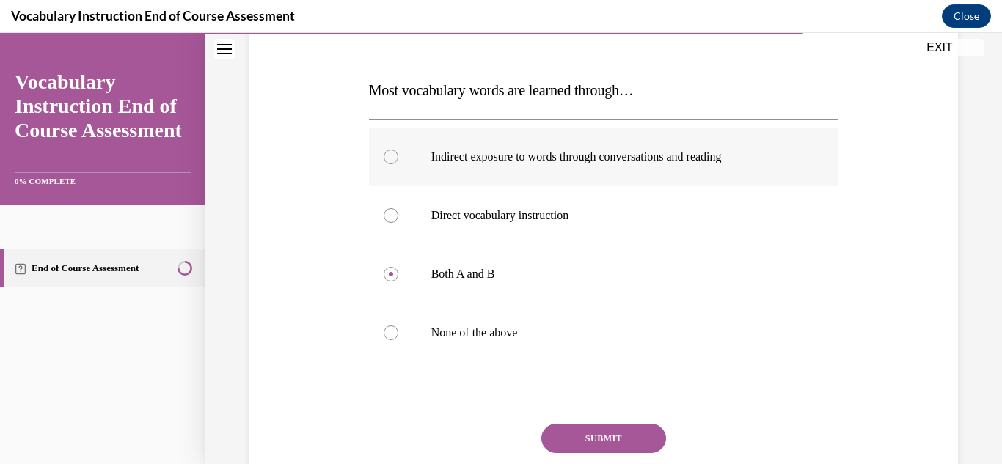
click at [398, 150] on input "Indirect exposure to words through conversations and reading" at bounding box center [391, 157] width 15 height 15
radio input "true"
click at [764, 128] on label "Indirect exposure to words through conversations and reading" at bounding box center [604, 157] width 470 height 59
click at [398, 150] on input "Indirect exposure to words through conversations and reading" at bounding box center [391, 157] width 15 height 15
click at [935, 143] on div "Question 19/24 Most vocabulary words are learned through… Indirect exposure to …" at bounding box center [604, 250] width 716 height 588
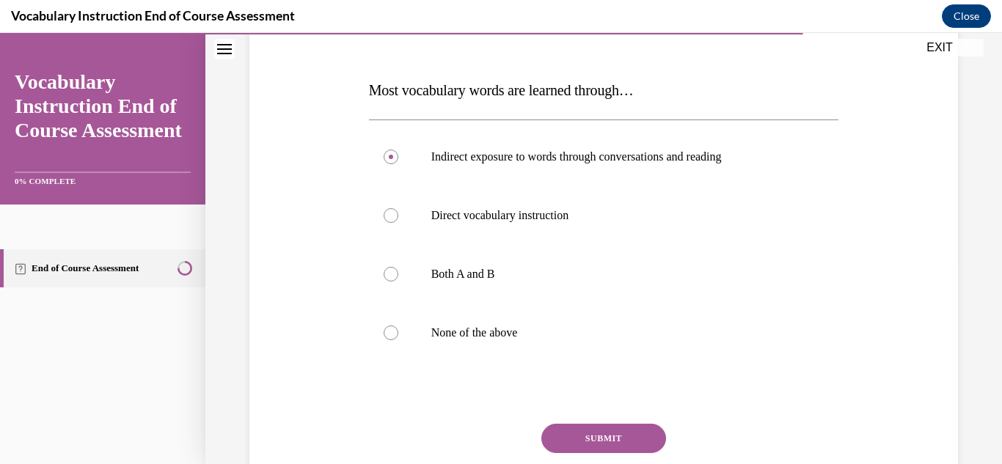
click at [601, 429] on button "SUBMIT" at bounding box center [603, 438] width 125 height 29
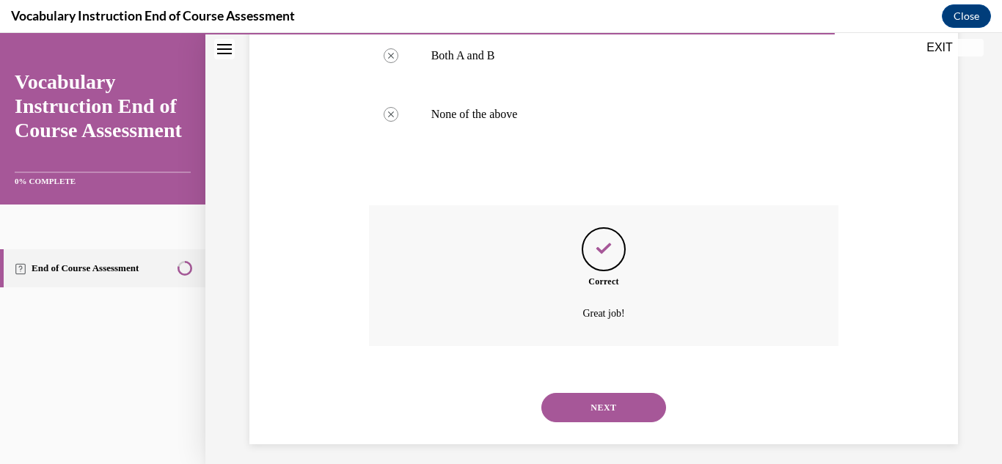
scroll to position [432, 0]
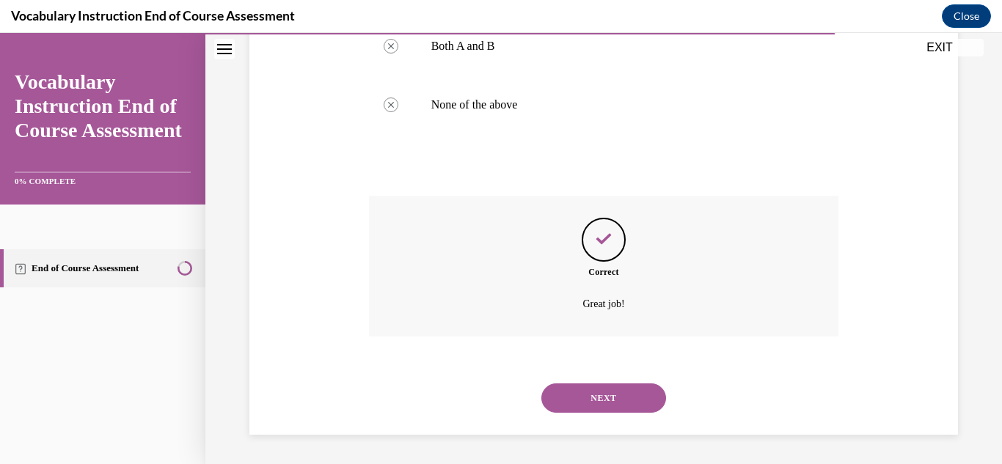
click at [591, 410] on button "NEXT" at bounding box center [603, 398] width 125 height 29
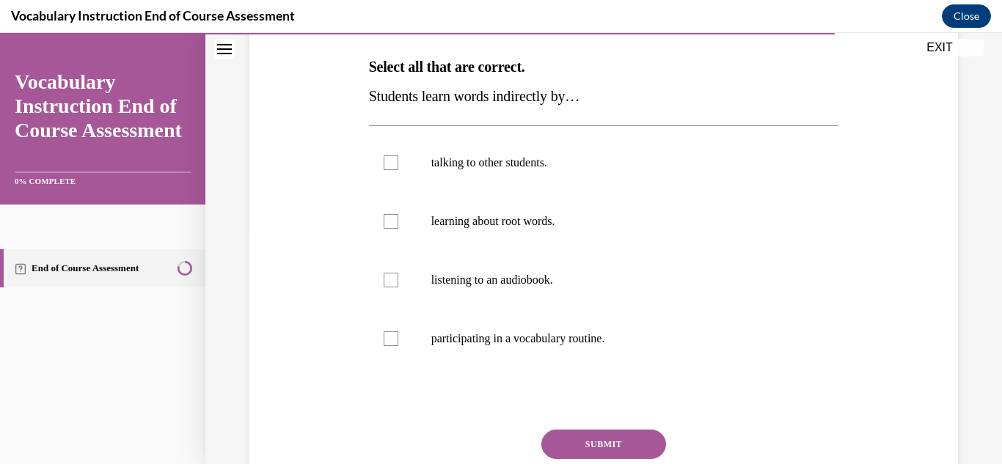
scroll to position [222, 0]
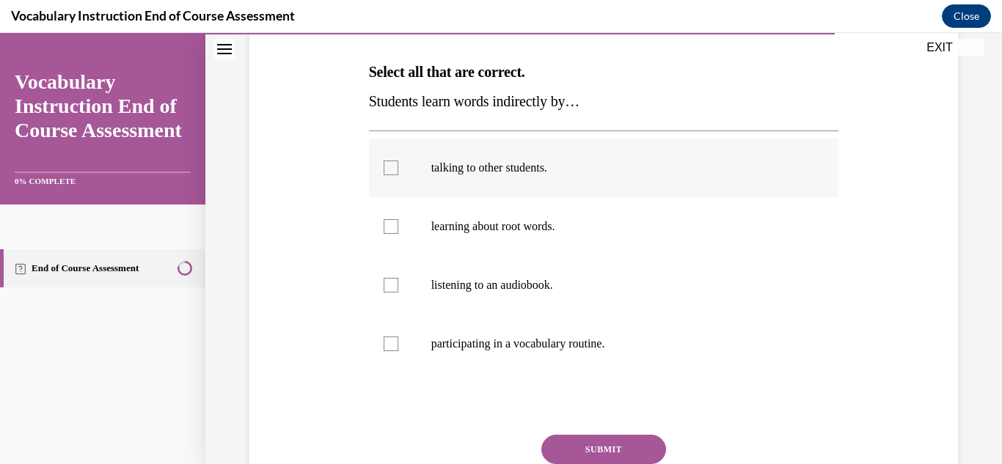
click at [568, 185] on label "talking to other students." at bounding box center [604, 168] width 470 height 59
click at [398, 175] on input "talking to other students." at bounding box center [391, 168] width 15 height 15
checkbox input "true"
click at [586, 307] on label "listening to an audiobook." at bounding box center [604, 285] width 470 height 59
click at [398, 293] on input "listening to an audiobook." at bounding box center [391, 285] width 15 height 15
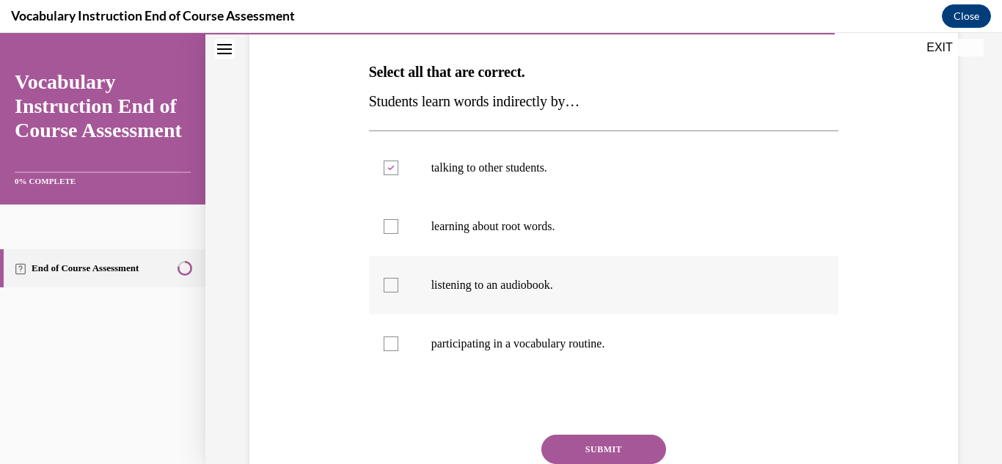
checkbox input "true"
click at [597, 458] on button "SUBMIT" at bounding box center [603, 449] width 125 height 29
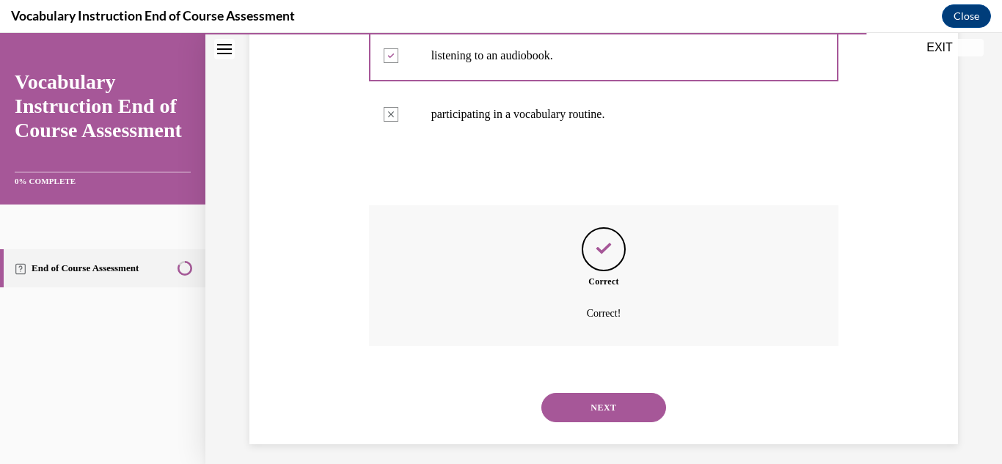
scroll to position [461, 0]
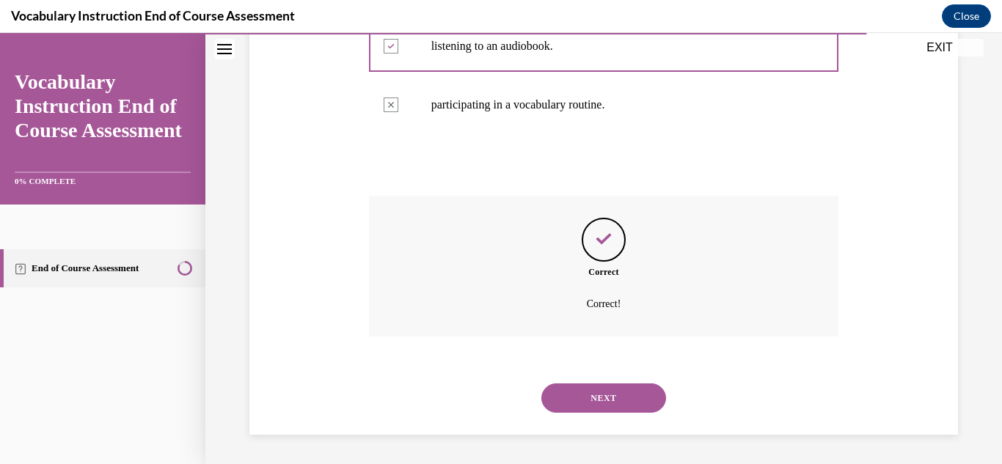
click at [625, 408] on button "NEXT" at bounding box center [603, 398] width 125 height 29
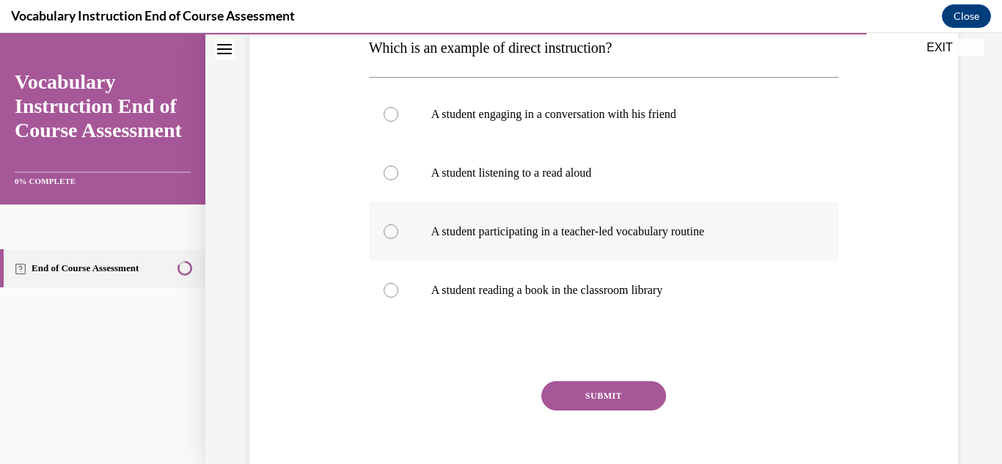
scroll to position [268, 0]
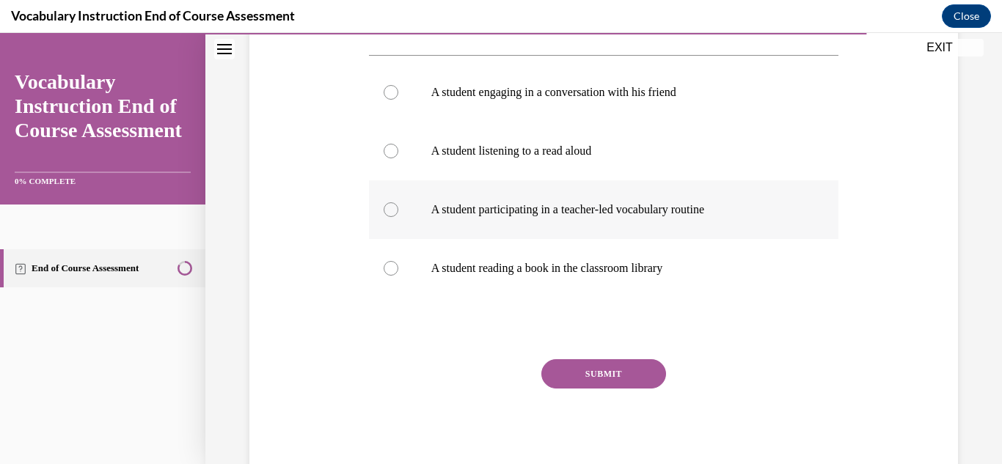
click at [672, 221] on label "A student participating in a teacher-led vocabulary routine" at bounding box center [604, 209] width 470 height 59
click at [398, 217] on input "A student participating in a teacher-led vocabulary routine" at bounding box center [391, 209] width 15 height 15
radio input "true"
click at [634, 361] on button "SUBMIT" at bounding box center [603, 373] width 125 height 29
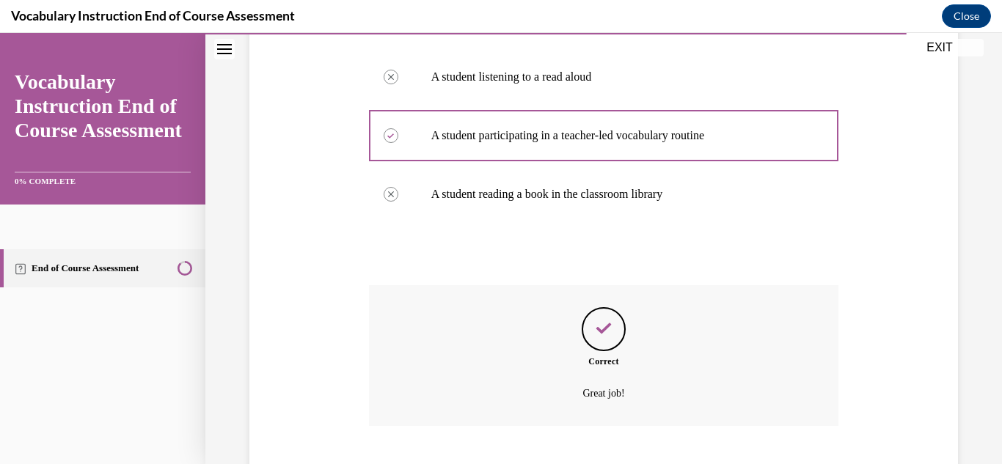
scroll to position [432, 0]
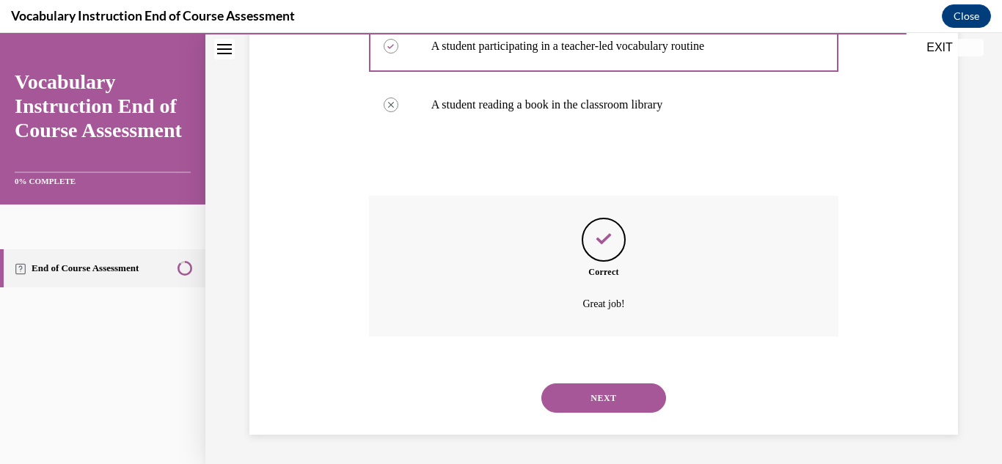
click at [639, 389] on button "NEXT" at bounding box center [603, 398] width 125 height 29
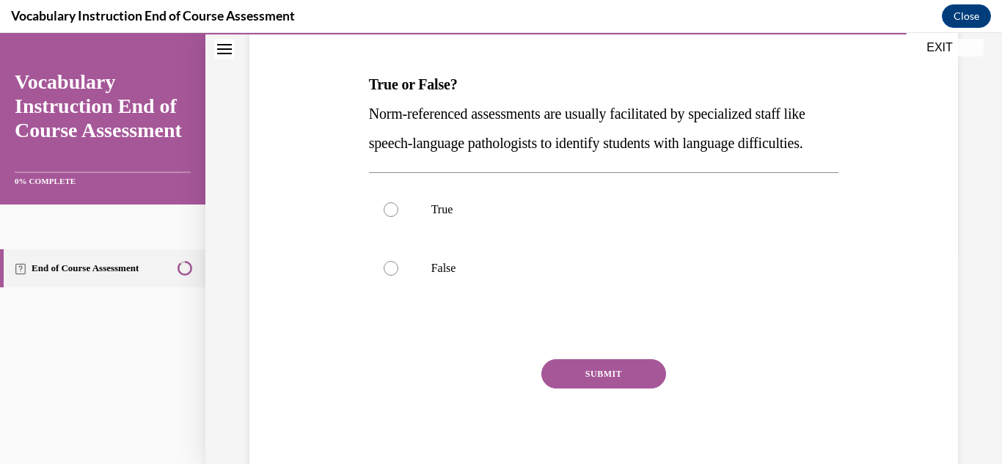
scroll to position [221, 0]
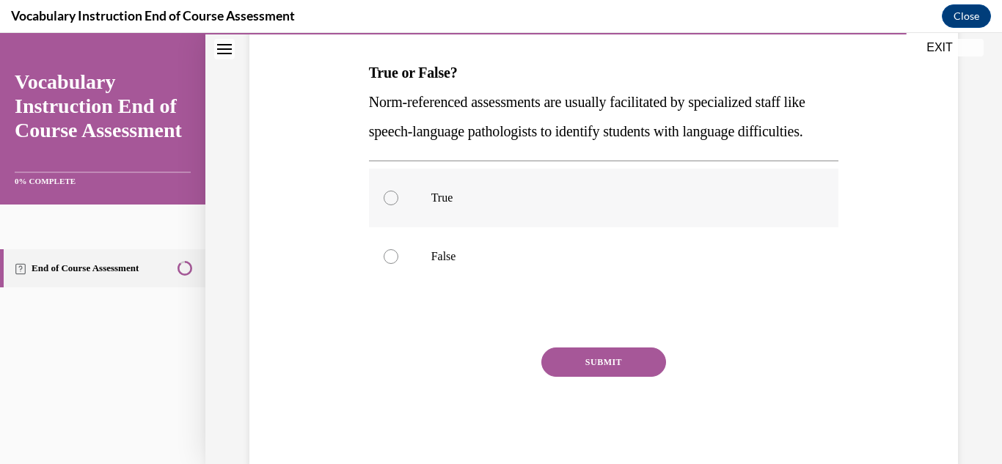
click at [675, 213] on label "True" at bounding box center [604, 198] width 470 height 59
click at [398, 205] on input "True" at bounding box center [391, 198] width 15 height 15
radio input "true"
click at [647, 377] on button "SUBMIT" at bounding box center [603, 362] width 125 height 29
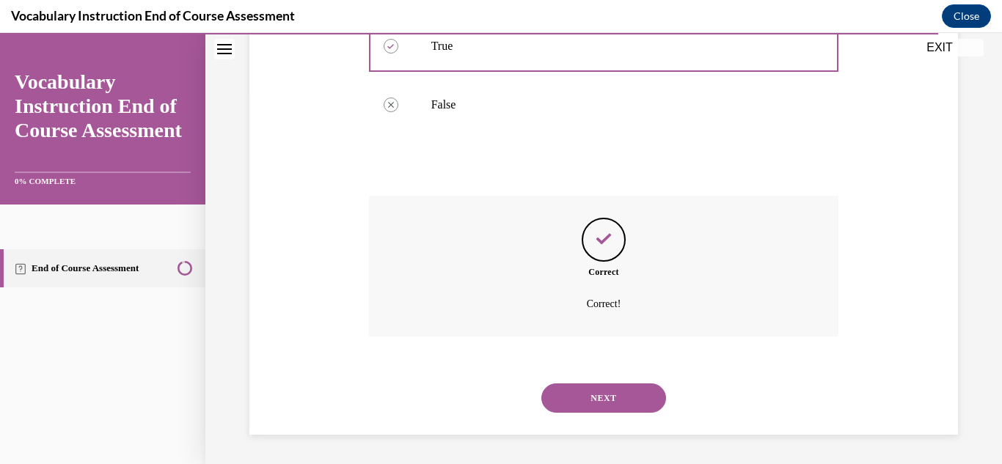
scroll to position [403, 0]
click at [647, 398] on button "NEXT" at bounding box center [603, 398] width 125 height 29
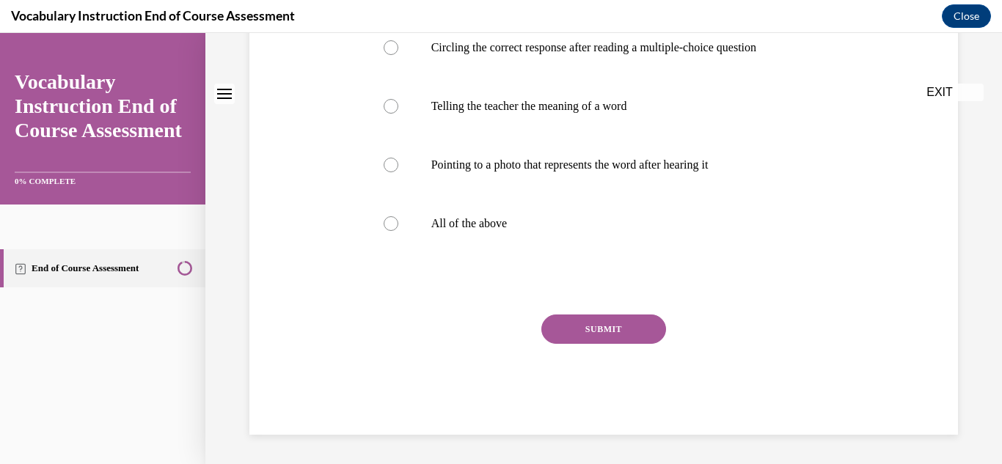
scroll to position [0, 0]
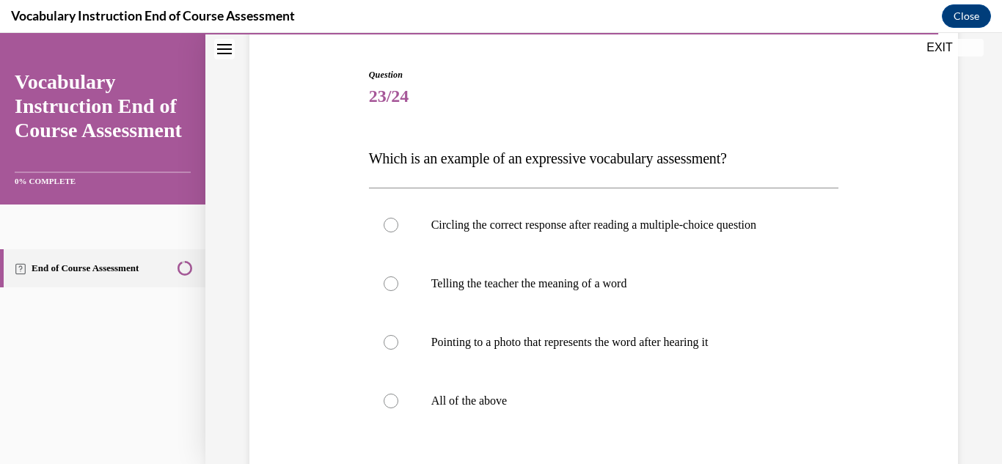
scroll to position [136, 0]
click at [548, 293] on label "Telling the teacher the meaning of a word" at bounding box center [604, 283] width 470 height 59
click at [398, 290] on input "Telling the teacher the meaning of a word" at bounding box center [391, 283] width 15 height 15
radio input "true"
click at [621, 168] on p "Which is an example of an expressive vocabulary assessment?" at bounding box center [604, 157] width 470 height 29
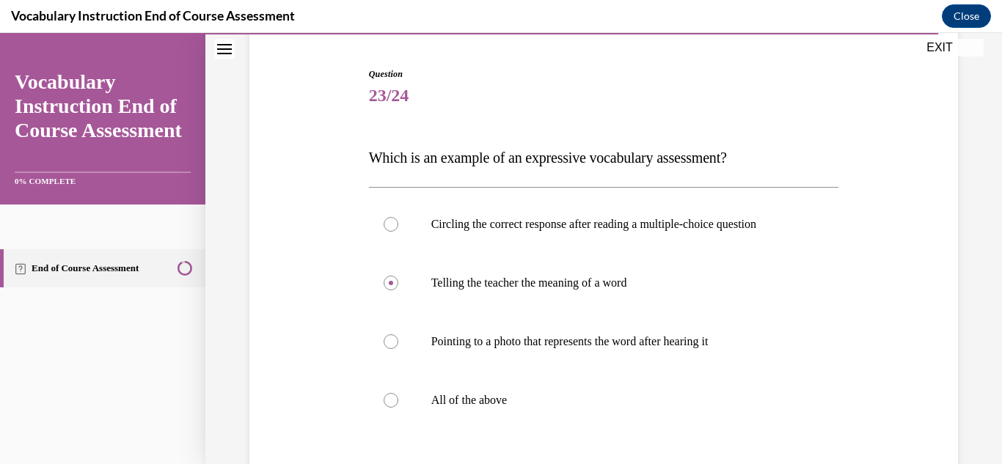
click at [657, 137] on div "Question 23/24 Which is an example of an expressive vocabulary assessment? Circ…" at bounding box center [604, 339] width 470 height 544
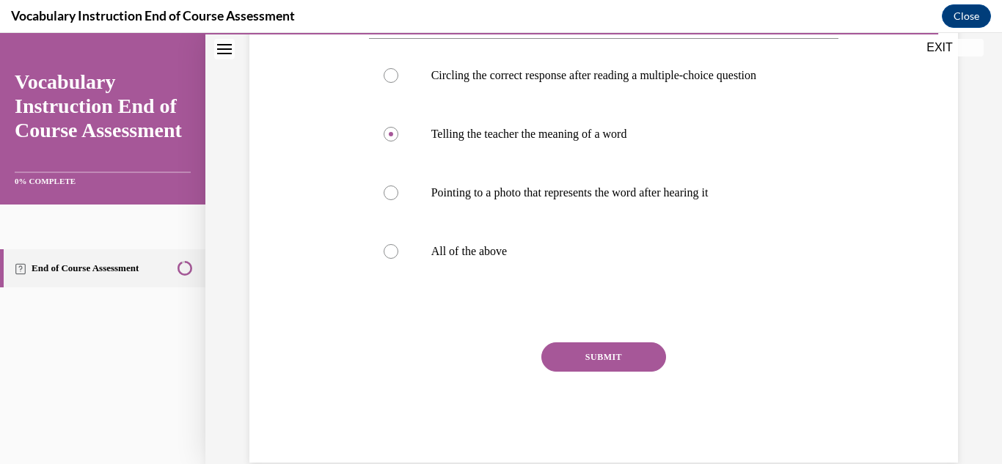
scroll to position [313, 0]
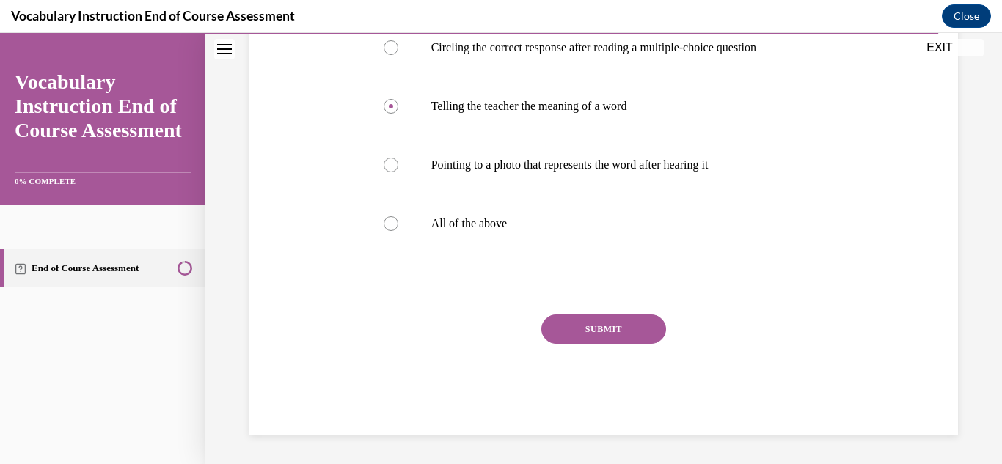
click at [646, 316] on button "SUBMIT" at bounding box center [603, 329] width 125 height 29
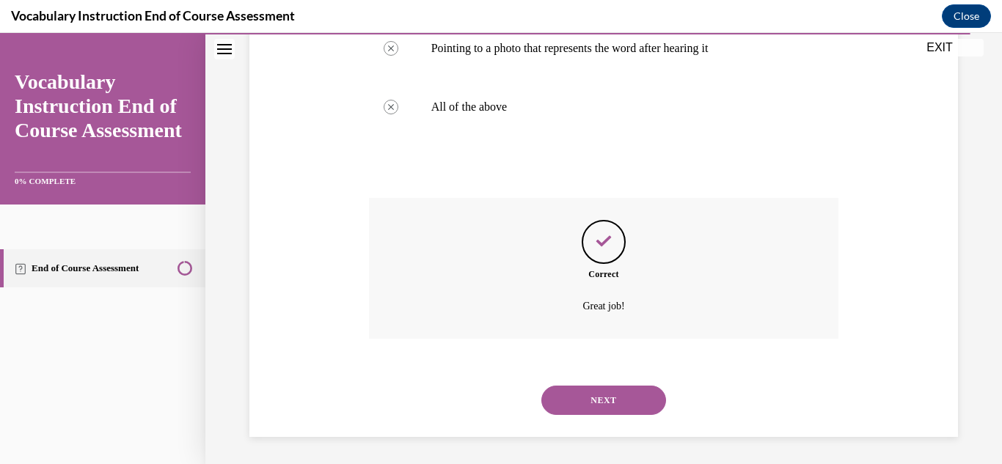
scroll to position [432, 0]
click at [626, 389] on button "NEXT" at bounding box center [603, 398] width 125 height 29
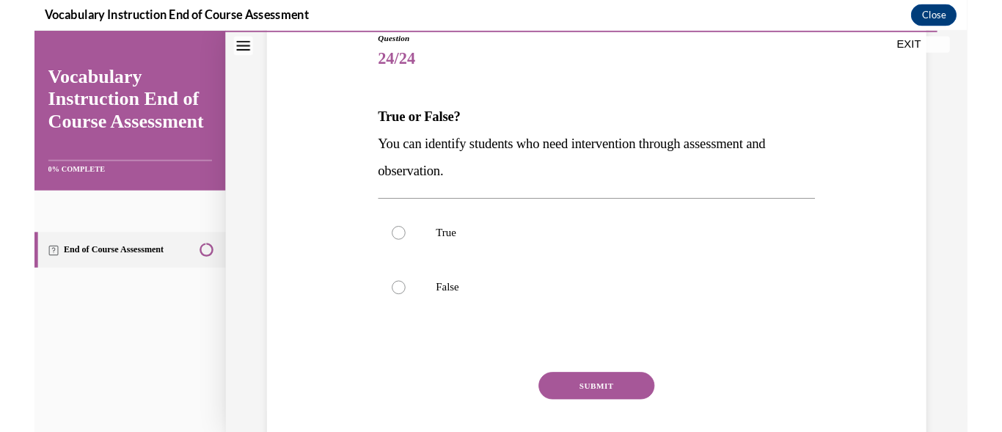
scroll to position [254, 0]
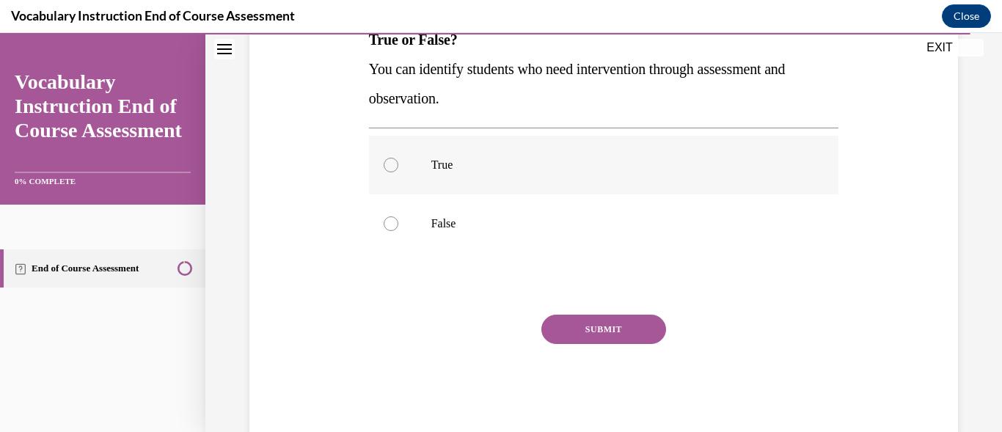
click at [474, 154] on label "True" at bounding box center [604, 165] width 470 height 59
click at [398, 158] on input "True" at bounding box center [391, 165] width 15 height 15
radio input "true"
click at [634, 335] on button "SUBMIT" at bounding box center [603, 329] width 125 height 29
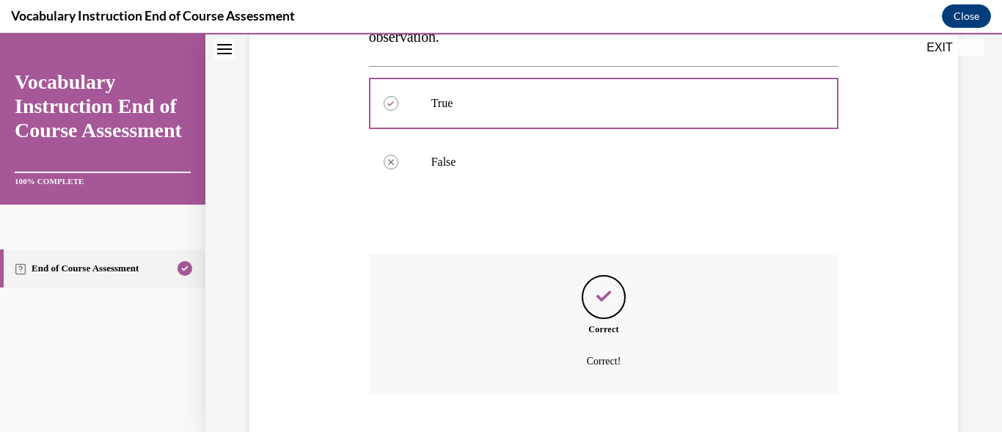
scroll to position [406, 0]
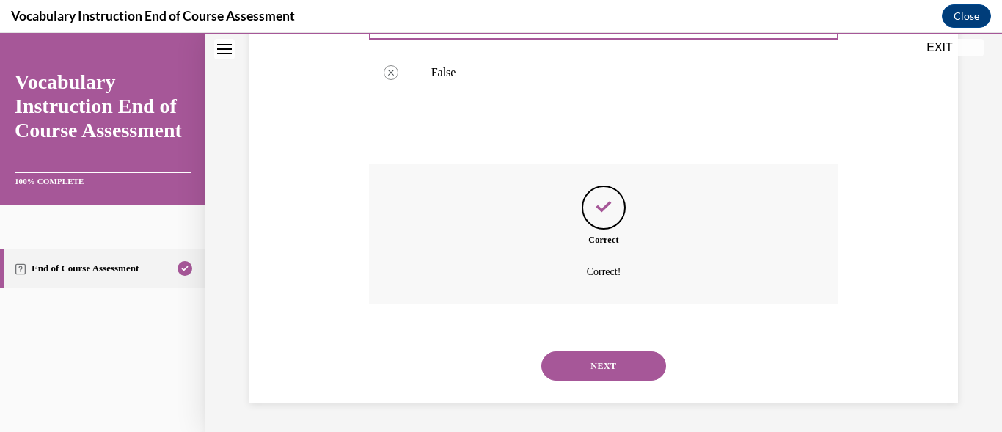
click at [633, 355] on button "NEXT" at bounding box center [603, 365] width 125 height 29
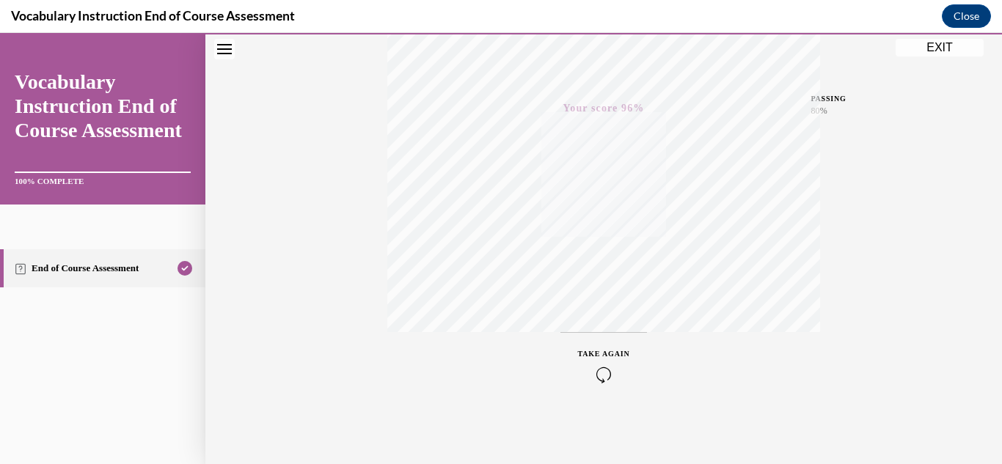
scroll to position [320, 0]
click at [928, 48] on button "EXIT" at bounding box center [939, 48] width 88 height 18
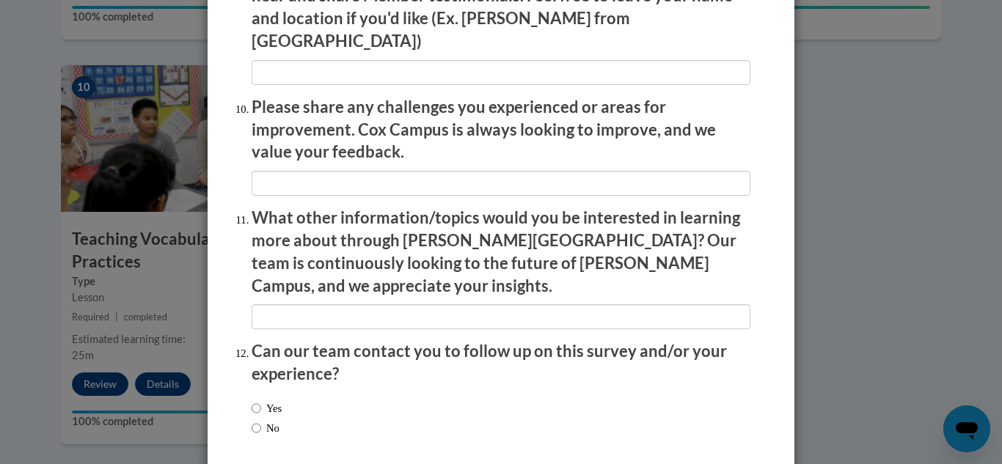
scroll to position [2583, 0]
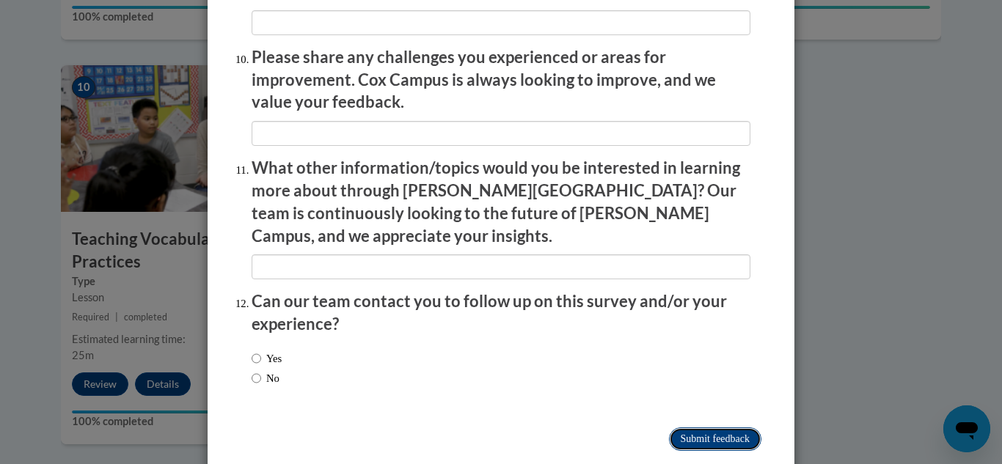
click at [717, 428] on input "Submit feedback" at bounding box center [715, 439] width 92 height 23
